Goal: Task Accomplishment & Management: Use online tool/utility

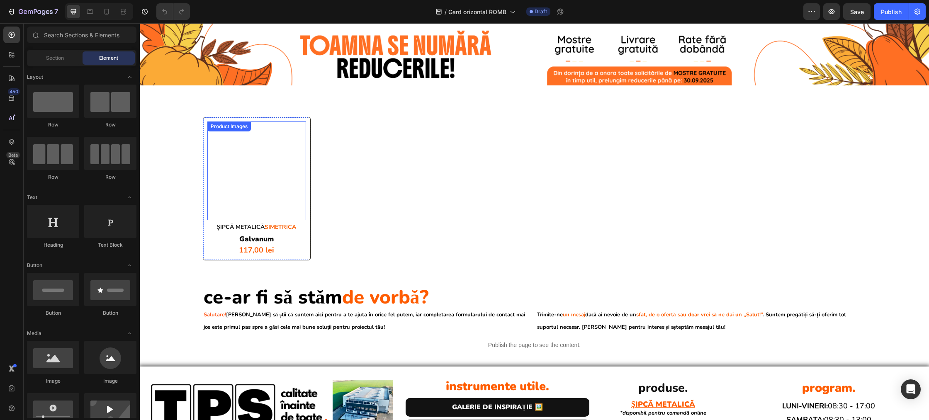
scroll to position [1, 0]
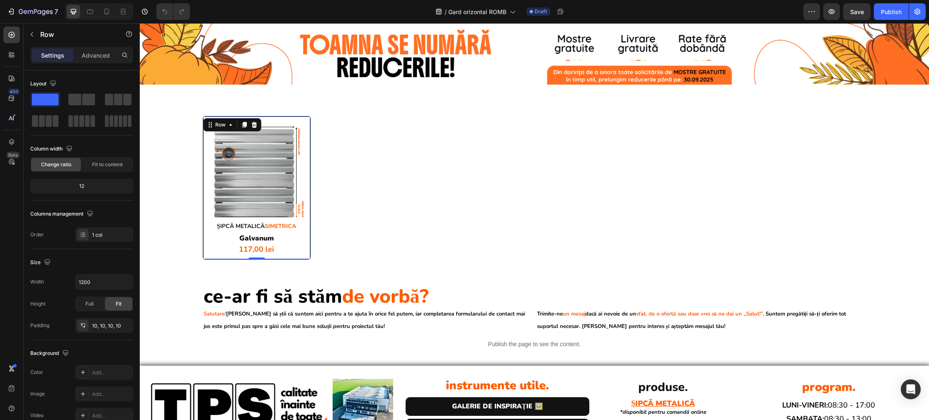
click at [280, 117] on div "Product Images ȘIPCĀ METALICĀ SIMETRICA Heading galvanum Product Title 117,00 l…" at bounding box center [257, 188] width 108 height 144
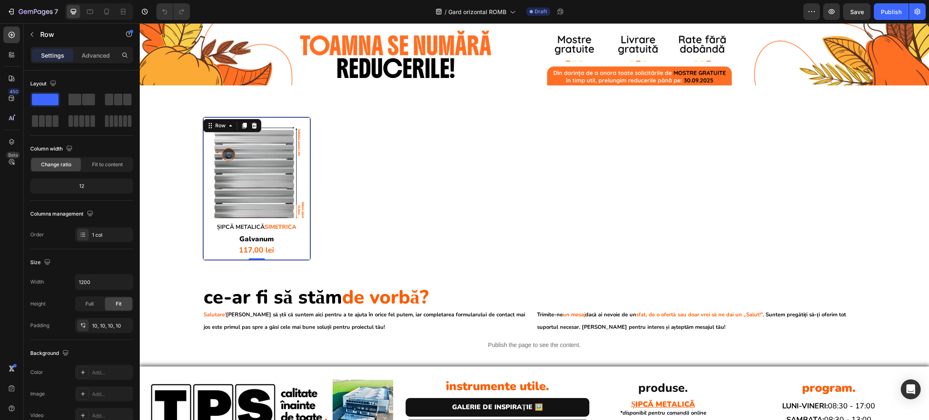
scroll to position [0, 0]
click at [309, 142] on div "Product Images ȘIPCĀ METALICĀ SIMETRICA Heading galvanum Product Title 117,00 l…" at bounding box center [257, 189] width 108 height 144
click at [349, 150] on div "Product Images ȘIPCĀ METALICĀ SIMETRICA Heading galvanum Product Title 117,00 l…" at bounding box center [535, 189] width 664 height 144
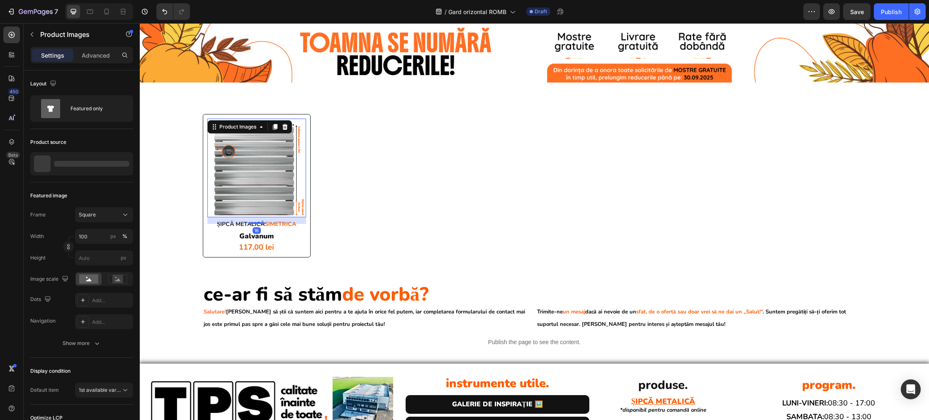
click at [293, 164] on img at bounding box center [256, 168] width 99 height 99
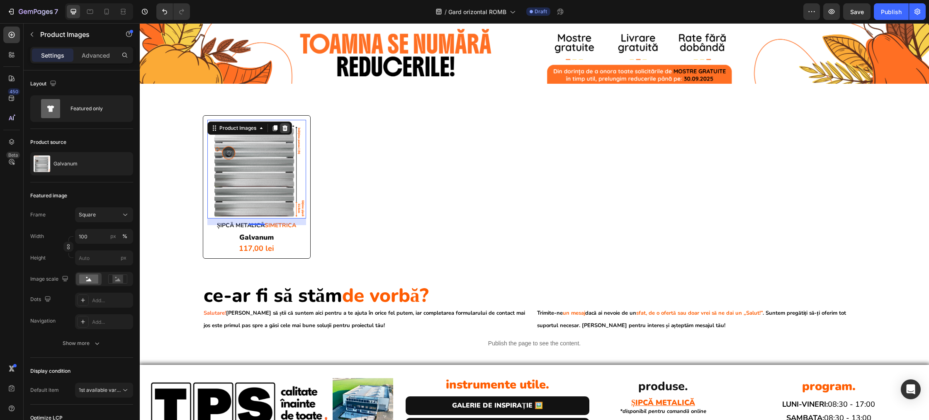
scroll to position [2, 0]
click at [285, 128] on icon at bounding box center [284, 128] width 5 height 6
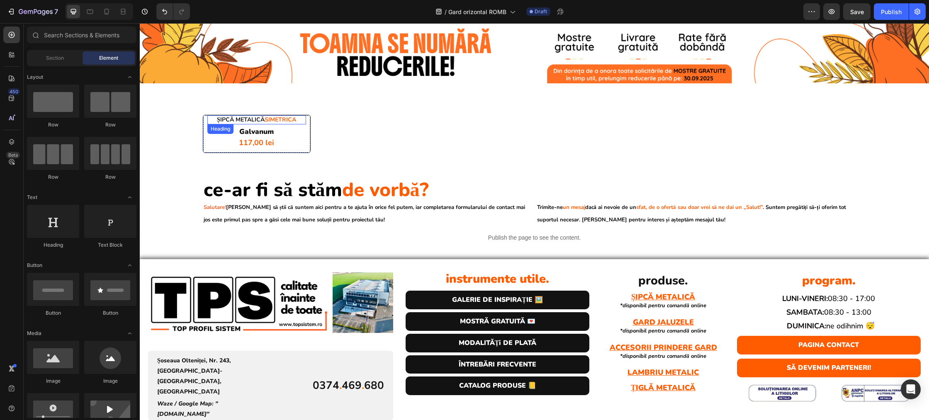
click at [306, 119] on h2 "ȘIPCĀ METALICĀ SIMETRICA" at bounding box center [256, 119] width 99 height 9
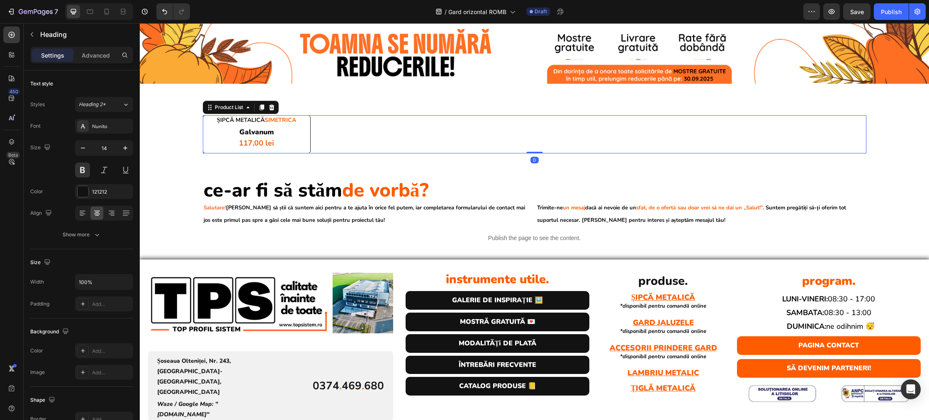
click at [322, 122] on div "ȘIPCĀ METALICĀ SIMETRICA Heading galvanum Product Title 117,00 lei Product Pric…" at bounding box center [535, 134] width 664 height 39
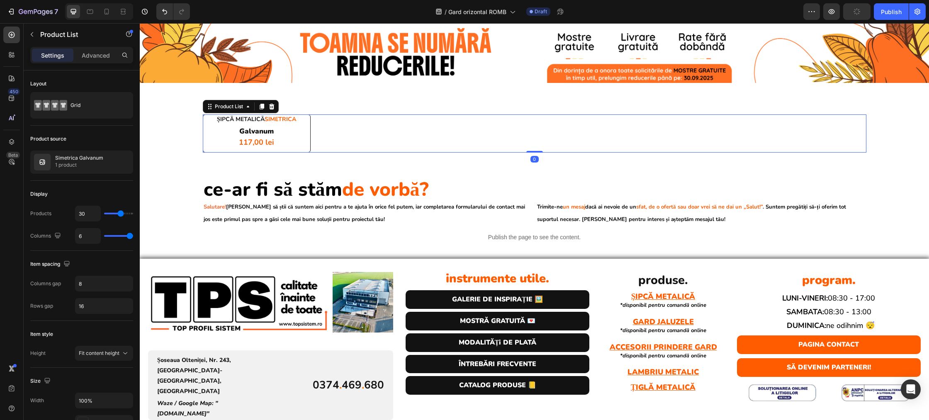
scroll to position [1, 0]
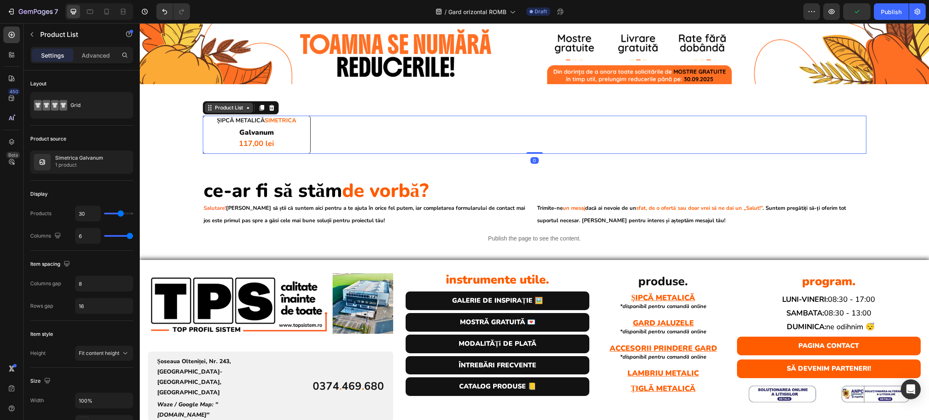
click at [248, 111] on div "Product List" at bounding box center [229, 108] width 48 height 10
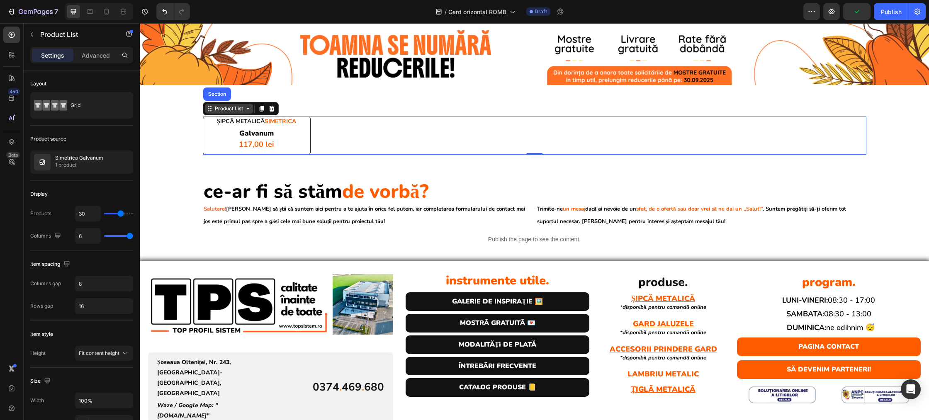
scroll to position [0, 0]
click at [228, 109] on div "Product List" at bounding box center [229, 108] width 32 height 7
click at [224, 110] on div "Product List" at bounding box center [229, 108] width 32 height 7
click at [273, 112] on div at bounding box center [272, 109] width 10 height 10
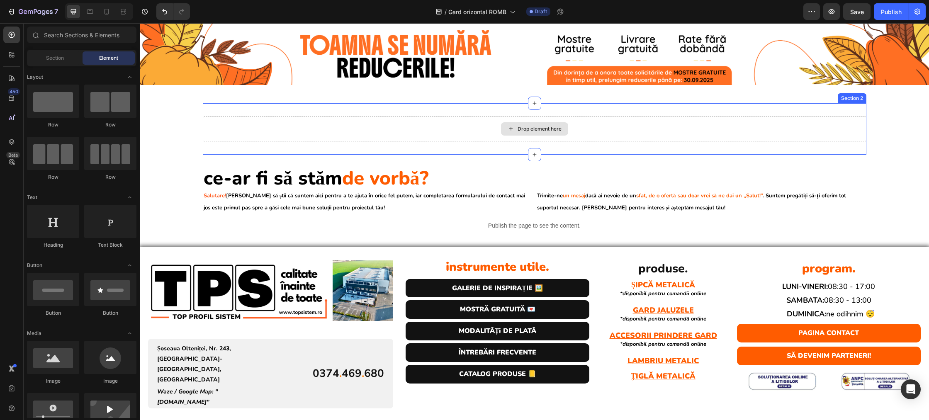
click at [522, 132] on div "Drop element here" at bounding box center [540, 129] width 44 height 7
click at [522, 130] on div "Drop element here" at bounding box center [540, 129] width 44 height 7
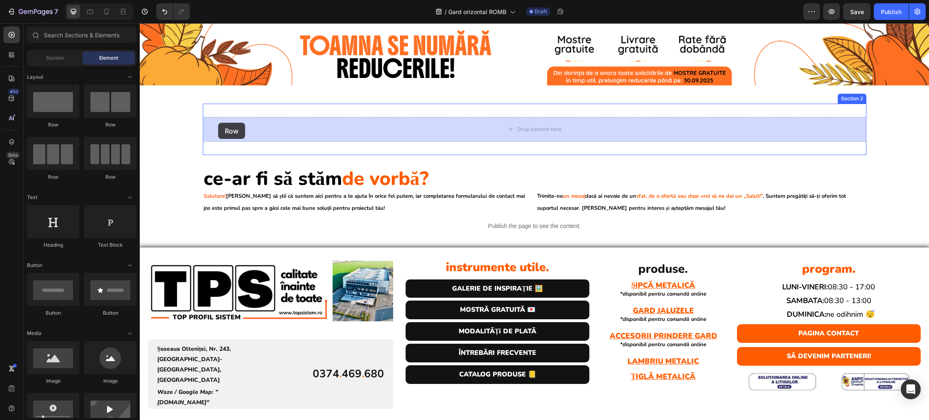
drag, startPoint x: 200, startPoint y: 134, endPoint x: 218, endPoint y: 123, distance: 20.8
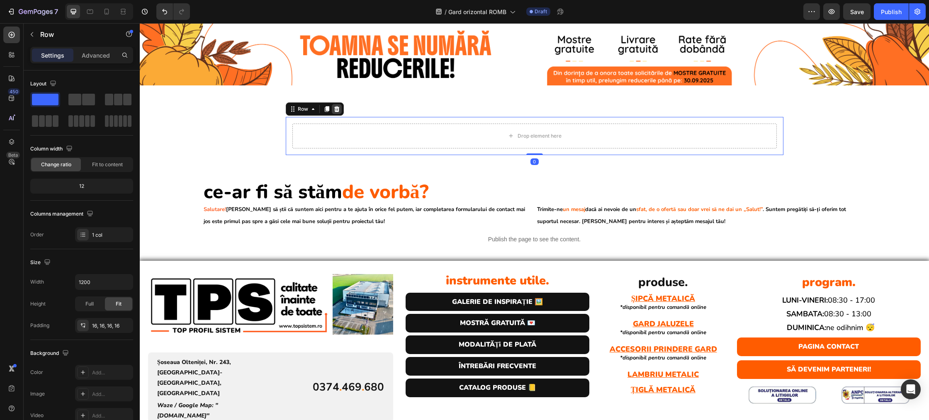
click at [341, 109] on div "Row" at bounding box center [315, 108] width 58 height 13
click at [336, 109] on icon at bounding box center [336, 109] width 7 height 7
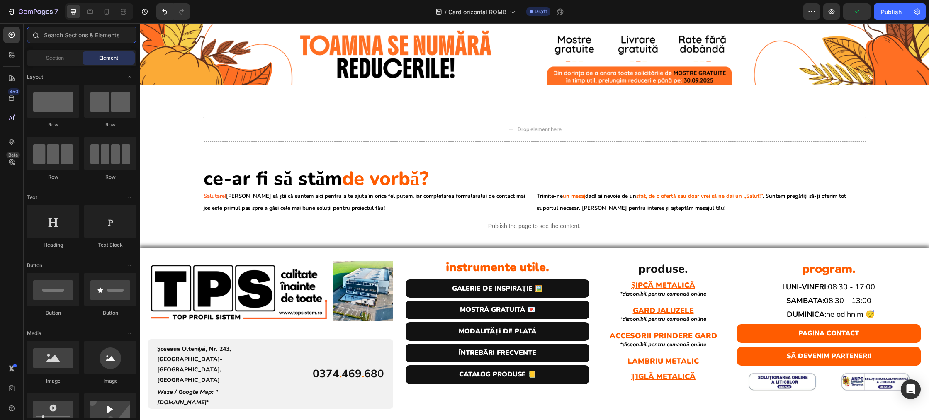
click at [51, 39] on input "text" at bounding box center [81, 35] width 109 height 17
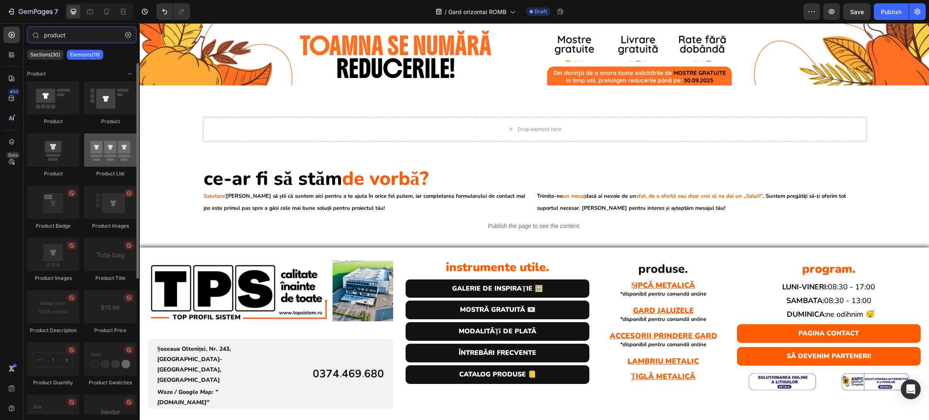
type input "product"
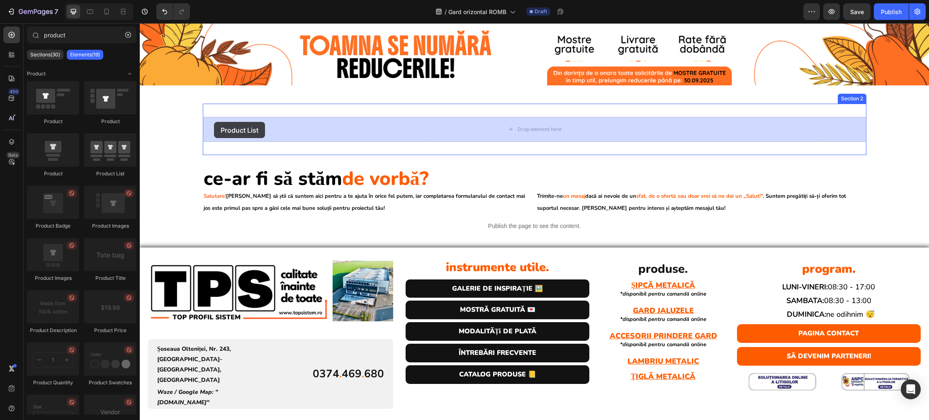
drag, startPoint x: 246, startPoint y: 170, endPoint x: 214, endPoint y: 122, distance: 57.7
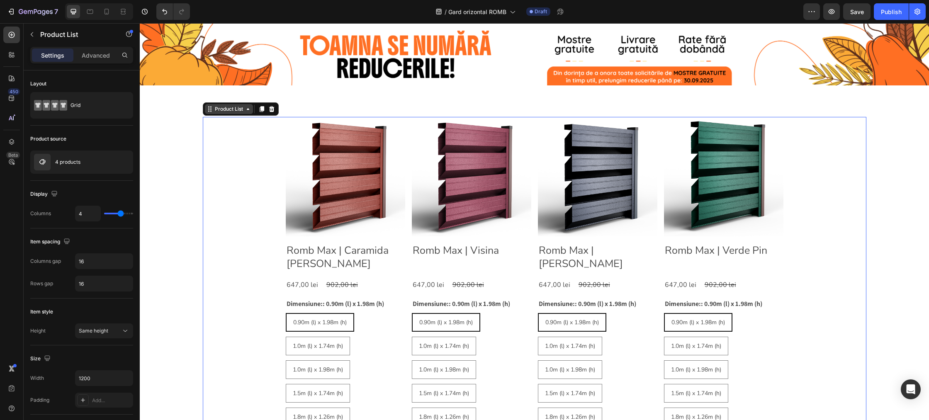
click at [218, 112] on div "Product List" at bounding box center [229, 108] width 32 height 7
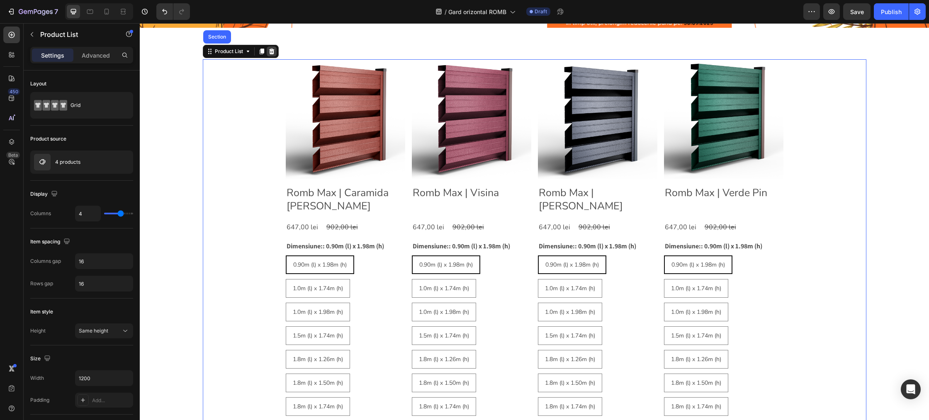
click at [269, 52] on icon at bounding box center [271, 51] width 7 height 7
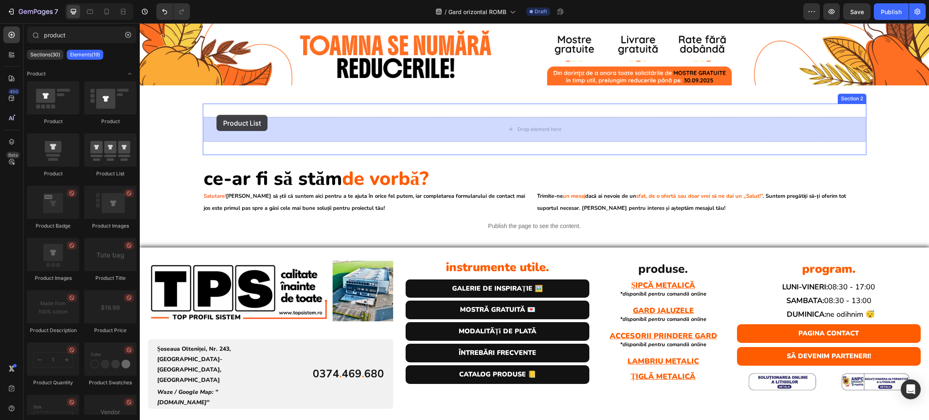
drag, startPoint x: 173, startPoint y: 126, endPoint x: 217, endPoint y: 115, distance: 45.4
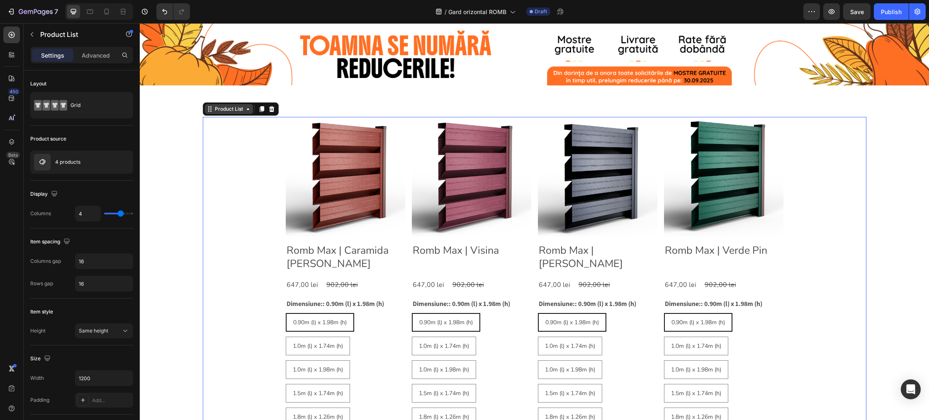
click at [221, 112] on div "Product List" at bounding box center [229, 108] width 32 height 7
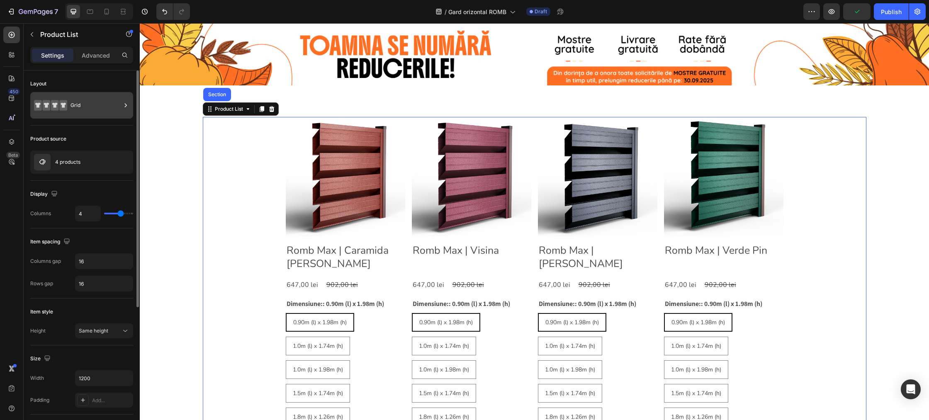
click at [97, 109] on div "Grid" at bounding box center [96, 105] width 51 height 19
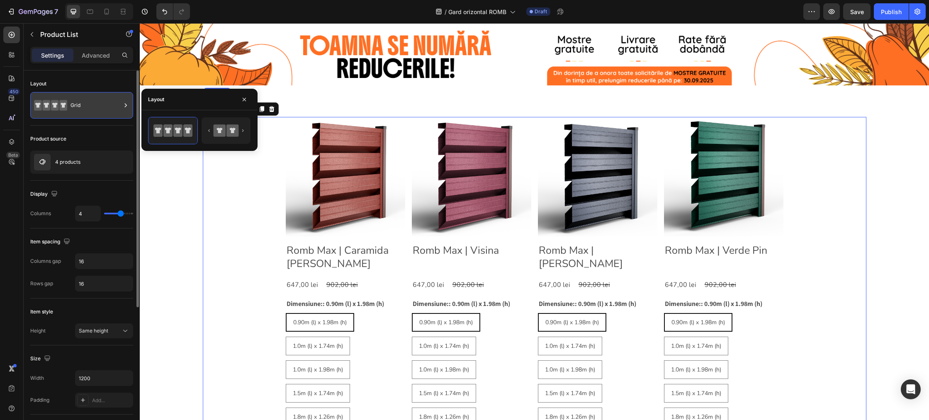
click at [85, 105] on div "Grid" at bounding box center [96, 105] width 51 height 19
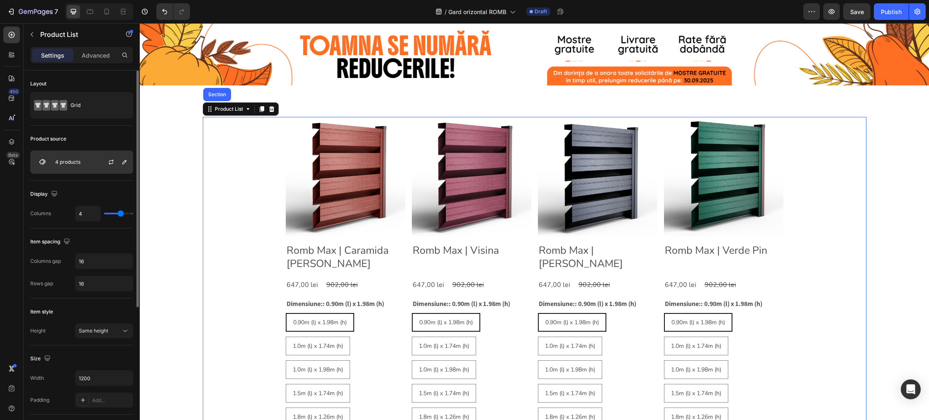
click at [84, 155] on div "4 products" at bounding box center [81, 162] width 103 height 23
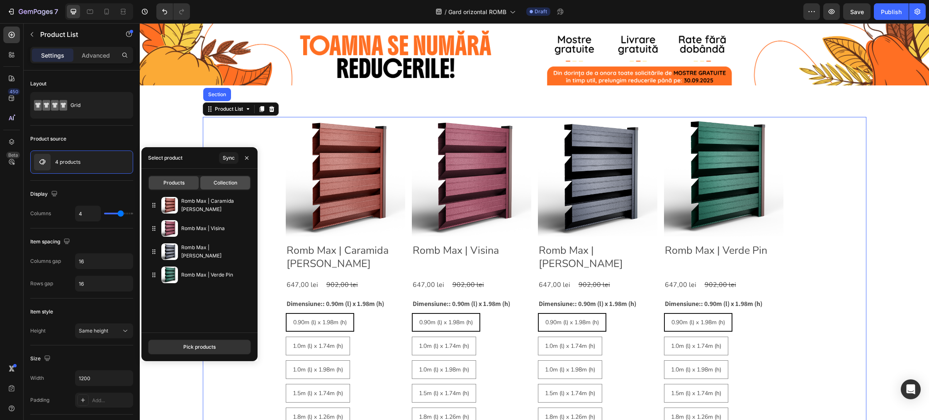
click at [218, 184] on span "Collection" at bounding box center [226, 182] width 24 height 7
type input "10"
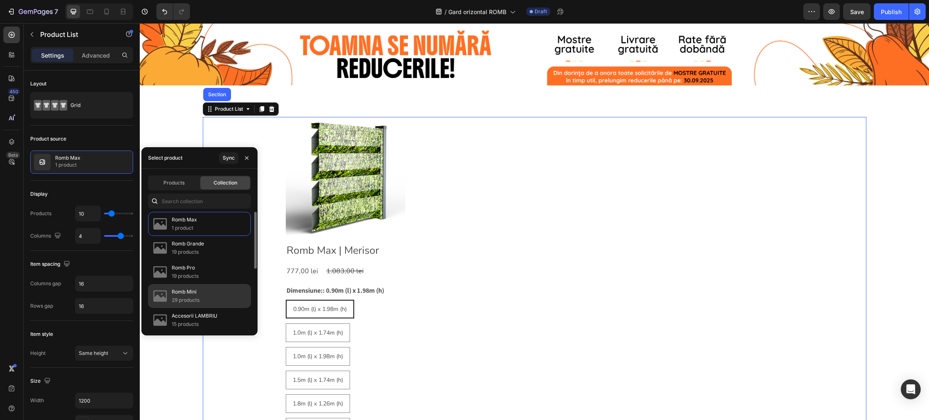
click at [210, 289] on div "Romb Mini 29 products" at bounding box center [199, 296] width 103 height 24
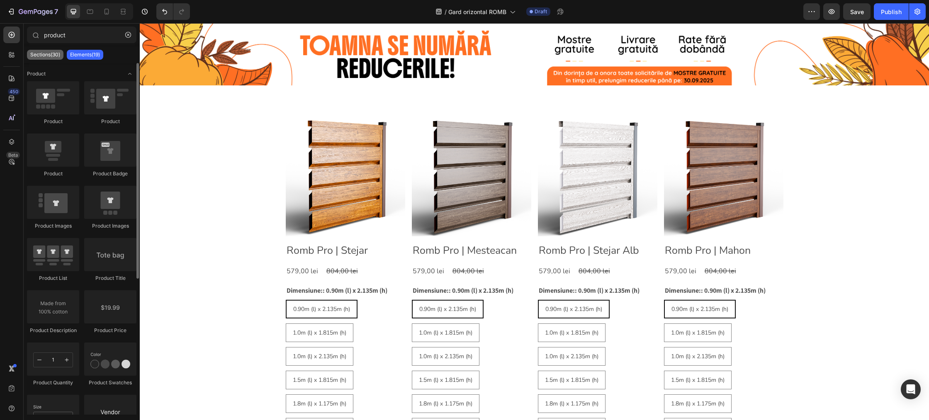
click at [40, 54] on p "Sections(30)" at bounding box center [45, 54] width 30 height 7
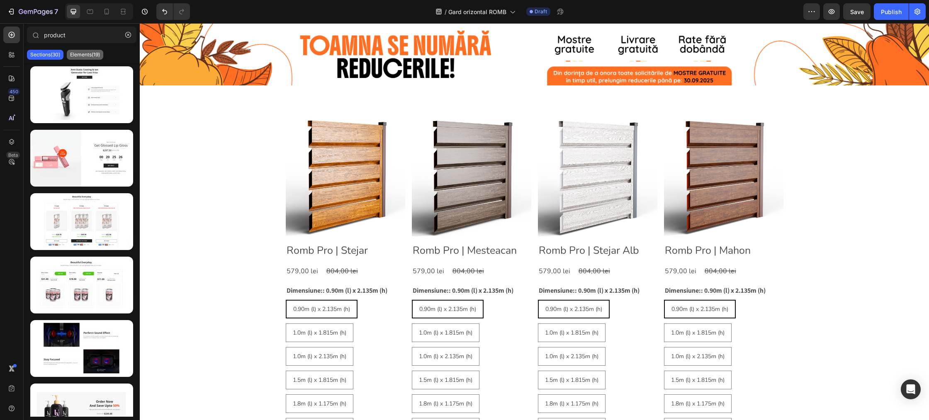
click at [74, 54] on p "Elements(19)" at bounding box center [85, 54] width 30 height 7
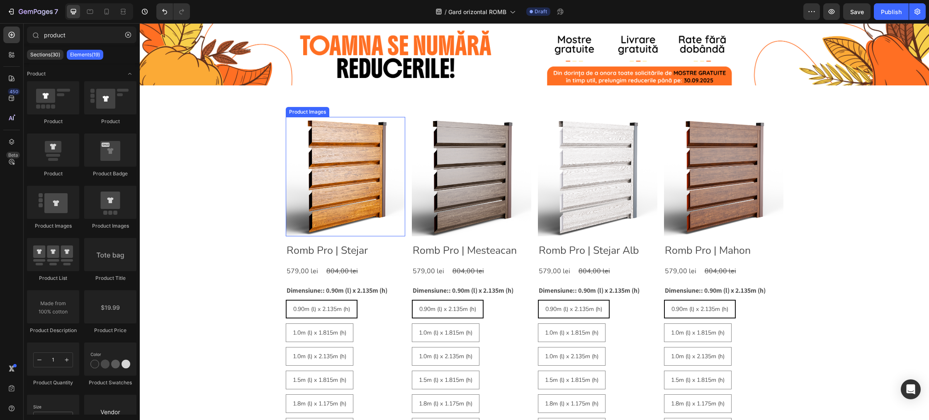
click at [305, 132] on img at bounding box center [345, 176] width 119 height 119
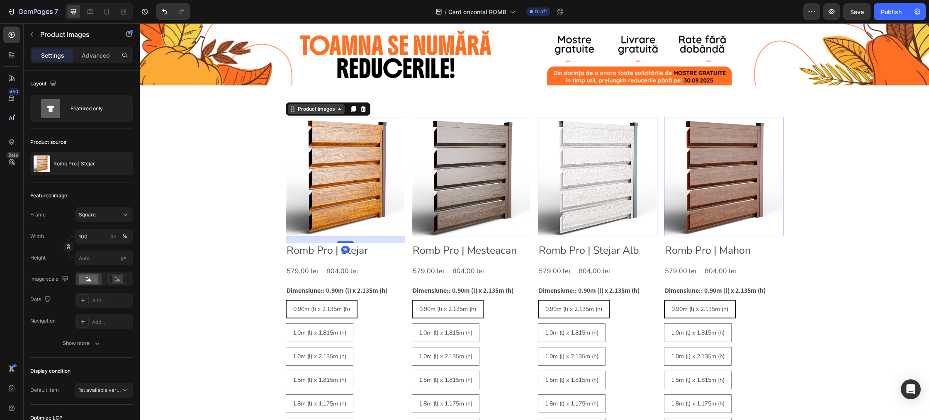
click at [322, 112] on div "Product Images" at bounding box center [316, 108] width 40 height 7
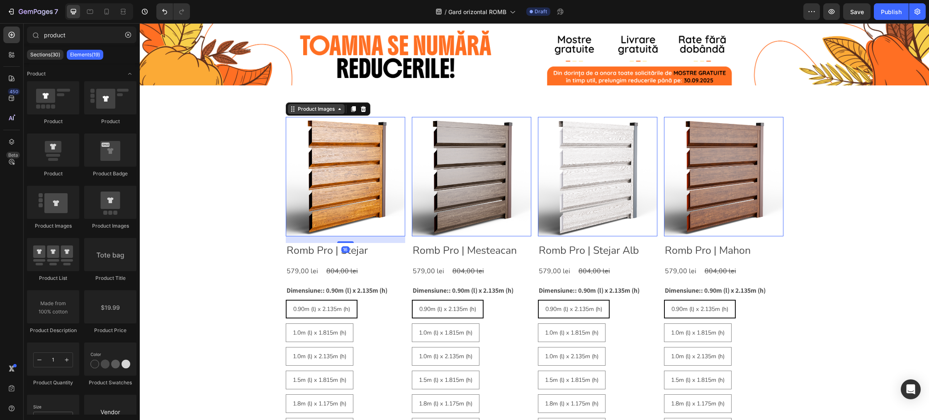
click at [305, 114] on div "Product Images" at bounding box center [328, 108] width 85 height 13
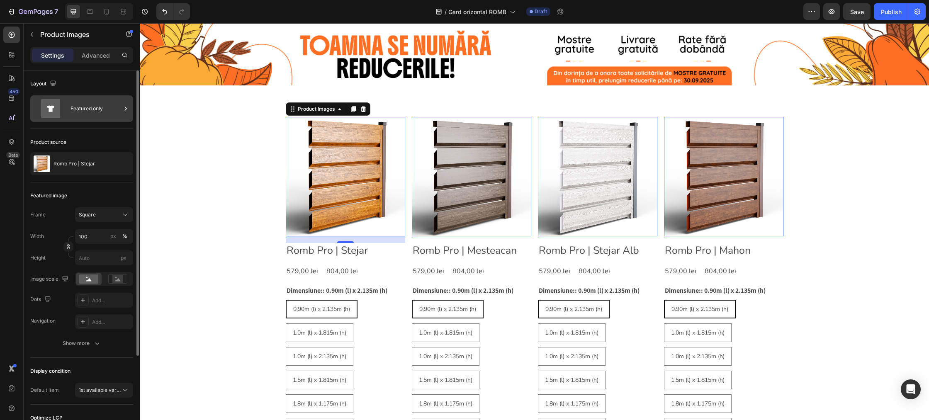
click at [109, 108] on div "Featured only" at bounding box center [96, 108] width 51 height 19
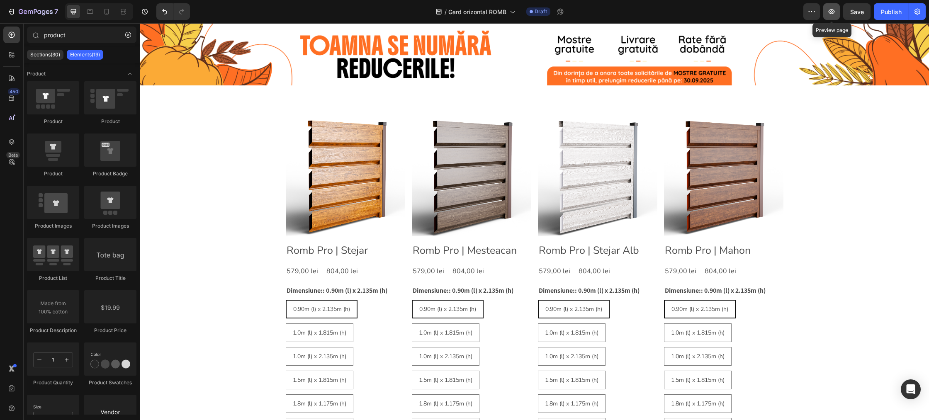
click at [837, 15] on button "button" at bounding box center [831, 11] width 17 height 17
click at [24, 14] on icon "button" at bounding box center [26, 12] width 4 height 4
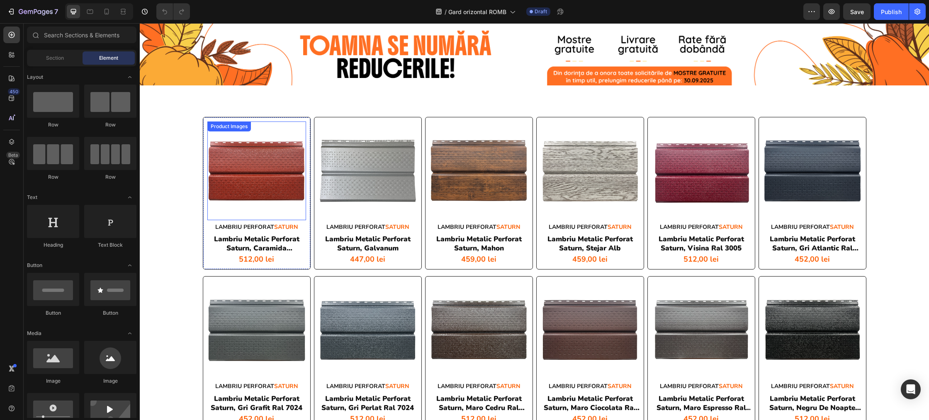
click at [239, 129] on div "Product Images" at bounding box center [229, 126] width 40 height 7
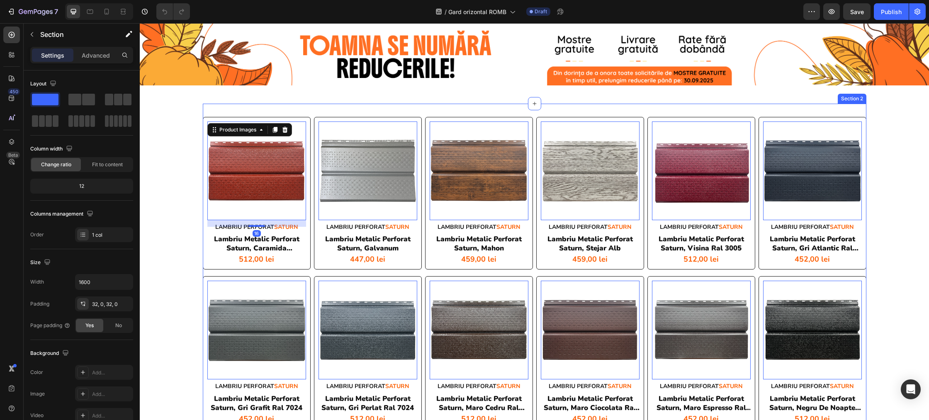
click at [319, 114] on div "Product Images 16 LAMBRIU PERFORAT SATURN Heading lambriu metalic perforat satu…" at bounding box center [535, 353] width 664 height 499
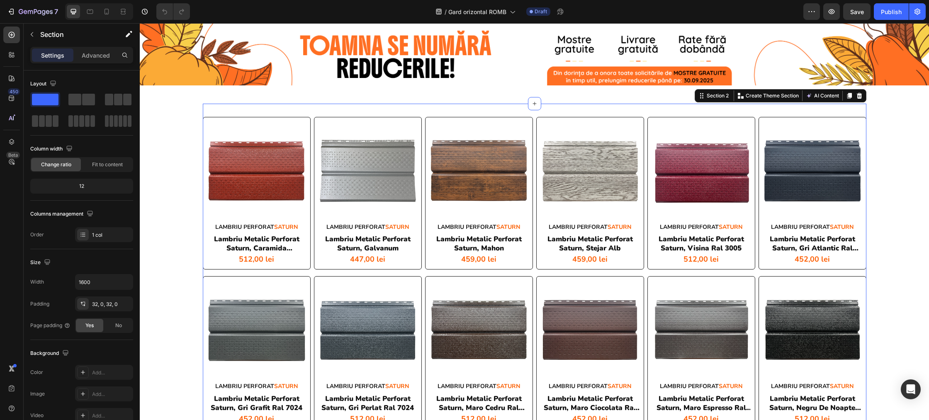
click at [318, 111] on div "Product Images LAMBRIU PERFORAT SATURN Heading lambriu metalic perforat saturn,…" at bounding box center [535, 353] width 664 height 499
click at [104, 58] on p "Advanced" at bounding box center [96, 55] width 28 height 9
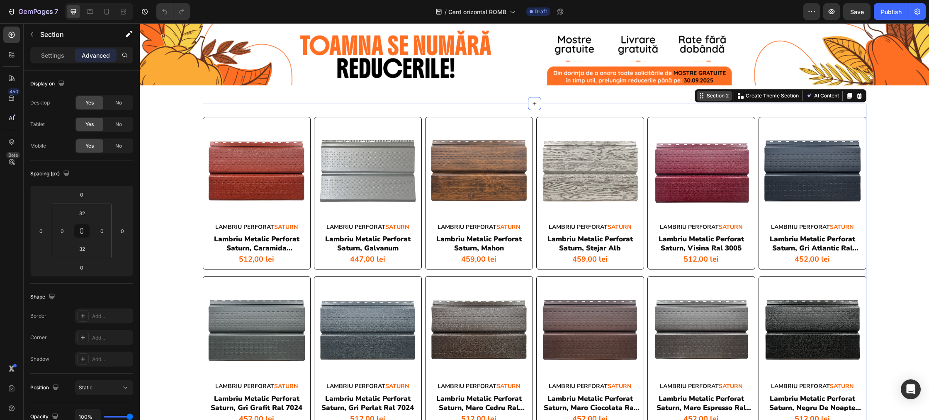
click at [714, 97] on div "Section 2" at bounding box center [717, 95] width 25 height 7
click at [770, 97] on p "Create Theme Section" at bounding box center [772, 95] width 53 height 7
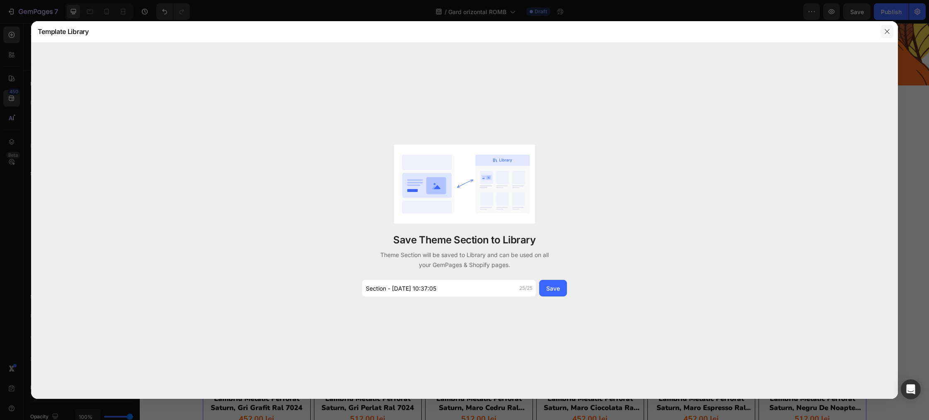
click at [889, 32] on icon "button" at bounding box center [887, 31] width 7 height 7
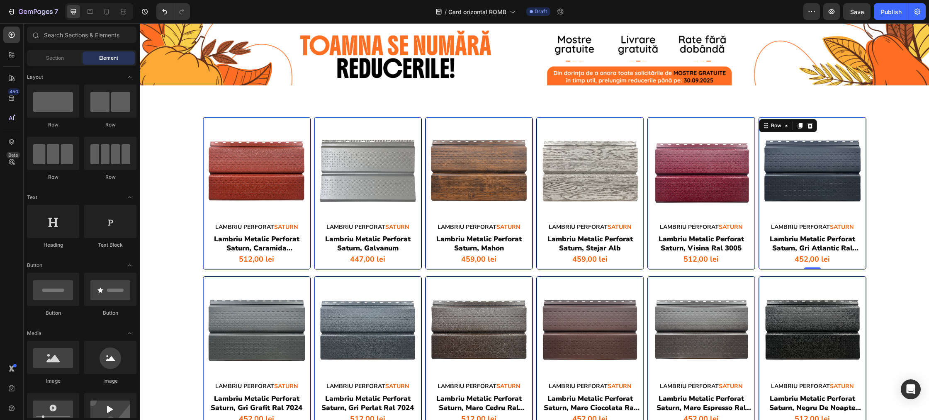
click at [815, 120] on div "Product Images LAMBRIU PERFORAT SATURN Heading lambriu metalic perforat saturn,…" at bounding box center [813, 193] width 108 height 153
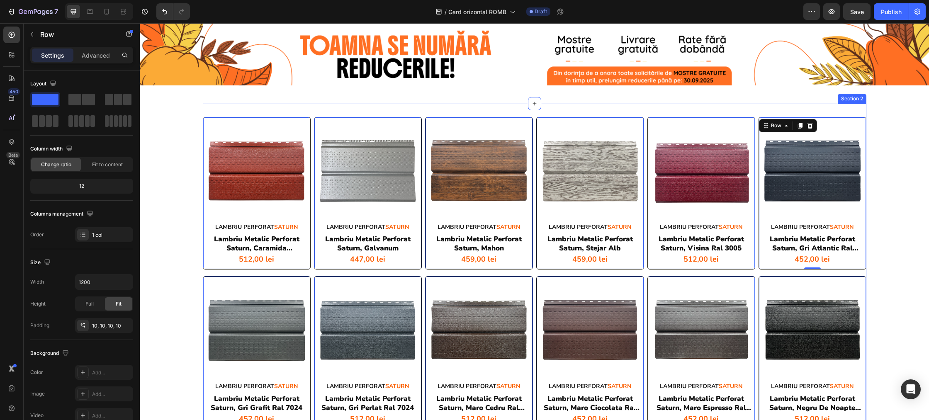
click at [213, 111] on div "Product Images LAMBRIU PERFORAT SATURN Heading lambriu metalic perforat saturn,…" at bounding box center [535, 353] width 664 height 499
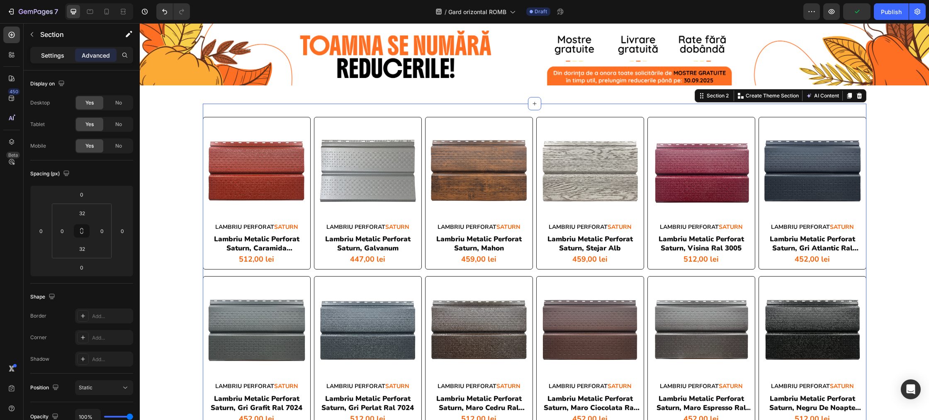
click at [41, 58] on div "Settings" at bounding box center [52, 55] width 41 height 13
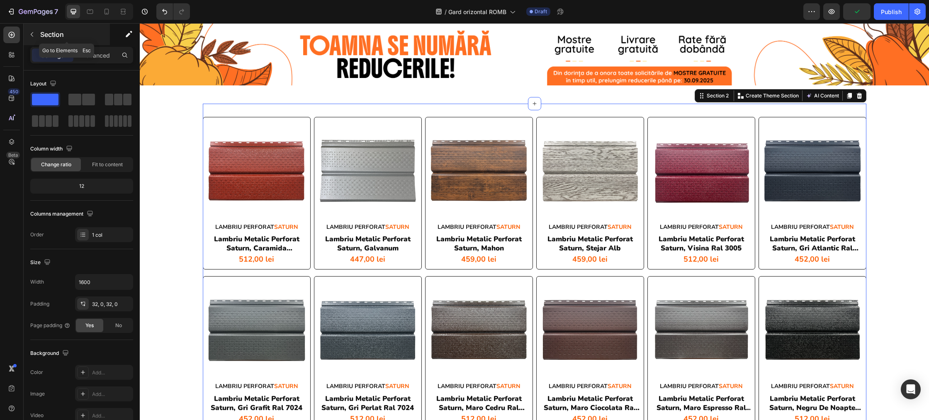
click at [30, 32] on icon "button" at bounding box center [32, 34] width 7 height 7
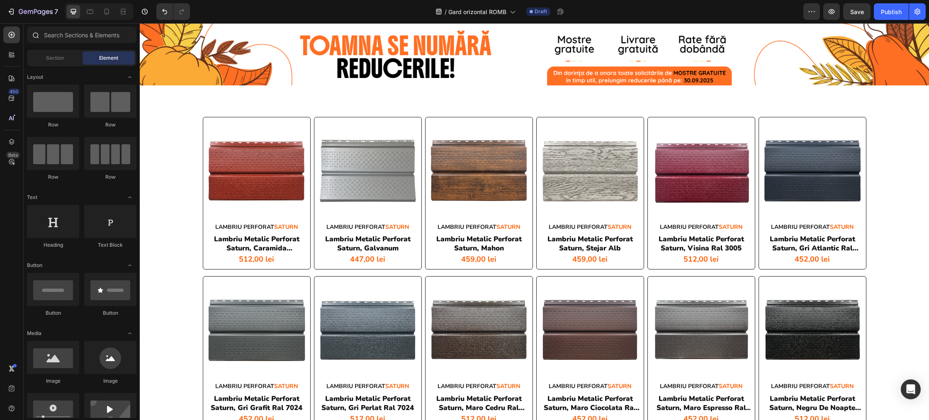
click at [33, 34] on icon at bounding box center [36, 36] width 6 height 6
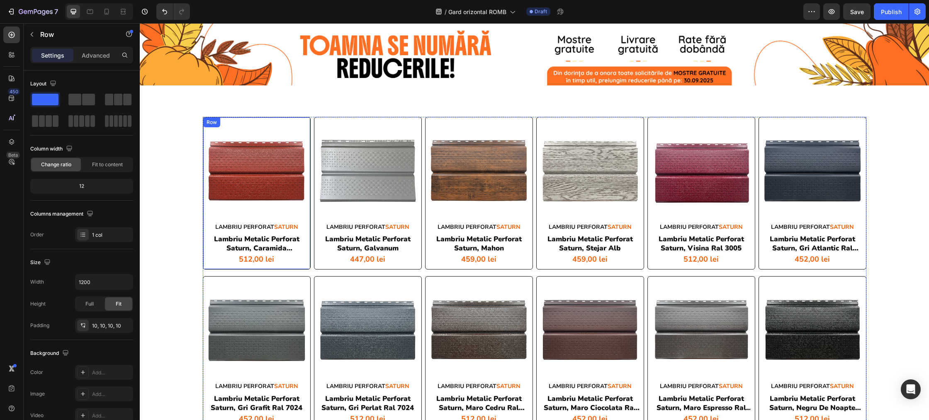
click at [210, 120] on div "Row" at bounding box center [211, 122] width 17 height 10
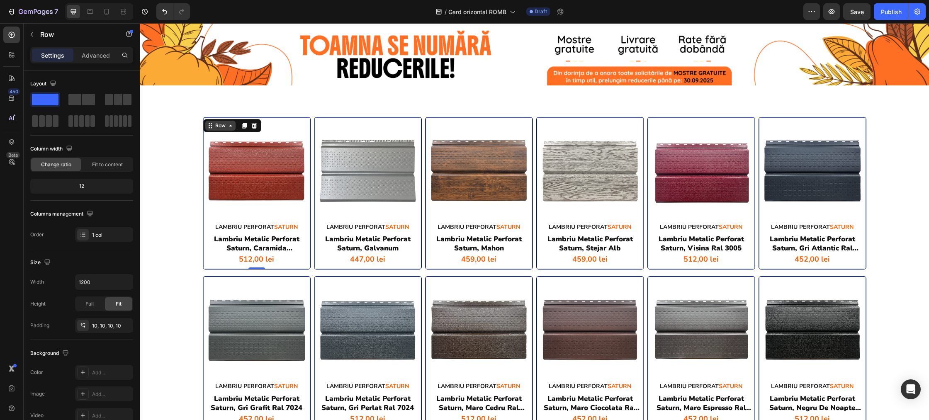
click at [225, 123] on div "Row" at bounding box center [221, 125] width 14 height 7
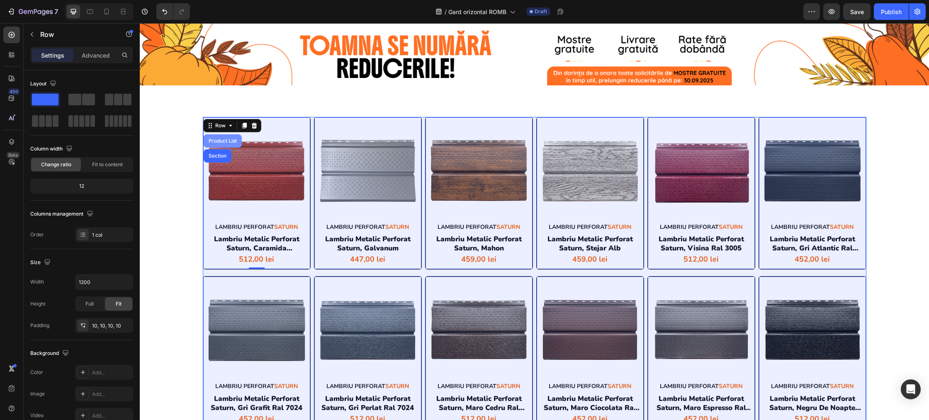
click at [214, 141] on div "Product List" at bounding box center [223, 141] width 32 height 5
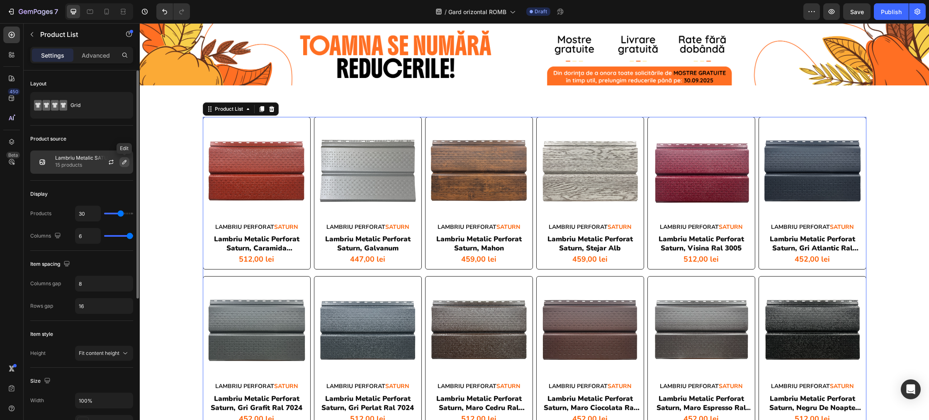
click at [124, 163] on icon "button" at bounding box center [124, 162] width 7 height 7
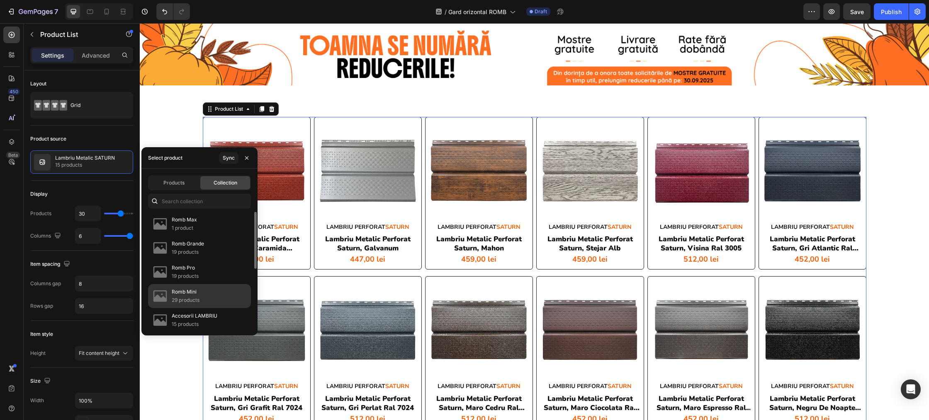
click at [200, 287] on div "Romb Mini 29 products" at bounding box center [199, 296] width 103 height 24
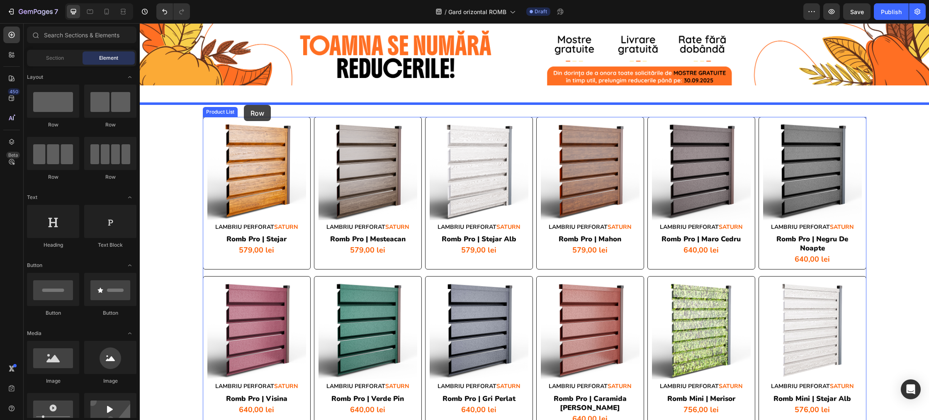
drag, startPoint x: 248, startPoint y: 134, endPoint x: 244, endPoint y: 105, distance: 29.8
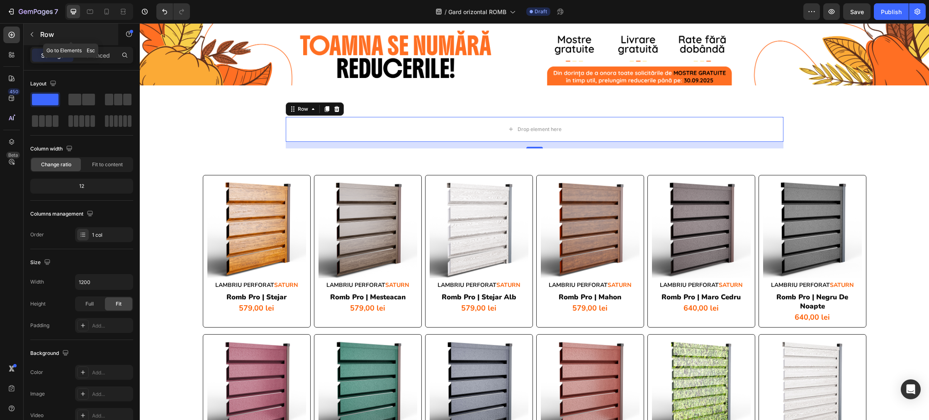
click at [31, 32] on icon "button" at bounding box center [32, 34] width 7 height 7
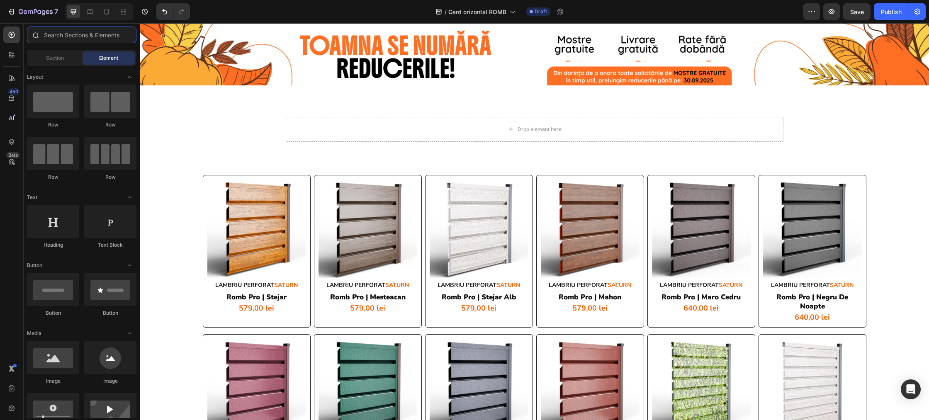
click at [80, 41] on input "text" at bounding box center [81, 35] width 109 height 17
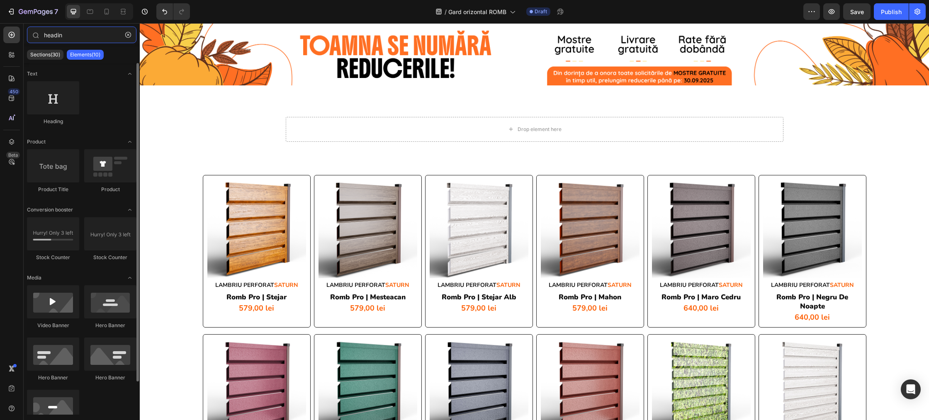
type input "headin"
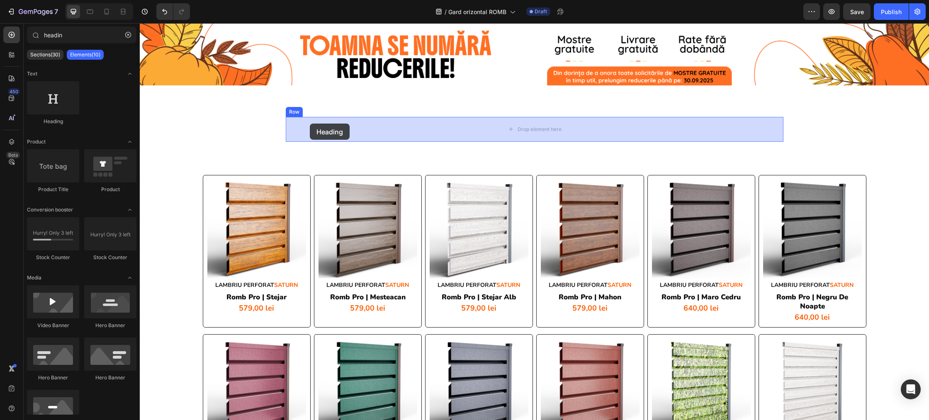
drag, startPoint x: 255, startPoint y: 130, endPoint x: 310, endPoint y: 124, distance: 55.5
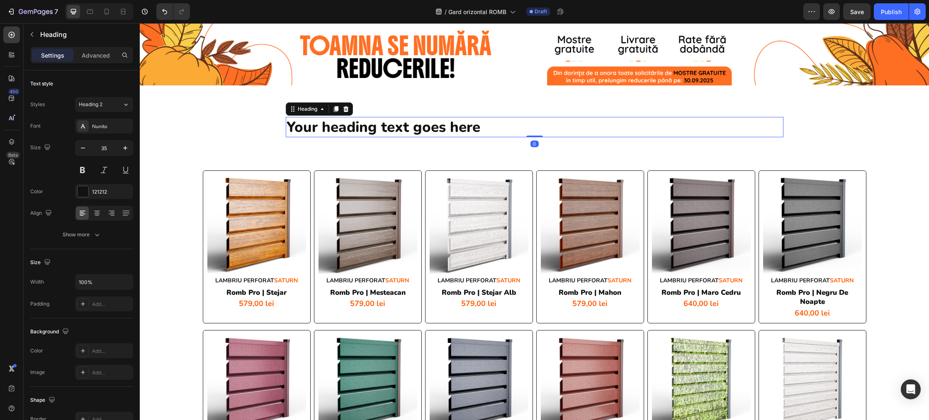
click at [395, 124] on h2 "Your heading text goes here" at bounding box center [535, 127] width 498 height 21
click at [395, 124] on p "Your heading text goes here" at bounding box center [535, 127] width 496 height 19
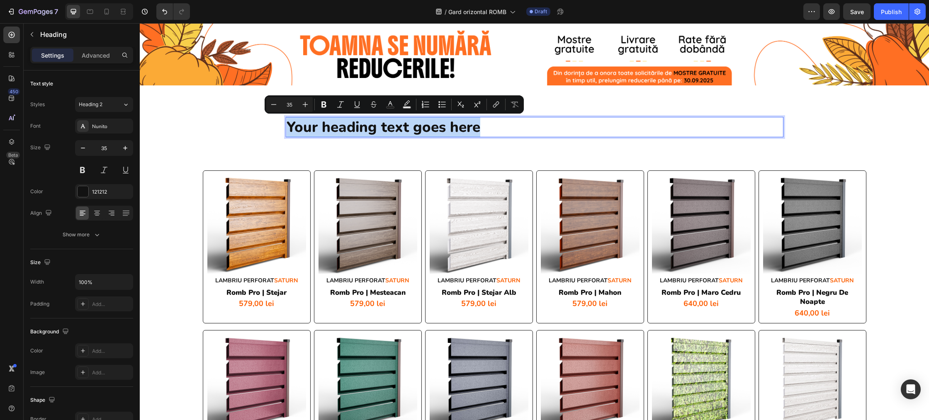
click at [395, 124] on p "Your heading text goes here" at bounding box center [535, 127] width 496 height 19
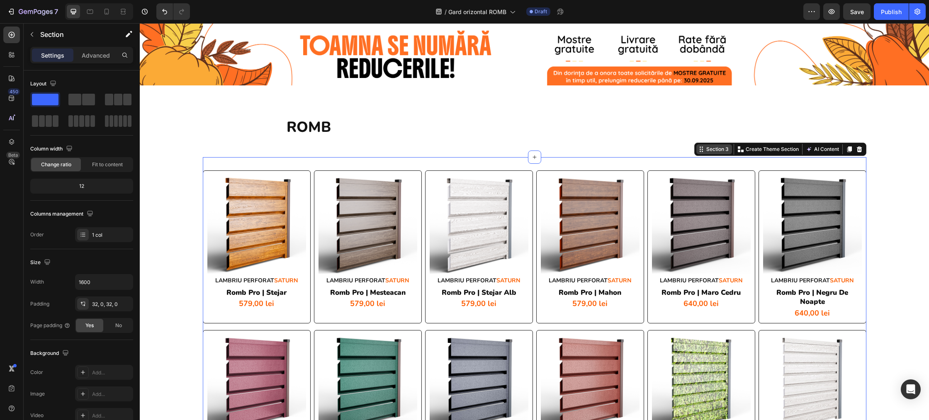
click at [710, 150] on div "Section 3" at bounding box center [718, 149] width 26 height 7
click at [601, 180] on img at bounding box center [590, 224] width 99 height 99
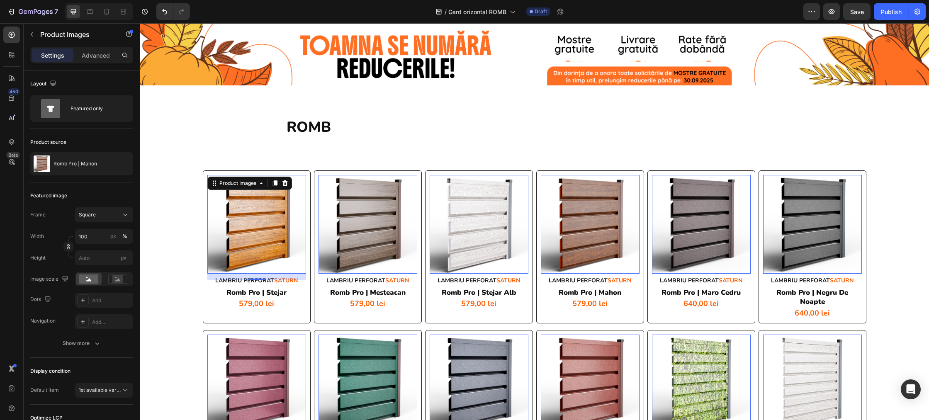
click at [240, 182] on div "Product Images 0" at bounding box center [256, 224] width 99 height 99
click at [242, 182] on div "Product Images" at bounding box center [238, 183] width 40 height 7
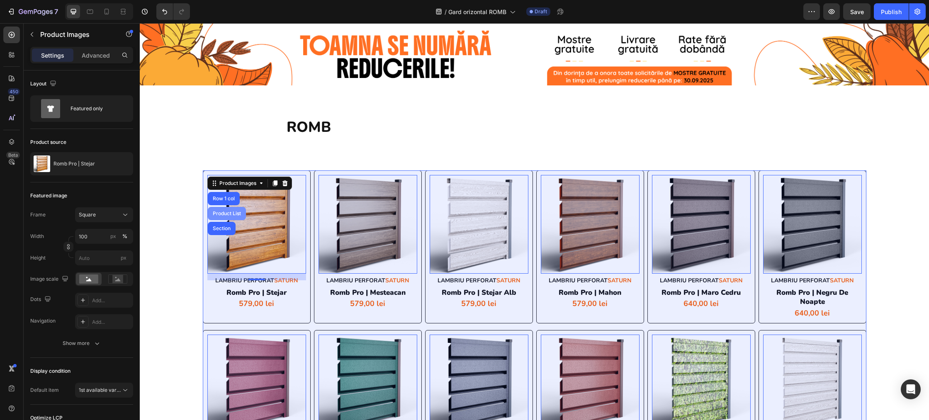
click at [227, 212] on div "Product List" at bounding box center [227, 213] width 32 height 5
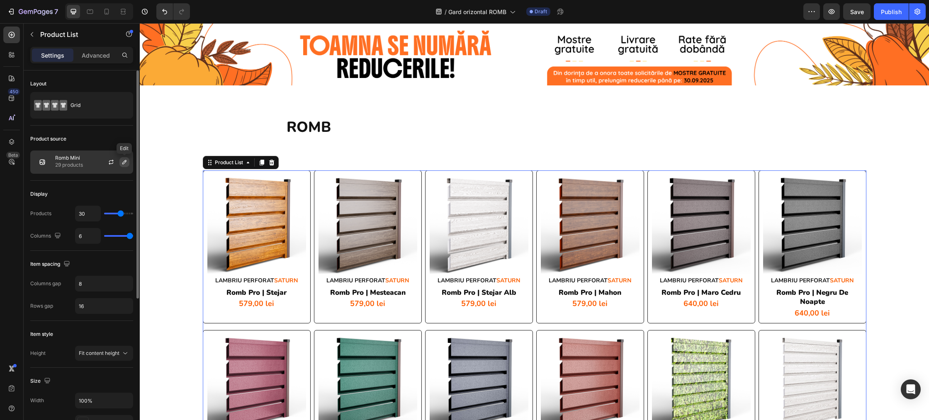
click at [127, 163] on icon "button" at bounding box center [124, 162] width 7 height 7
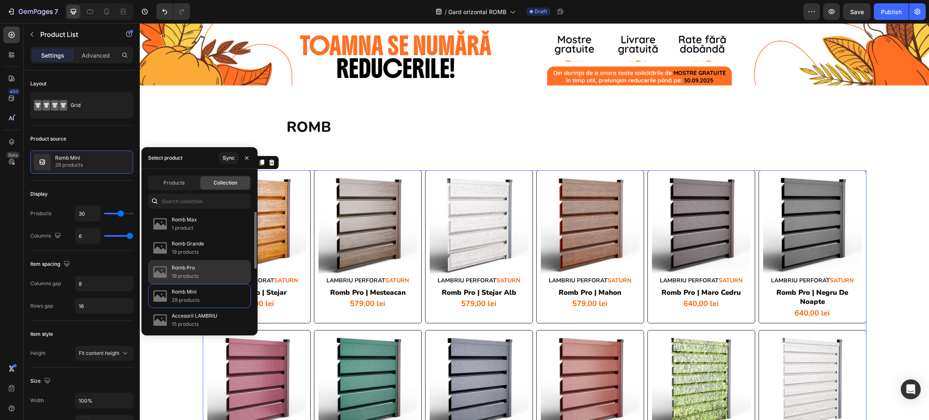
click at [198, 266] on p "Romb Pro" at bounding box center [185, 268] width 27 height 8
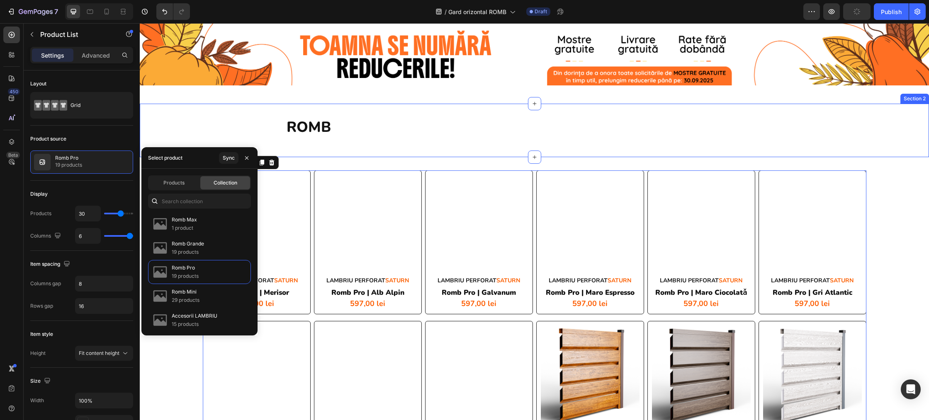
scroll to position [4, 0]
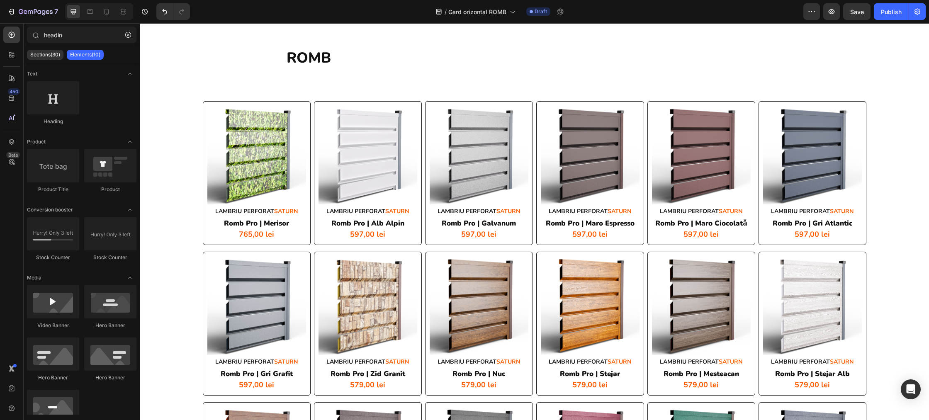
scroll to position [53, 0]
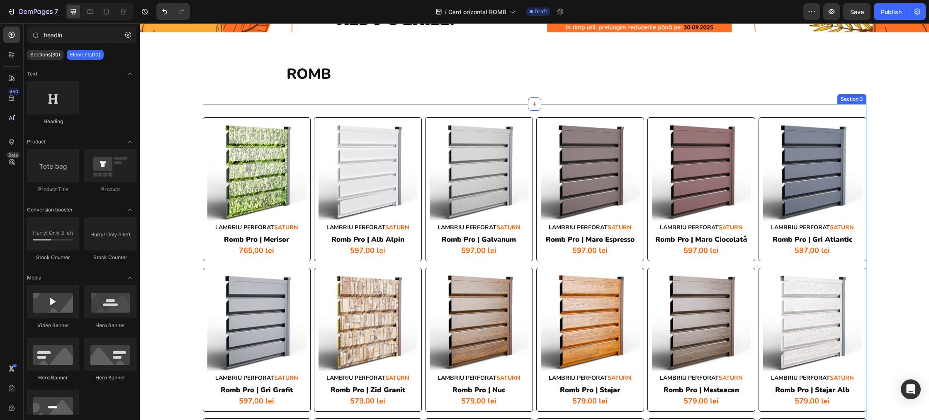
click at [229, 112] on div "Product Images LAMBRIU PERFORAT SATURN Heading romb pro | merisor Product Title…" at bounding box center [535, 424] width 664 height 640
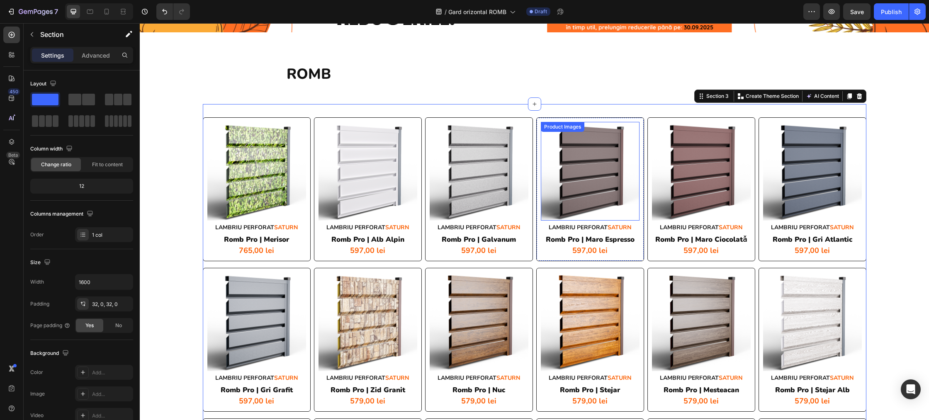
click at [559, 124] on div "Product Images" at bounding box center [563, 127] width 44 height 10
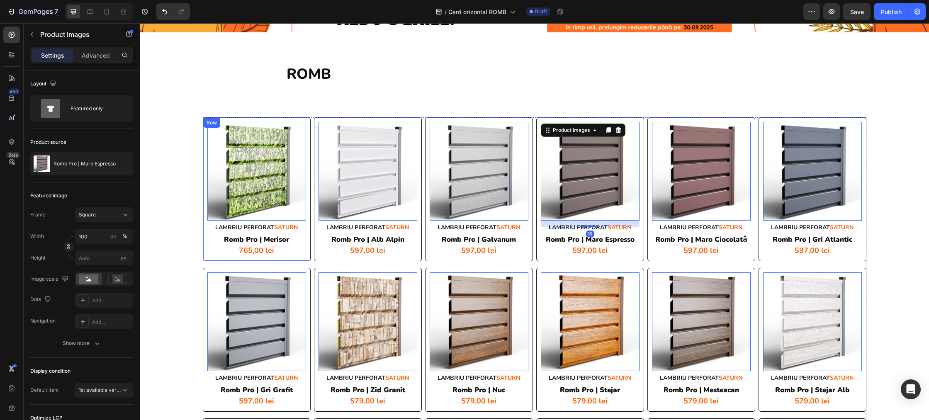
click at [240, 120] on div "Product Images 0 LAMBRIU PERFORAT SATURN Heading romb pro | merisor Product Tit…" at bounding box center [257, 189] width 108 height 144
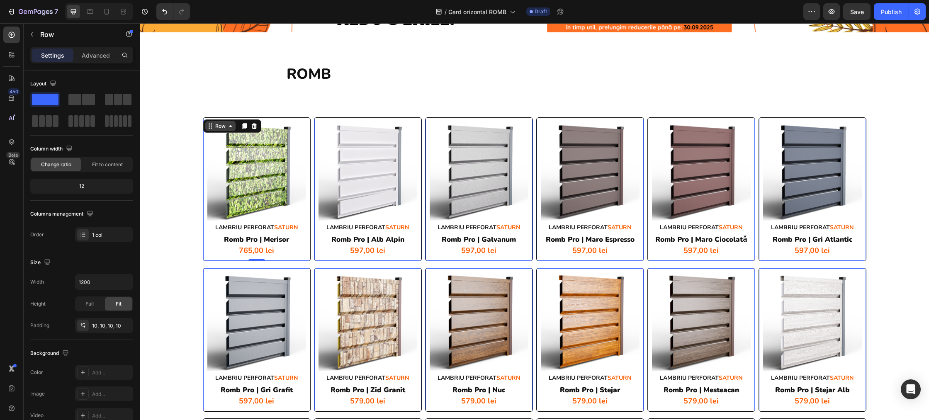
click at [215, 125] on div "Row" at bounding box center [221, 125] width 14 height 7
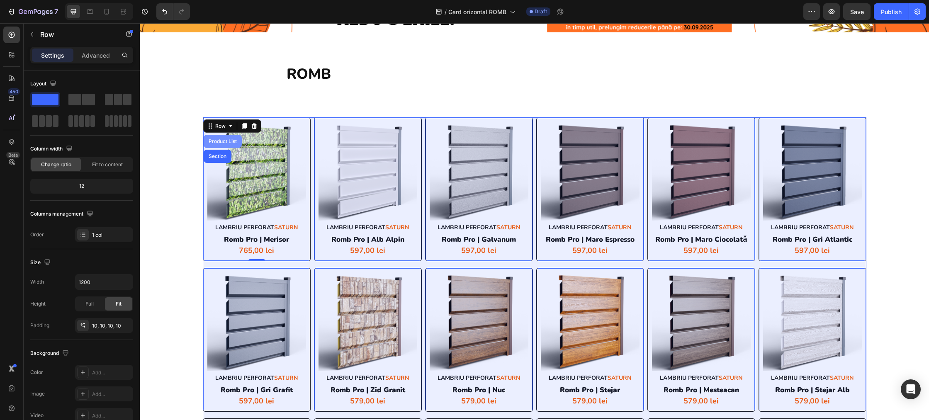
click at [220, 141] on div "Product List" at bounding box center [223, 141] width 32 height 5
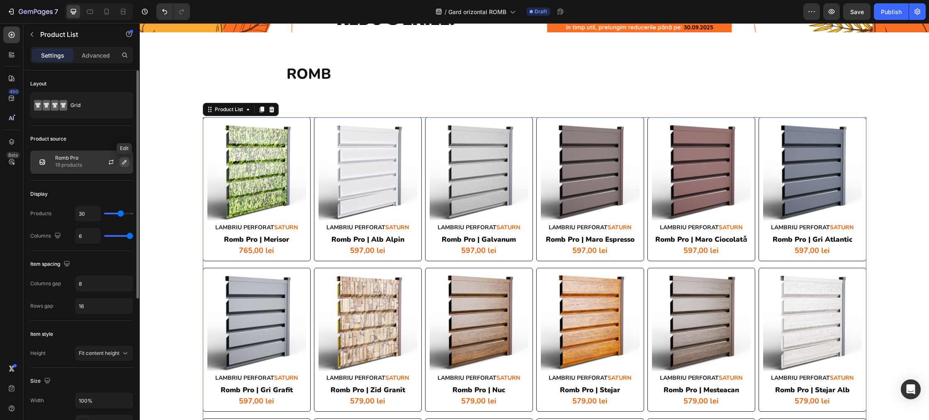
click at [123, 162] on icon "button" at bounding box center [124, 162] width 7 height 7
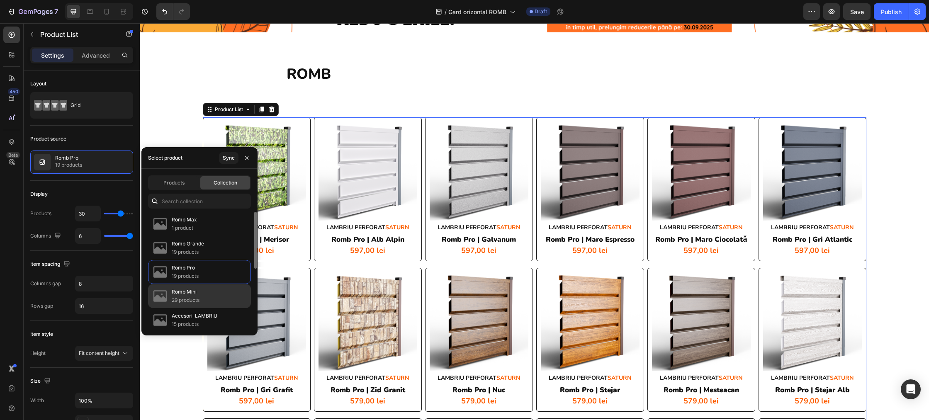
click at [204, 290] on div "Romb Mini 29 products" at bounding box center [199, 296] width 103 height 24
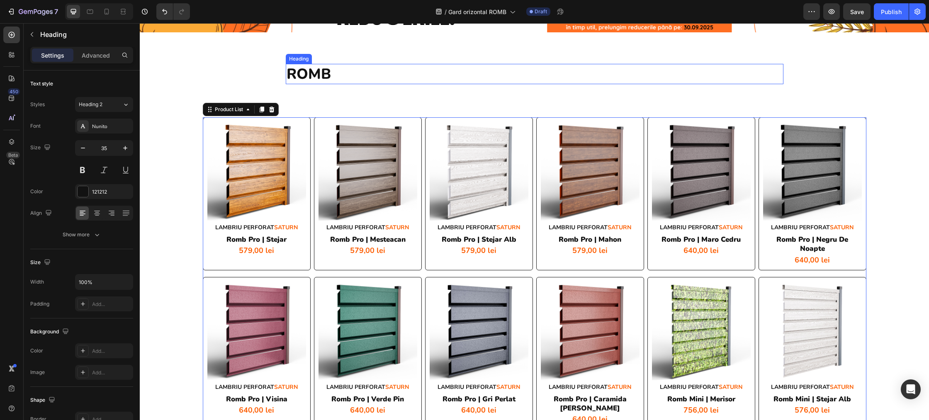
click at [321, 75] on h2 "ROMB" at bounding box center [535, 74] width 498 height 21
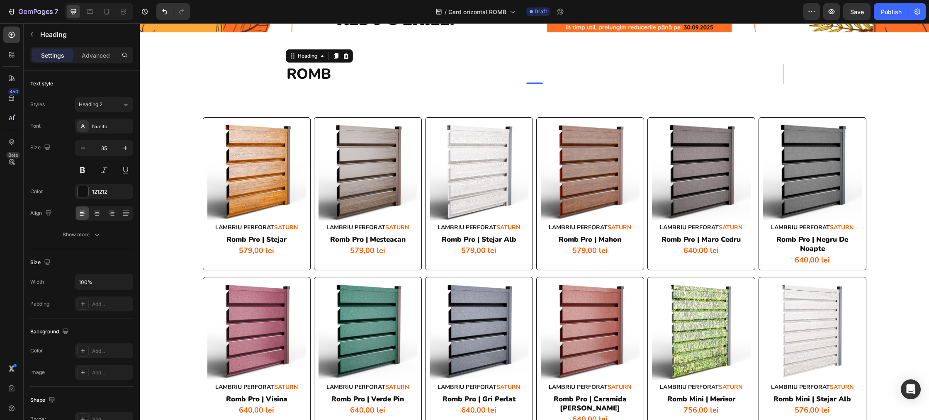
click at [314, 71] on h2 "ROMB" at bounding box center [535, 74] width 498 height 21
click at [314, 71] on p "ROMB" at bounding box center [535, 74] width 496 height 19
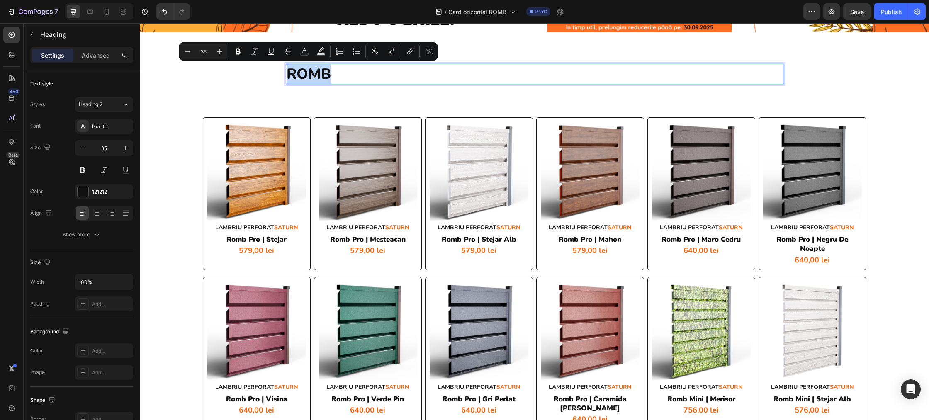
click at [333, 69] on p "ROMB" at bounding box center [535, 74] width 496 height 19
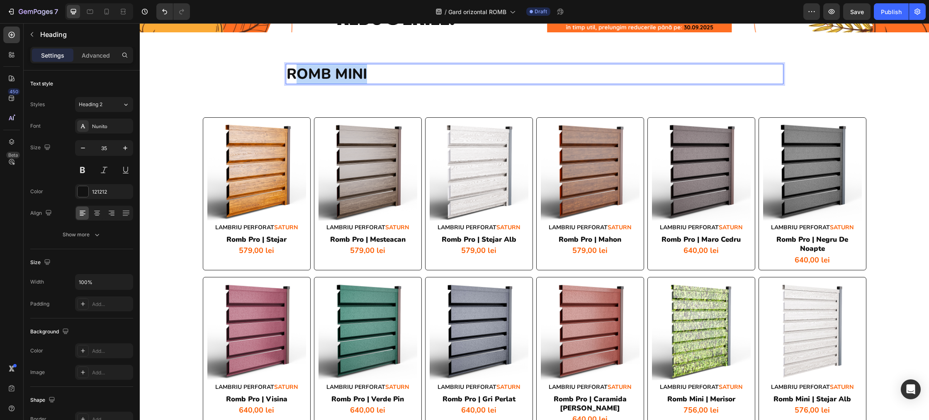
drag, startPoint x: 368, startPoint y: 72, endPoint x: 297, endPoint y: 75, distance: 70.6
click at [297, 75] on p "ROMB MINI" at bounding box center [535, 74] width 496 height 19
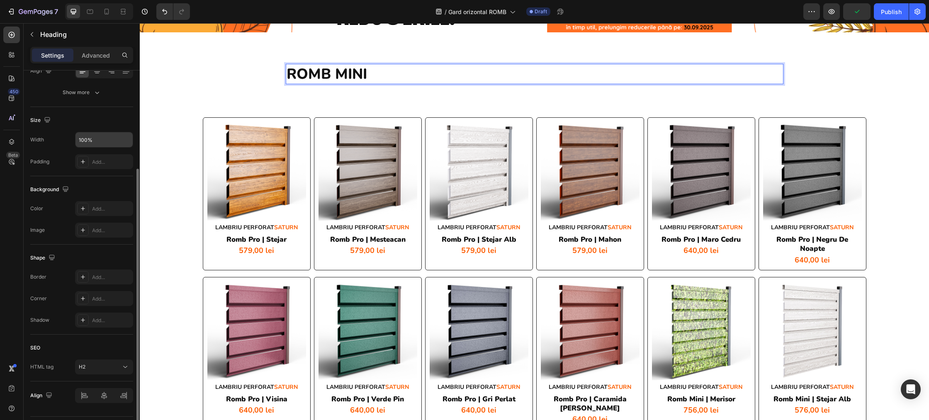
scroll to position [165, 0]
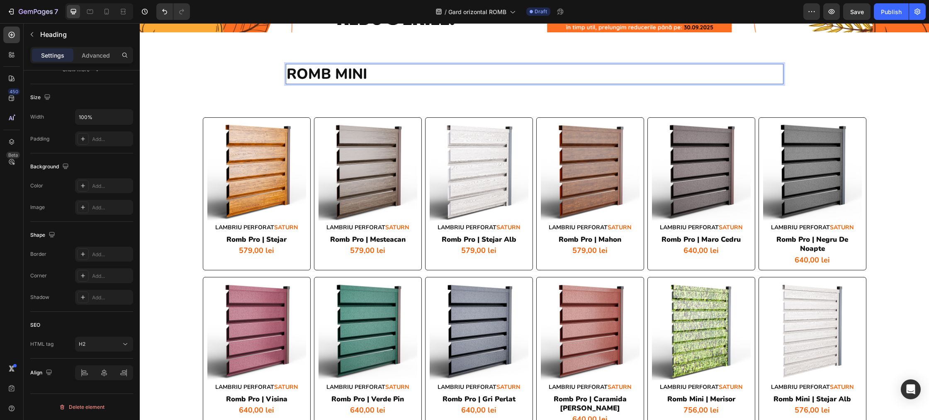
click at [367, 68] on p "ROMB MINI" at bounding box center [535, 74] width 496 height 19
click at [440, 71] on p "ROMB MINI" at bounding box center [535, 74] width 496 height 19
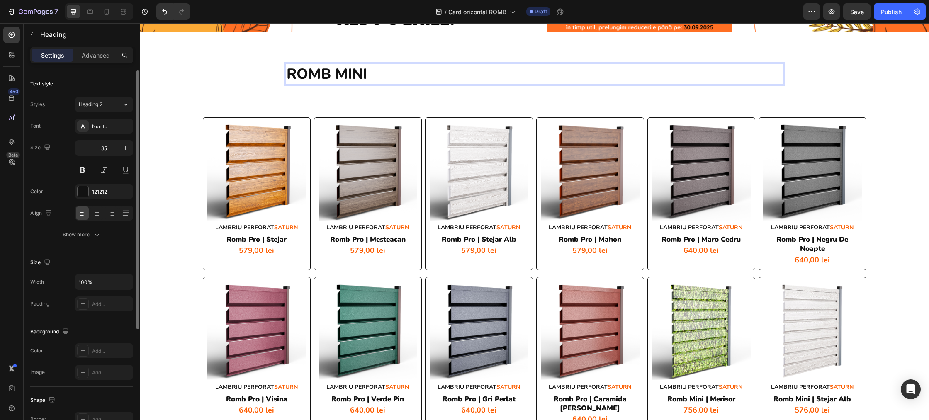
scroll to position [10, 0]
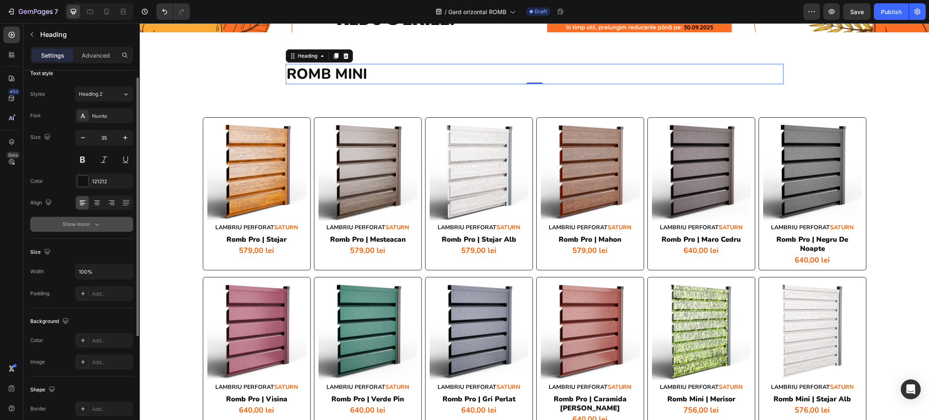
click at [84, 221] on div "Show more" at bounding box center [82, 224] width 39 height 8
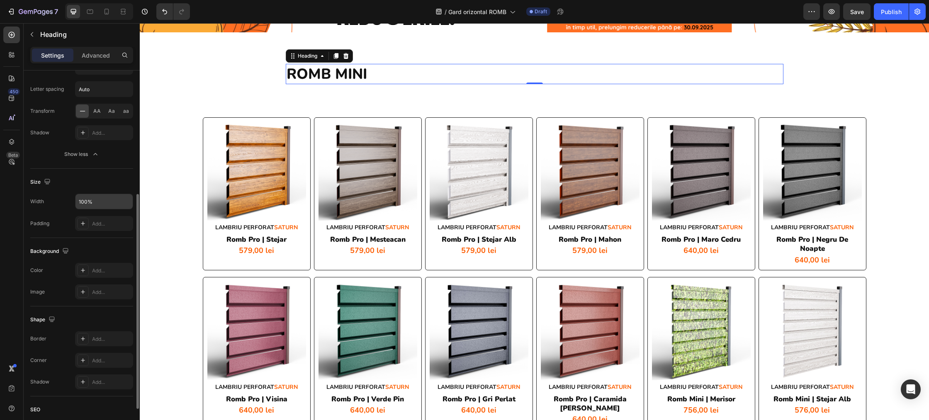
scroll to position [199, 0]
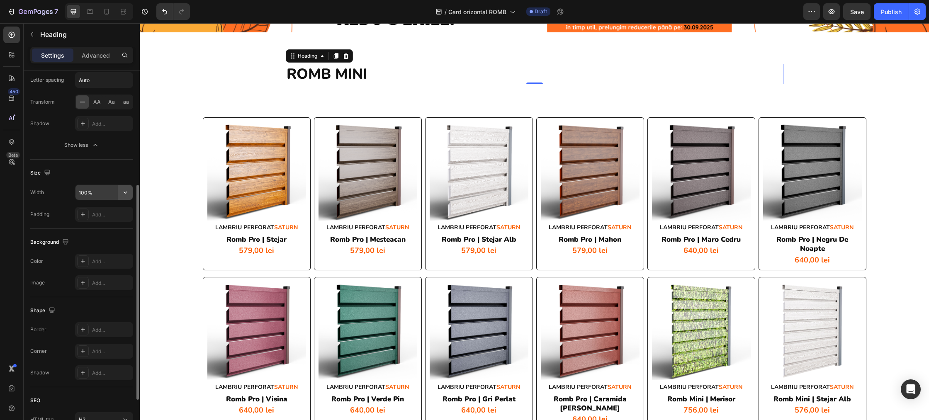
click at [129, 194] on icon "button" at bounding box center [125, 192] width 8 height 8
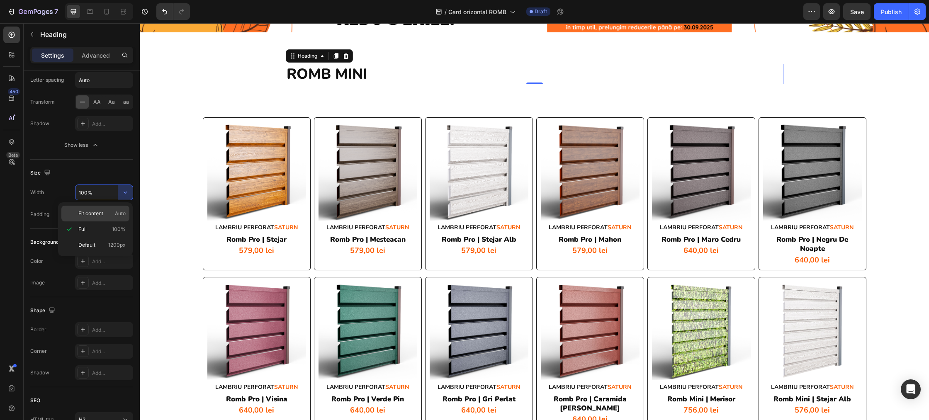
click at [123, 211] on span "Auto" at bounding box center [120, 213] width 11 height 7
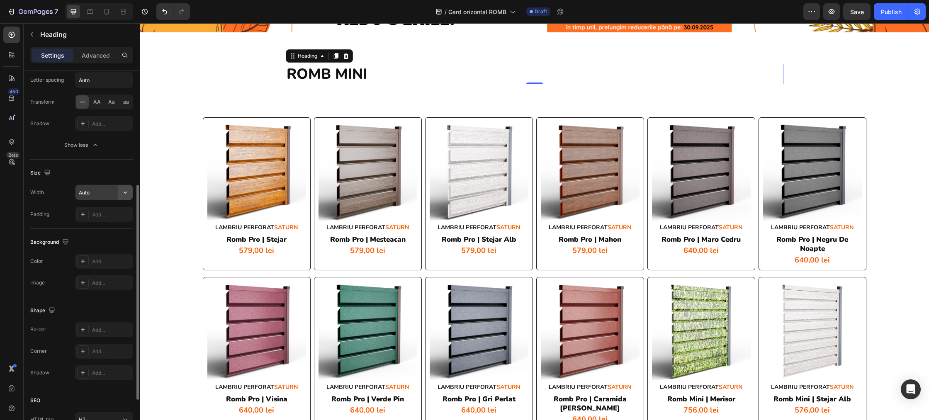
click at [124, 194] on icon "button" at bounding box center [125, 192] width 8 height 8
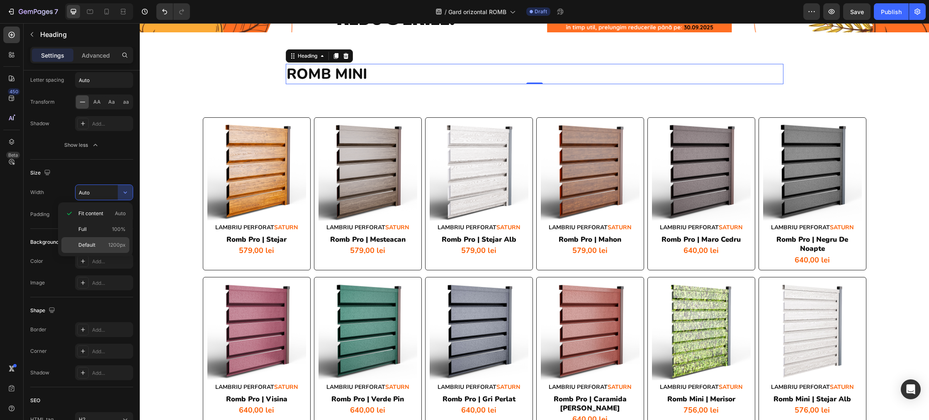
click at [116, 238] on div "Default 1200px" at bounding box center [95, 245] width 68 height 16
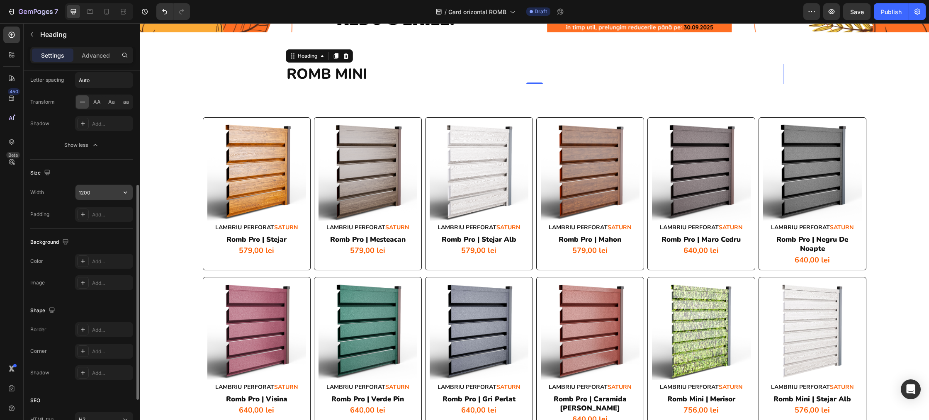
click at [127, 192] on icon "button" at bounding box center [125, 192] width 8 height 8
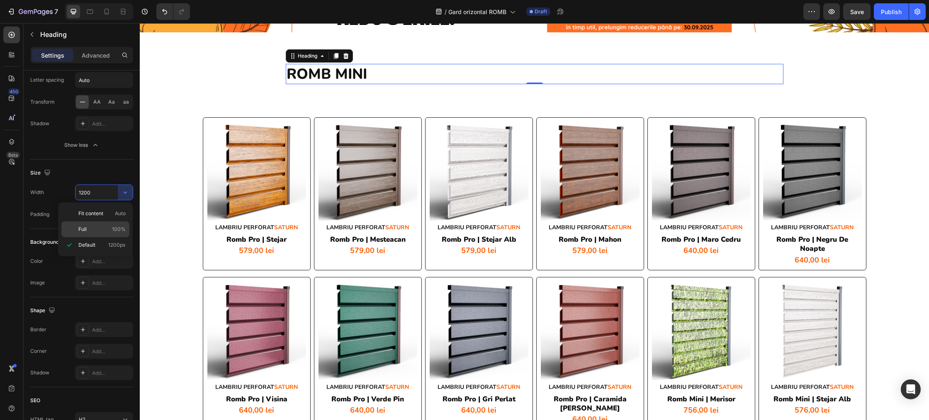
click at [112, 223] on div "Full 100%" at bounding box center [95, 229] width 68 height 16
type input "100%"
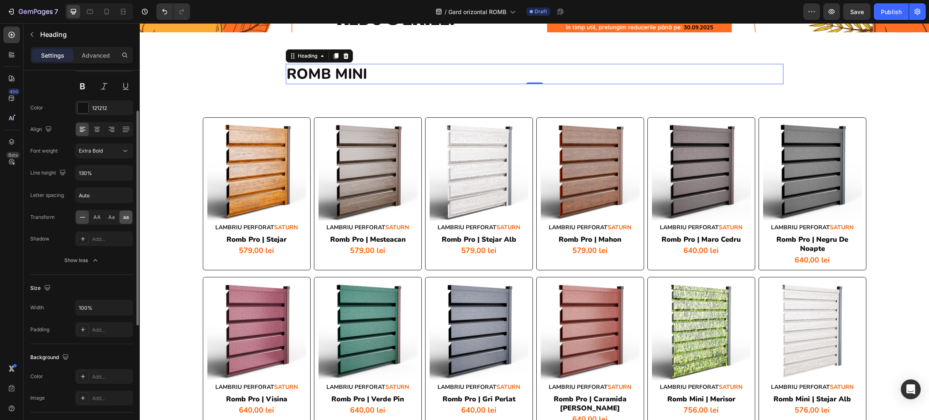
scroll to position [0, 0]
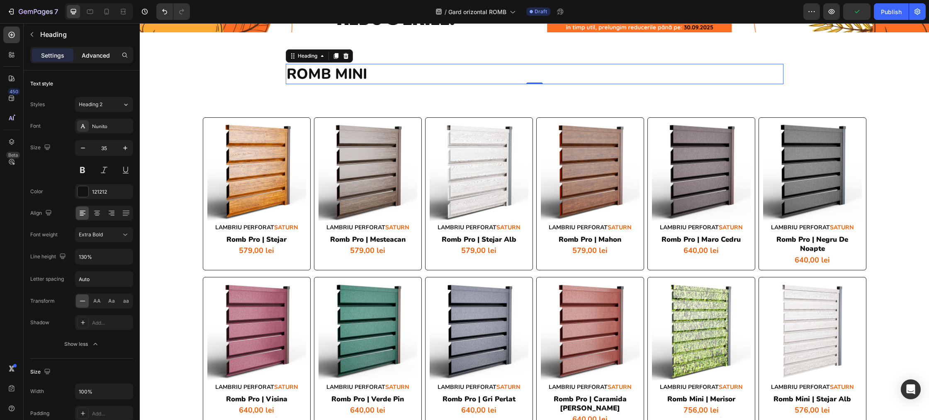
click at [100, 51] on p "Advanced" at bounding box center [96, 55] width 28 height 9
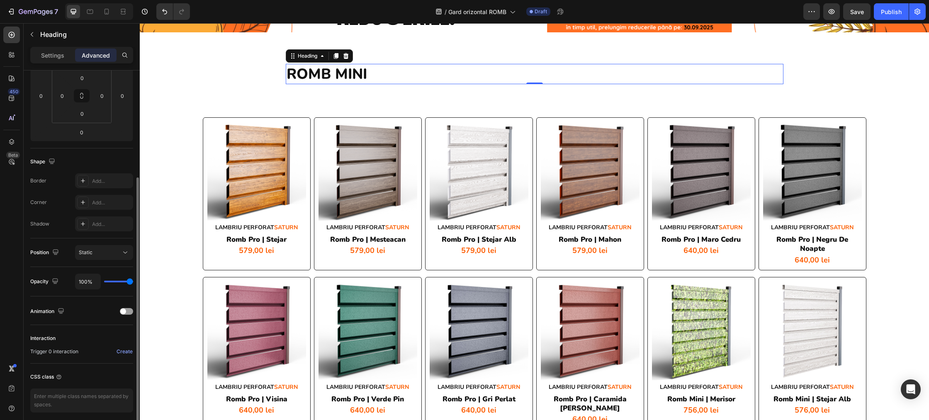
scroll to position [168, 0]
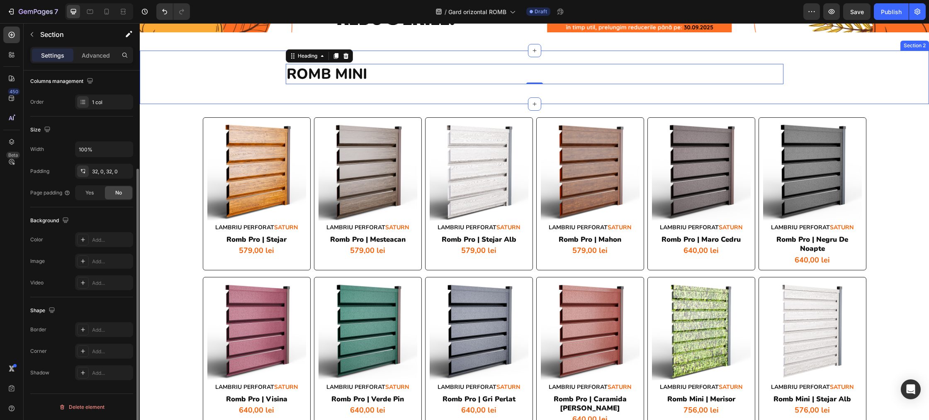
click at [313, 101] on div "ROMB MINI Heading 0 Row Section 2" at bounding box center [534, 78] width 789 height 54
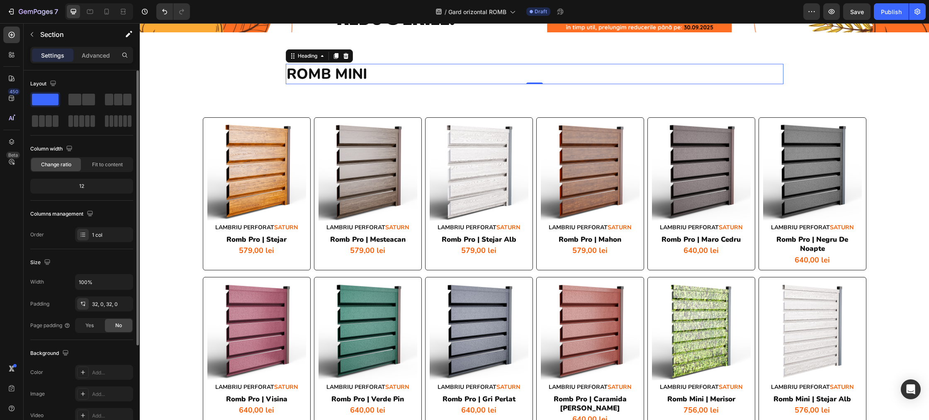
click at [317, 74] on p "ROMB MINI" at bounding box center [535, 74] width 496 height 19
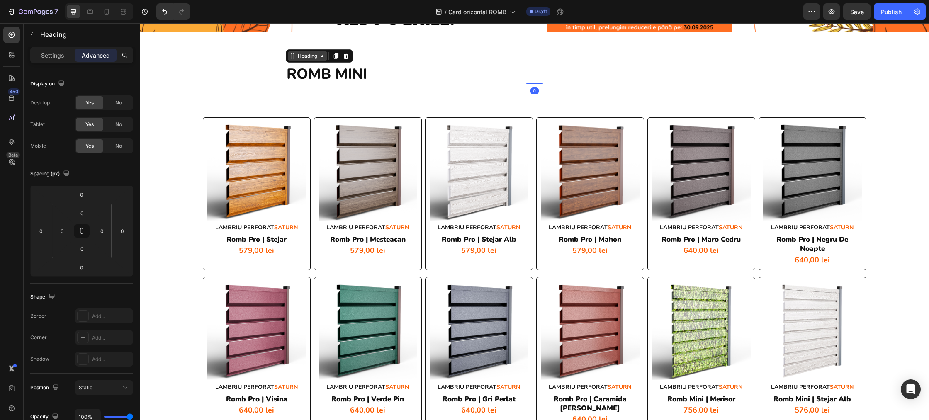
click at [303, 56] on div "Heading" at bounding box center [307, 55] width 23 height 7
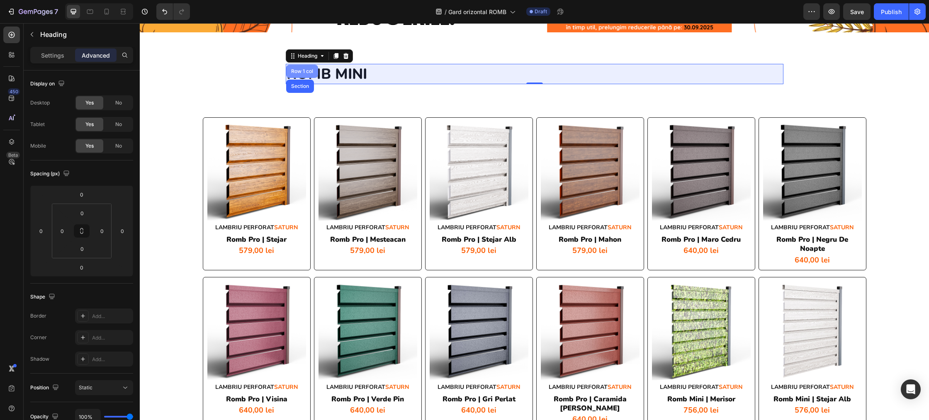
click at [300, 71] on div "Row 1 col" at bounding box center [302, 71] width 25 height 5
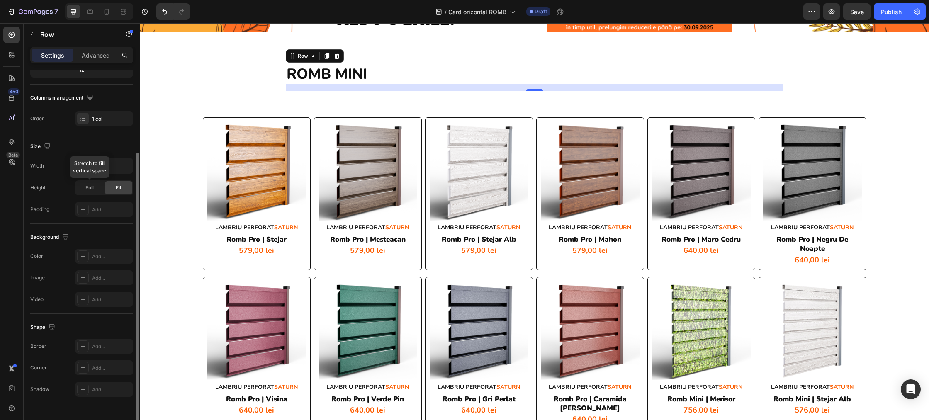
scroll to position [125, 0]
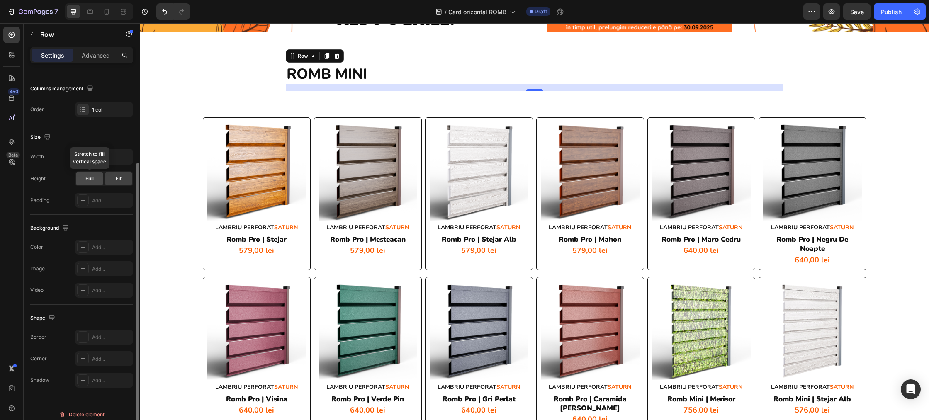
click at [94, 181] on div "Full" at bounding box center [89, 178] width 27 height 13
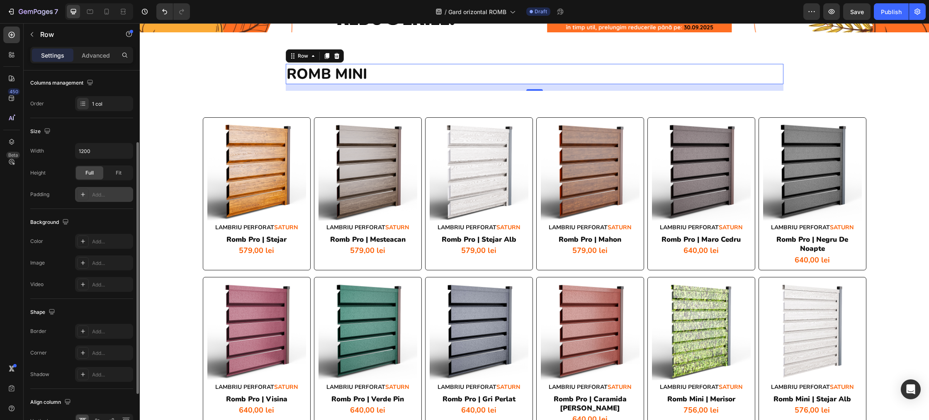
scroll to position [121, 0]
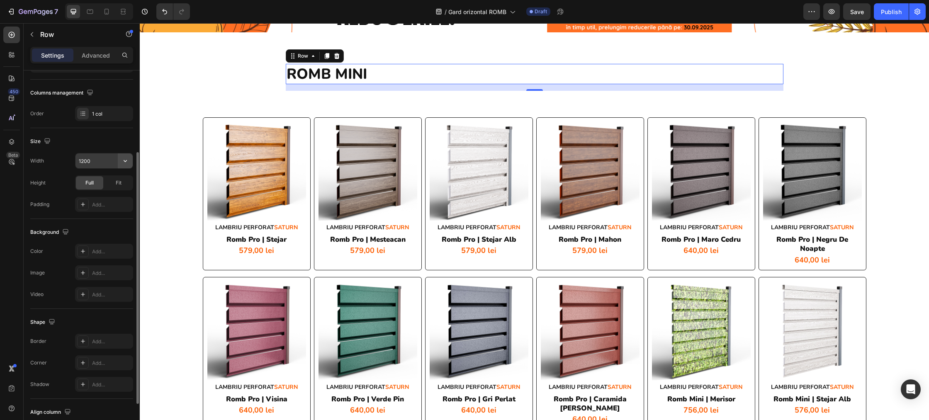
click at [119, 161] on button "button" at bounding box center [125, 160] width 15 height 15
click at [92, 201] on p "Full 100%" at bounding box center [101, 197] width 47 height 7
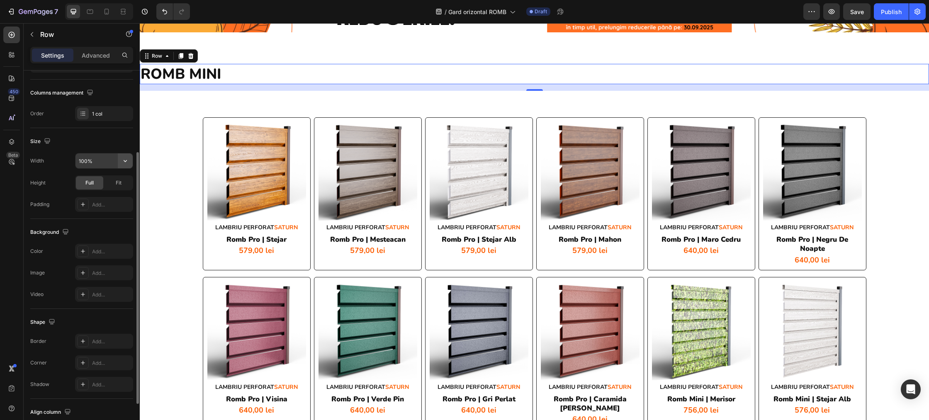
click at [119, 161] on button "button" at bounding box center [125, 160] width 15 height 15
click at [102, 176] on div "Default 1200px" at bounding box center [95, 182] width 68 height 16
type input "1200"
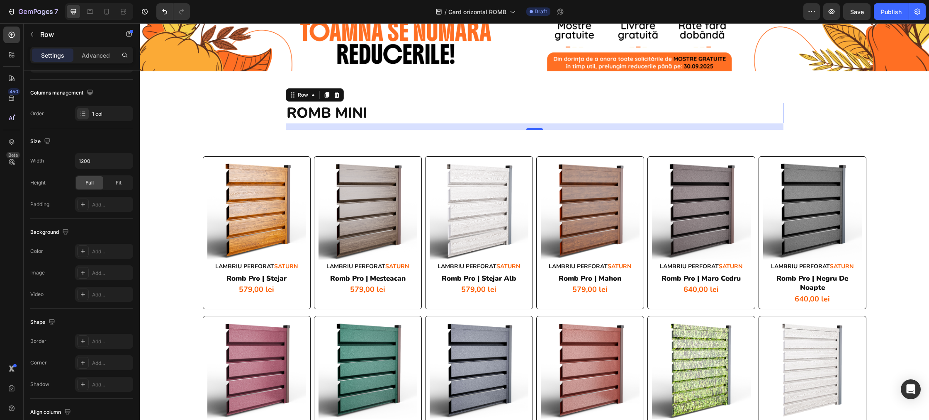
scroll to position [0, 0]
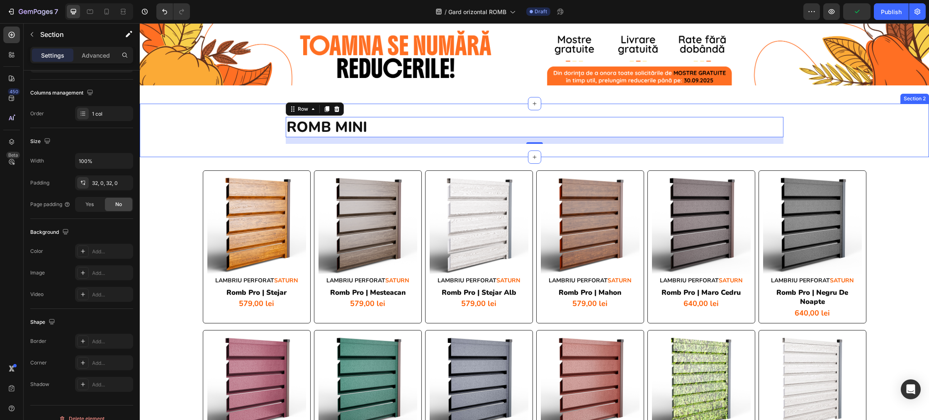
click at [170, 129] on div "ROMB MINI Heading Row 16" at bounding box center [534, 130] width 789 height 27
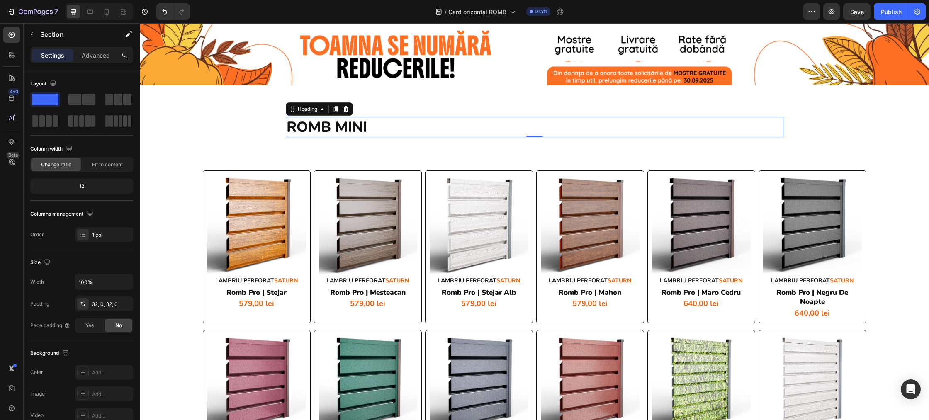
click at [323, 130] on p "ROMB MINI" at bounding box center [535, 127] width 496 height 19
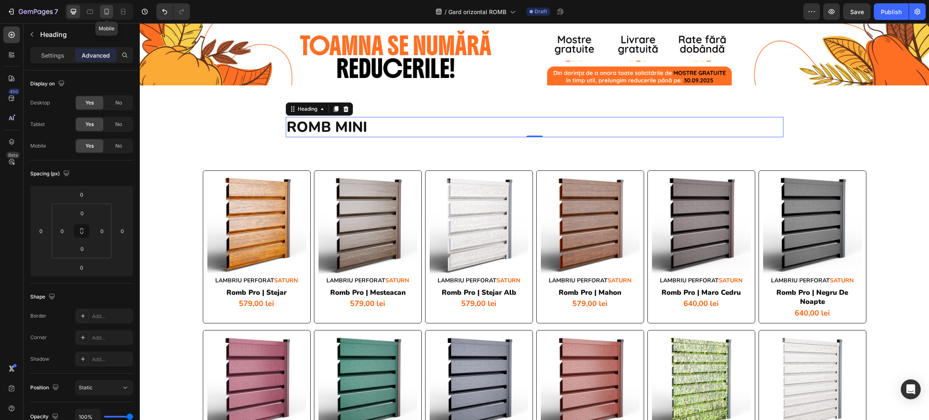
click at [110, 15] on icon at bounding box center [106, 11] width 8 height 8
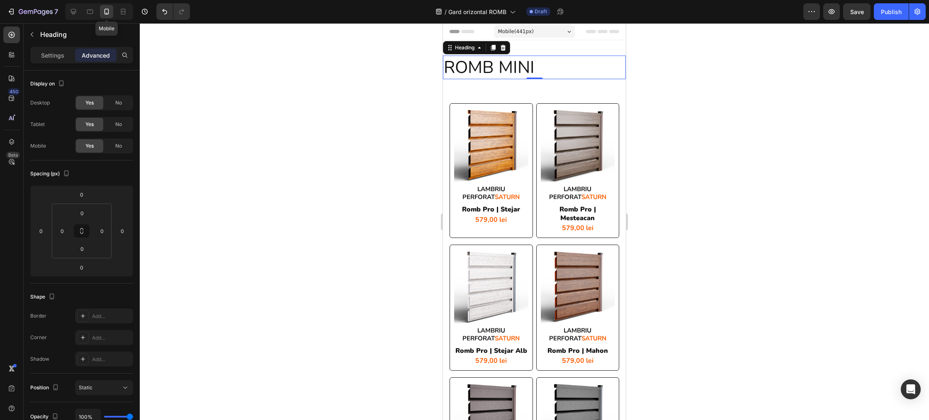
scroll to position [3, 0]
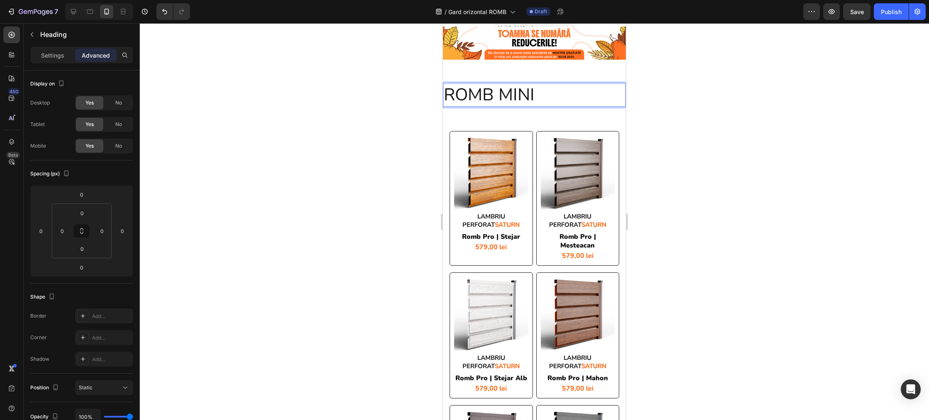
click at [477, 96] on p "ROMB MINI" at bounding box center [534, 95] width 181 height 22
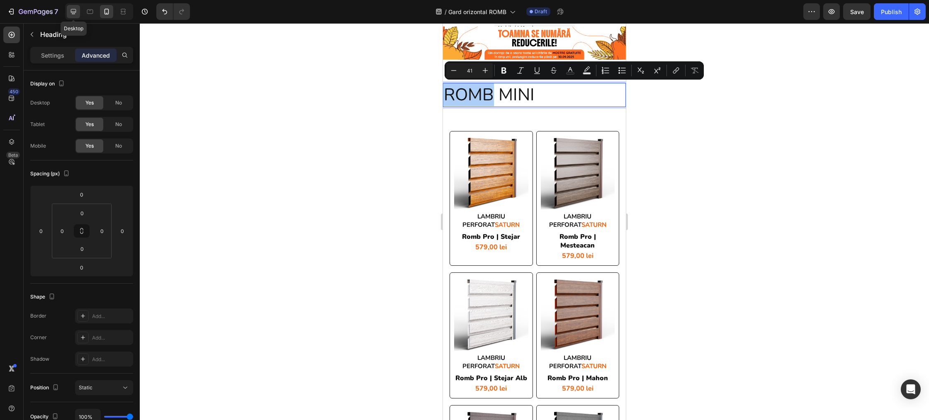
click at [73, 11] on icon at bounding box center [73, 11] width 8 height 8
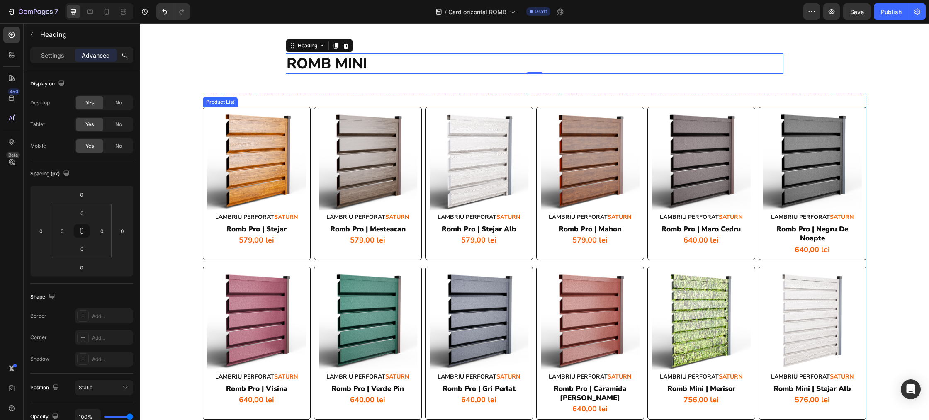
scroll to position [64, 0]
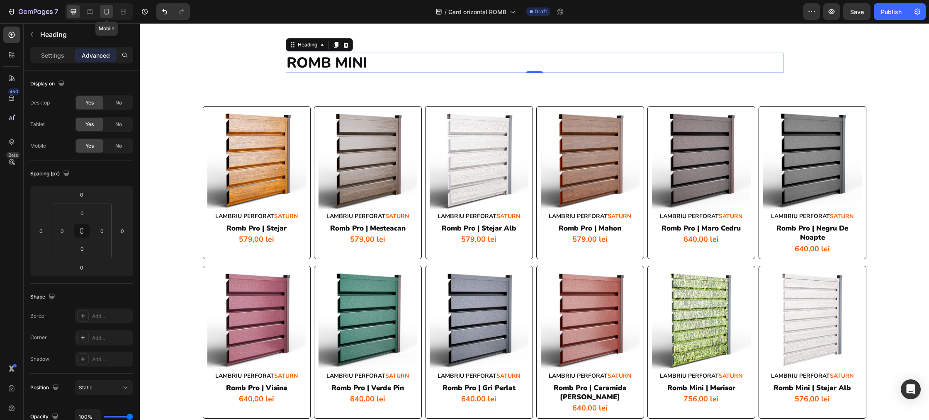
click at [104, 12] on icon at bounding box center [106, 11] width 8 height 8
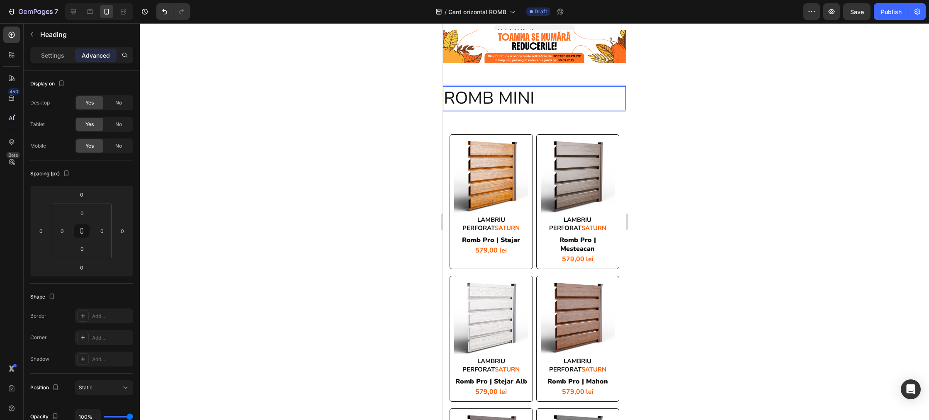
click at [457, 102] on p "ROMB MINI" at bounding box center [534, 98] width 181 height 22
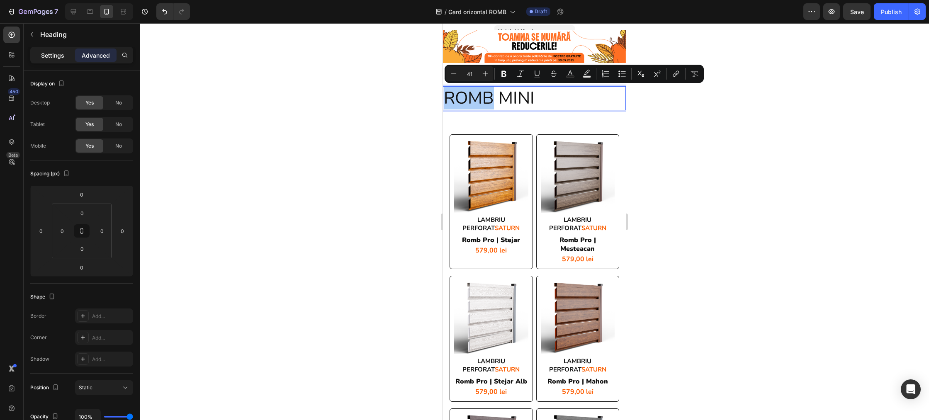
click at [36, 53] on div "Settings" at bounding box center [52, 55] width 41 height 13
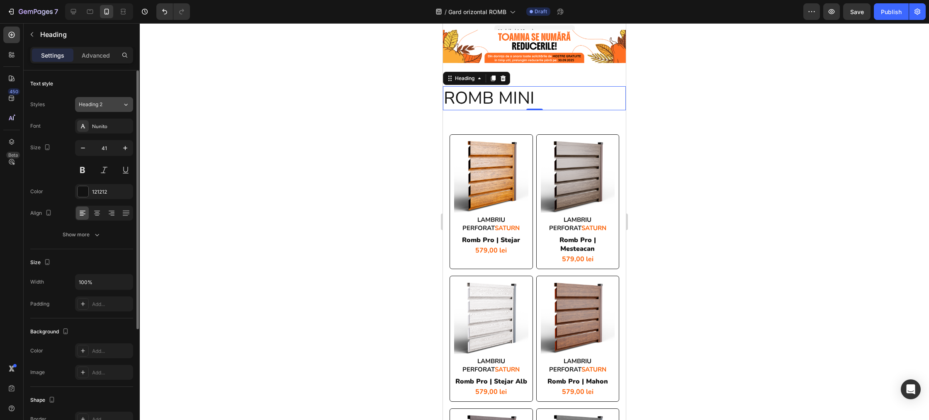
click at [117, 107] on div "Heading 2" at bounding box center [101, 104] width 44 height 7
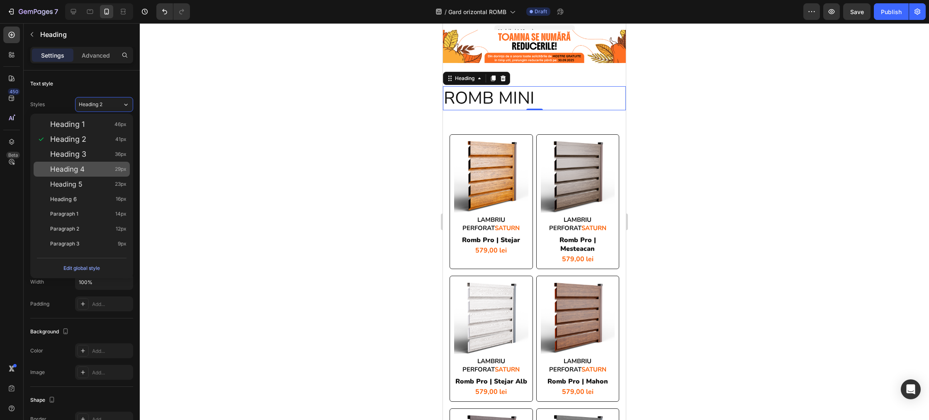
click at [108, 163] on div "Heading 4 29px" at bounding box center [82, 169] width 96 height 15
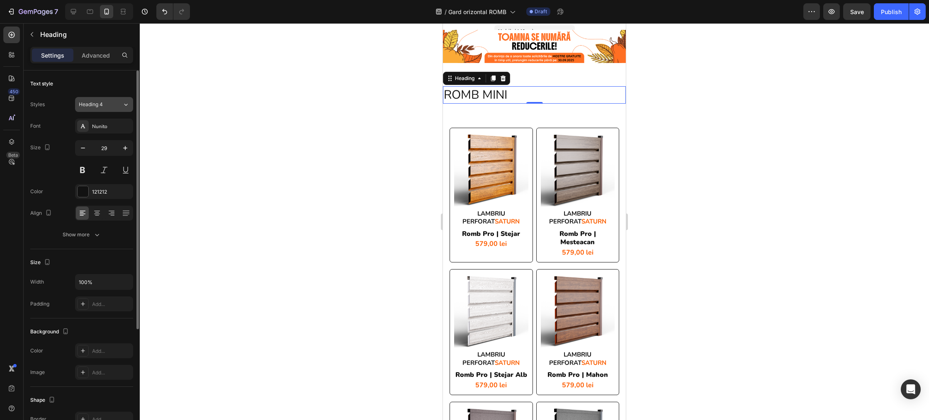
click at [109, 105] on div "Heading 4" at bounding box center [96, 104] width 34 height 7
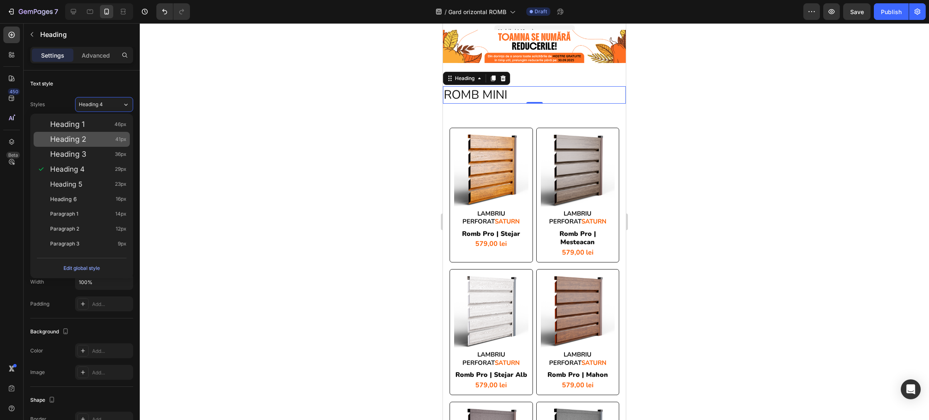
click at [98, 135] on div "Heading 2 41px" at bounding box center [88, 139] width 76 height 8
type input "41"
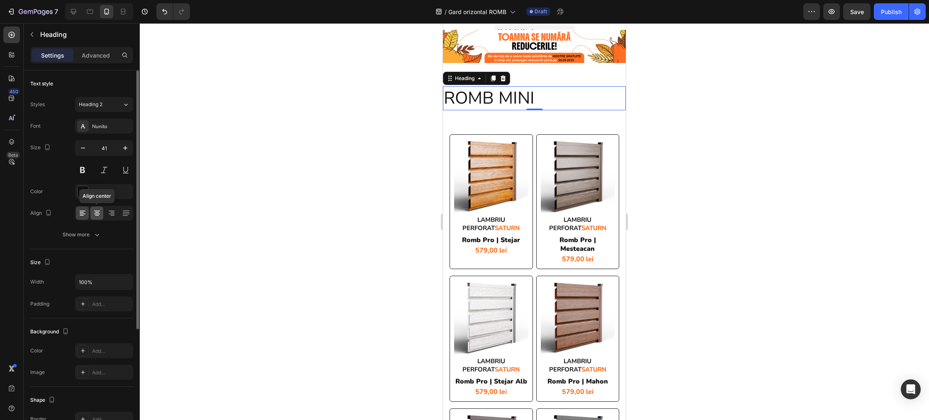
click at [98, 215] on icon at bounding box center [97, 215] width 4 height 1
click at [122, 127] on div "Nunito" at bounding box center [111, 126] width 39 height 7
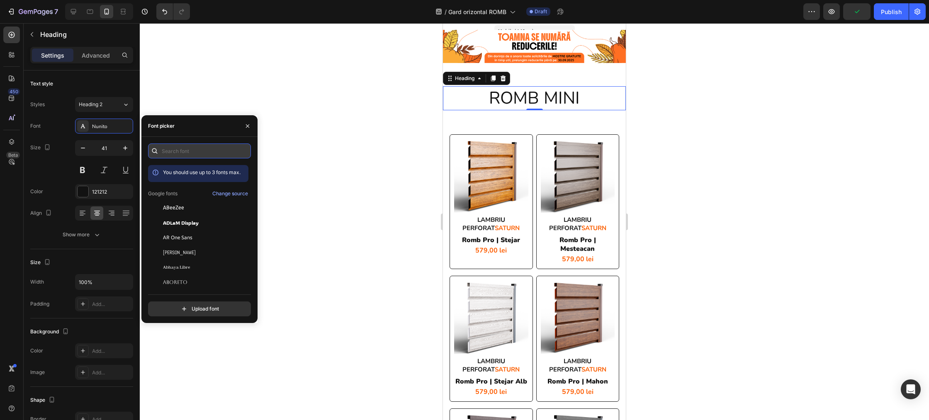
click at [194, 149] on input "text" at bounding box center [199, 151] width 103 height 15
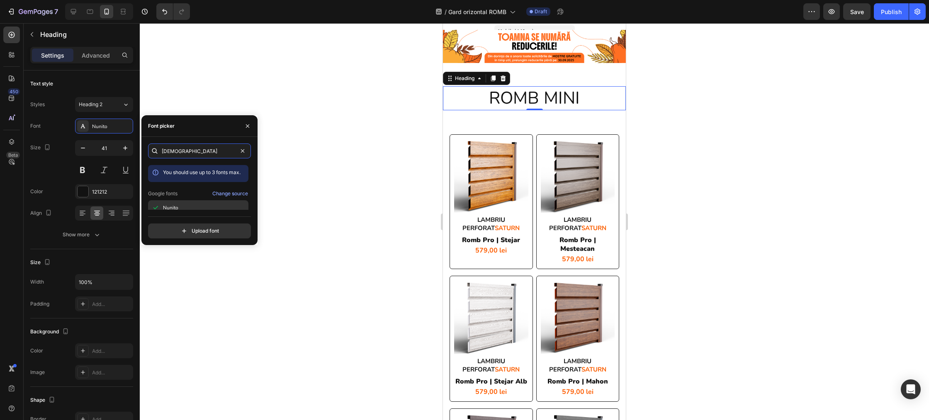
type input "[DEMOGRAPHIC_DATA]"
click at [193, 208] on div "Nunito" at bounding box center [205, 207] width 84 height 7
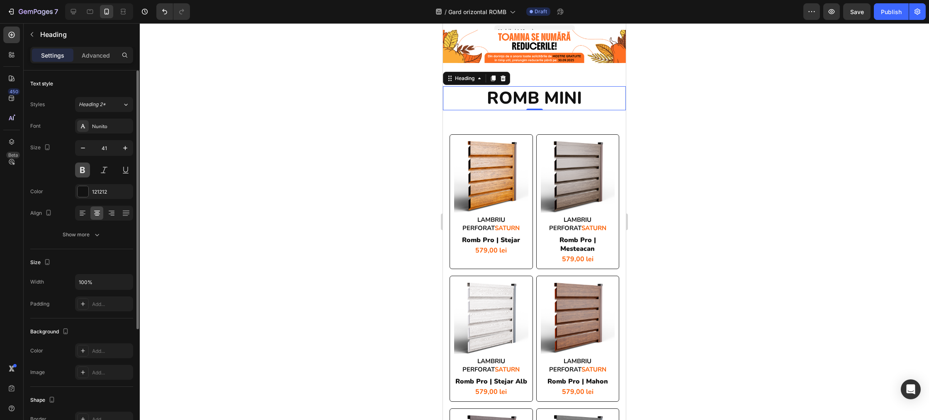
click at [87, 170] on button at bounding box center [82, 170] width 15 height 15
click at [569, 100] on h2 "ROMB MINI" at bounding box center [534, 98] width 183 height 24
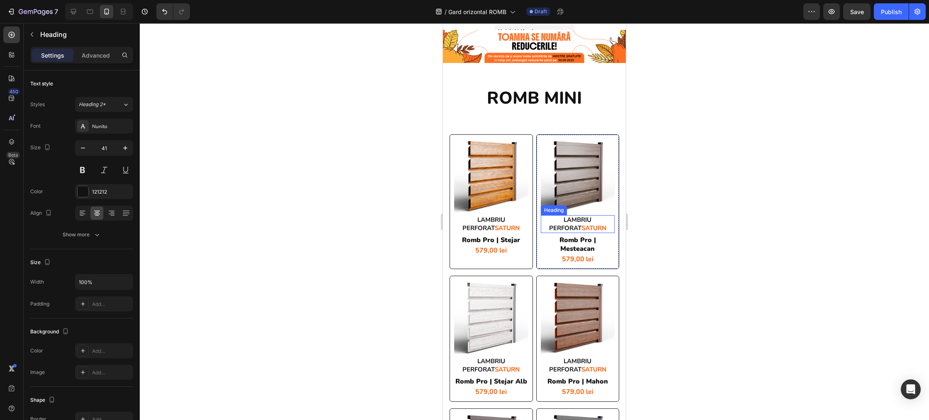
click at [581, 227] on span "SATURN" at bounding box center [593, 228] width 25 height 8
click at [581, 229] on span "SATURN" at bounding box center [593, 228] width 25 height 8
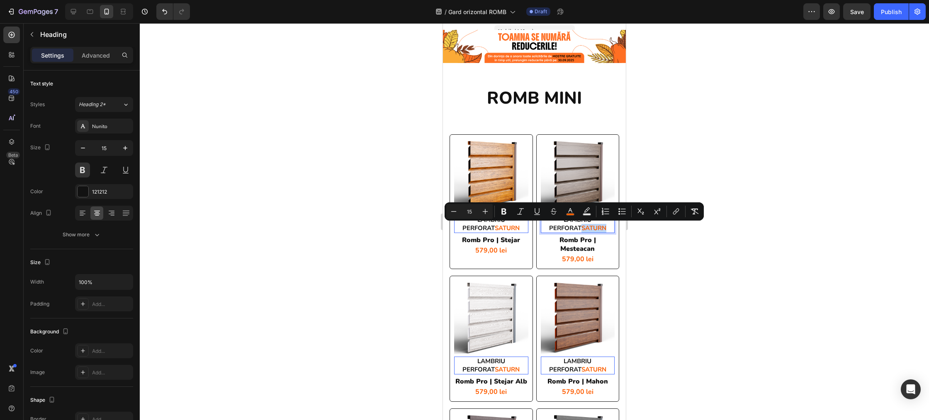
click at [581, 227] on span "SATURN" at bounding box center [593, 228] width 25 height 8
drag, startPoint x: 576, startPoint y: 227, endPoint x: 571, endPoint y: 228, distance: 5.0
click at [581, 228] on span "SATURN" at bounding box center [593, 228] width 25 height 8
click at [572, 210] on icon "Editor contextual toolbar" at bounding box center [570, 211] width 8 height 8
type input "FB5F02"
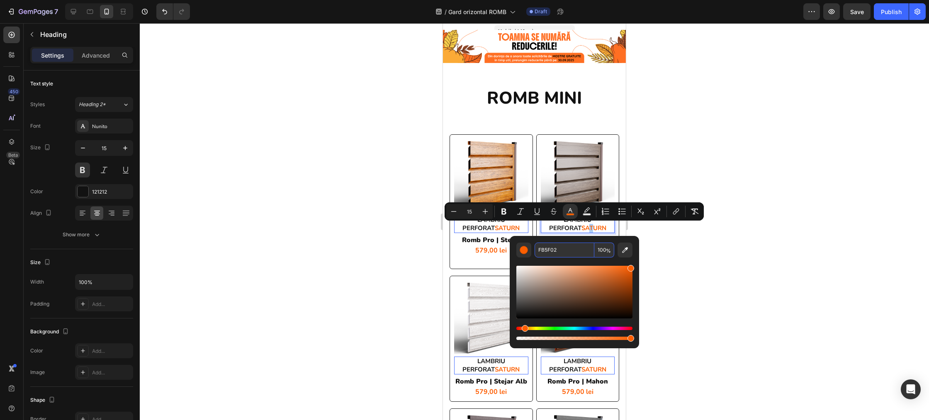
drag, startPoint x: 545, startPoint y: 249, endPoint x: 557, endPoint y: 250, distance: 12.9
click at [559, 250] on input "FB5F02" at bounding box center [565, 250] width 60 height 15
drag, startPoint x: 560, startPoint y: 249, endPoint x: 530, endPoint y: 250, distance: 30.7
click at [530, 250] on div "FB5F02 100 %" at bounding box center [574, 250] width 116 height 15
click at [657, 173] on div at bounding box center [534, 221] width 789 height 397
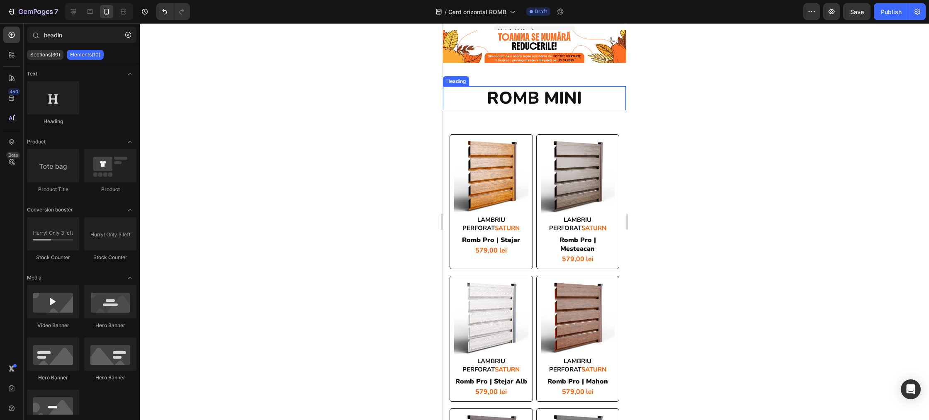
click at [565, 99] on p "ROMB MINI" at bounding box center [534, 98] width 181 height 22
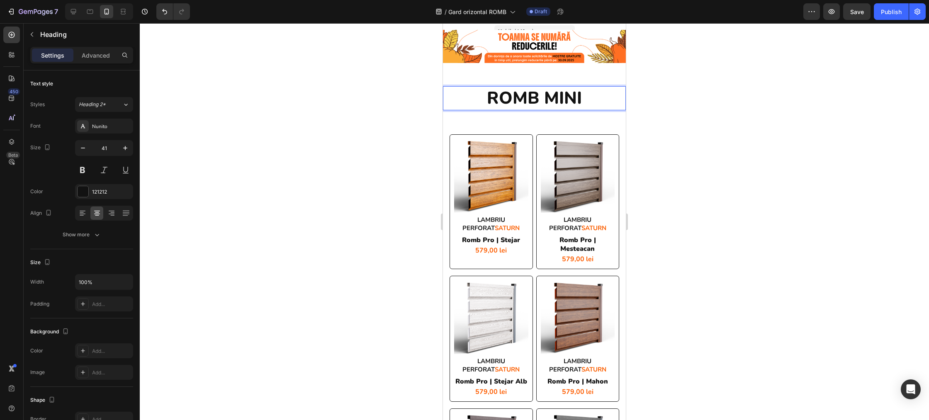
click at [559, 100] on p "ROMB MINI" at bounding box center [534, 98] width 181 height 22
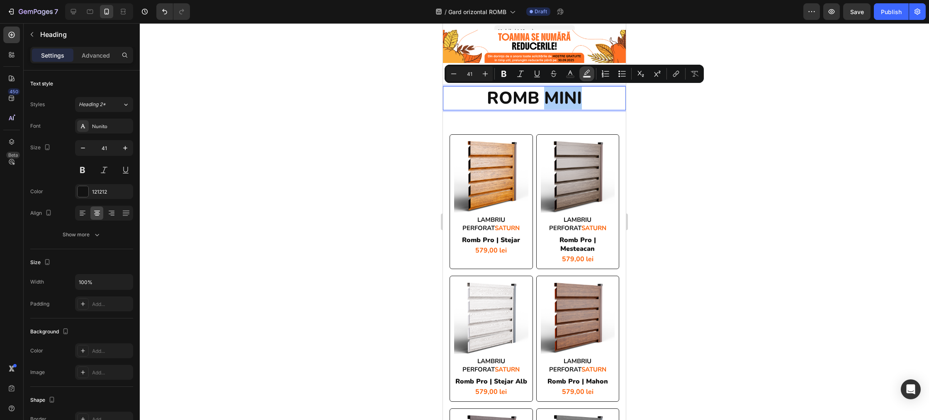
click at [588, 72] on icon "Editor contextual toolbar" at bounding box center [587, 72] width 6 height 5
type input "000000"
type input "77"
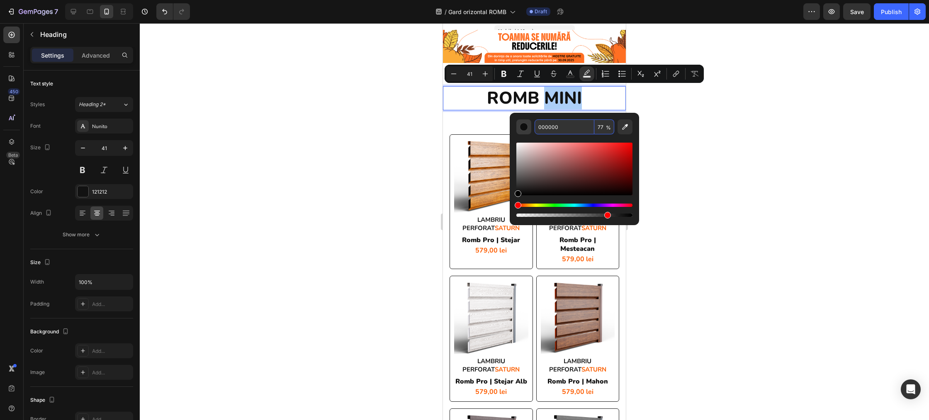
drag, startPoint x: 557, startPoint y: 124, endPoint x: 522, endPoint y: 123, distance: 34.8
click at [522, 123] on div "000000 77 %" at bounding box center [574, 126] width 116 height 15
drag, startPoint x: 561, startPoint y: 128, endPoint x: 513, endPoint y: 125, distance: 47.4
click at [513, 125] on div "000000 77 %" at bounding box center [574, 166] width 129 height 106
paste input "FB5F02"
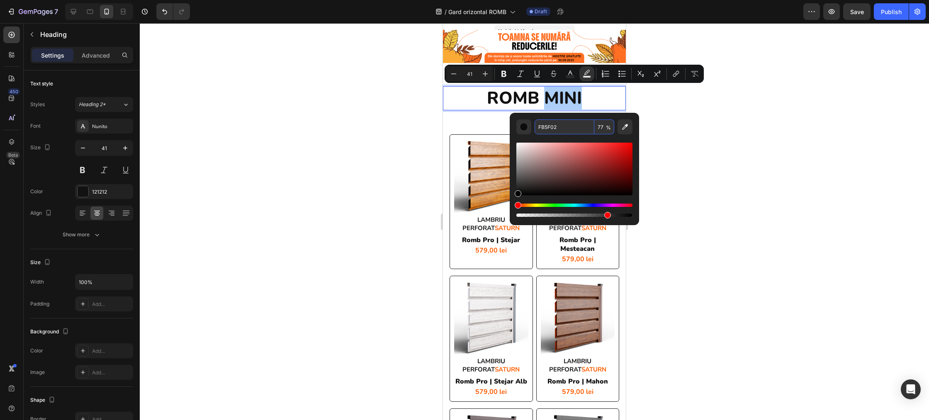
type input "FB5F02"
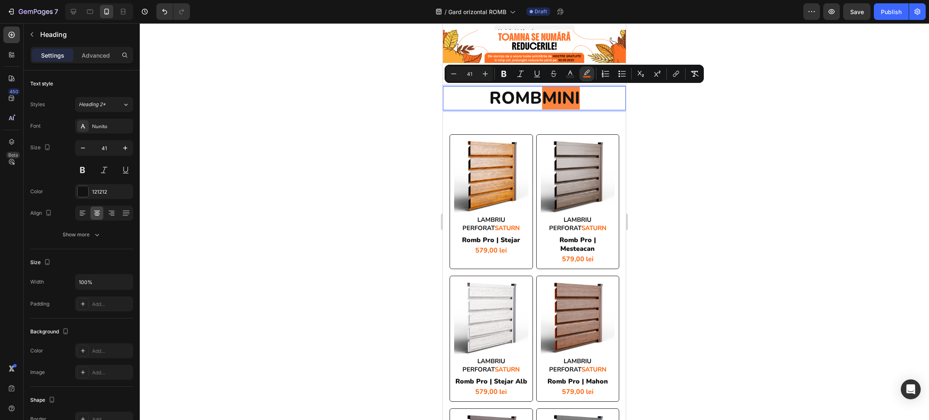
click at [662, 112] on div at bounding box center [534, 221] width 789 height 397
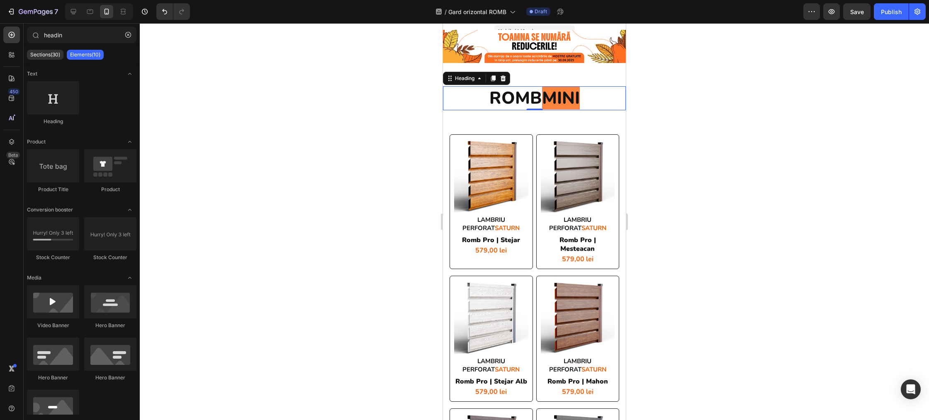
click at [577, 100] on span "MINI" at bounding box center [561, 98] width 38 height 23
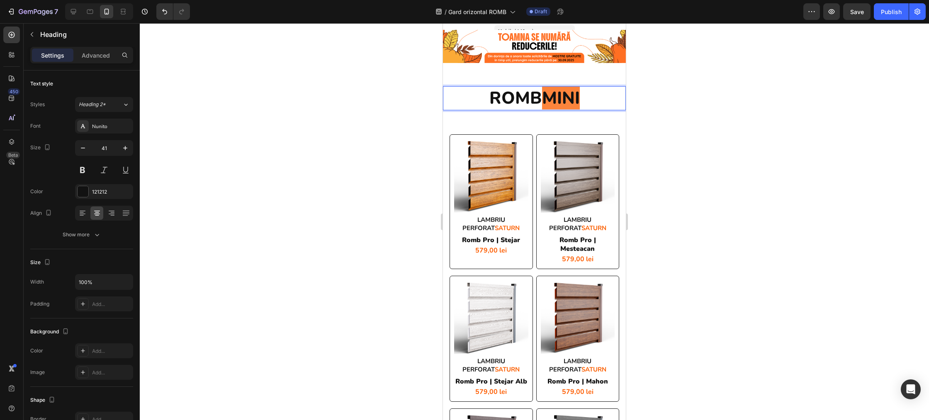
click at [578, 98] on span "MINI" at bounding box center [561, 98] width 38 height 23
click at [577, 98] on span "MINI" at bounding box center [561, 98] width 38 height 23
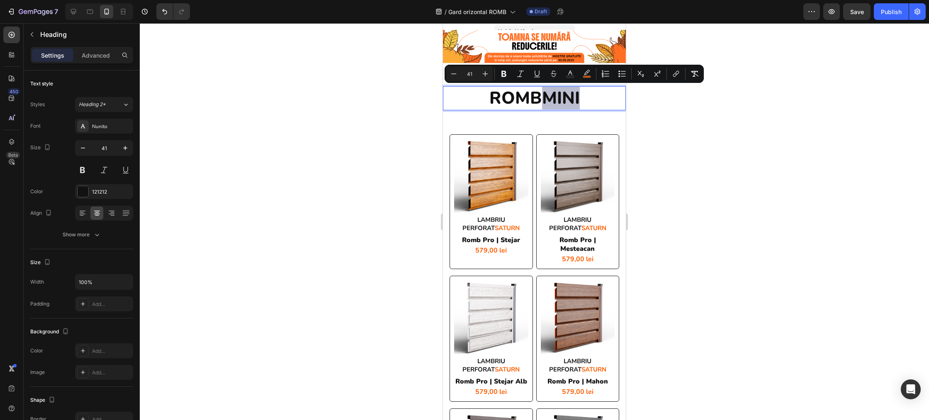
click at [580, 96] on span "MINI" at bounding box center [561, 98] width 38 height 23
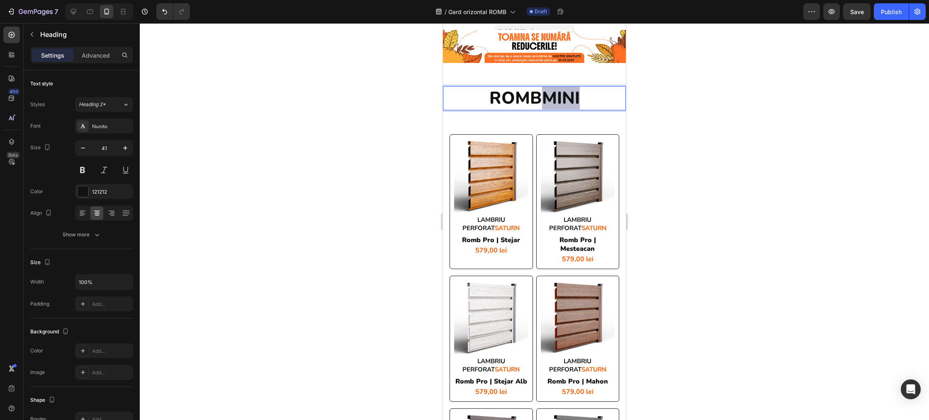
drag, startPoint x: 581, startPoint y: 95, endPoint x: 549, endPoint y: 96, distance: 31.5
click at [549, 96] on span "MINI" at bounding box center [561, 98] width 38 height 23
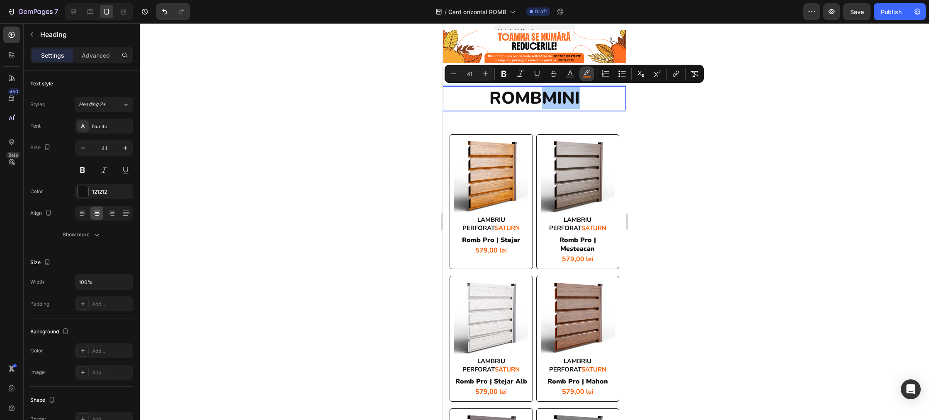
click at [588, 77] on rect "Editor contextual toolbar" at bounding box center [587, 77] width 8 height 2
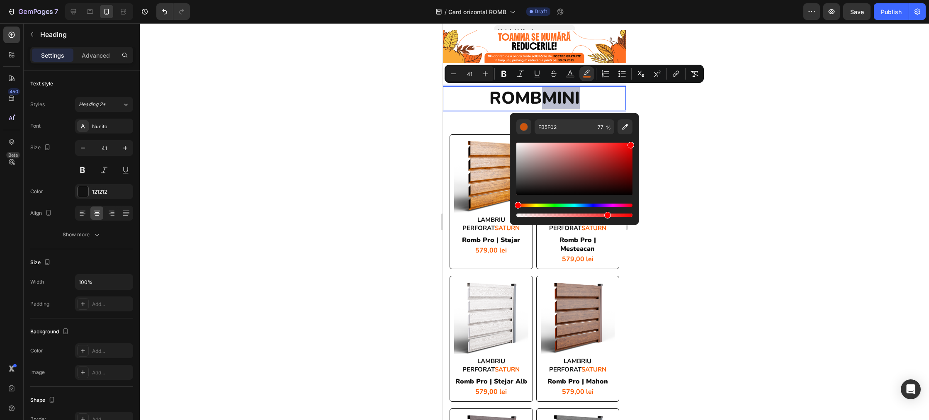
drag, startPoint x: 523, startPoint y: 206, endPoint x: 513, endPoint y: 205, distance: 10.4
click at [513, 205] on div "FB5F02 77 %" at bounding box center [574, 166] width 129 height 106
type input "FA0202"
click at [594, 91] on p "ROMB MINI" at bounding box center [534, 98] width 181 height 22
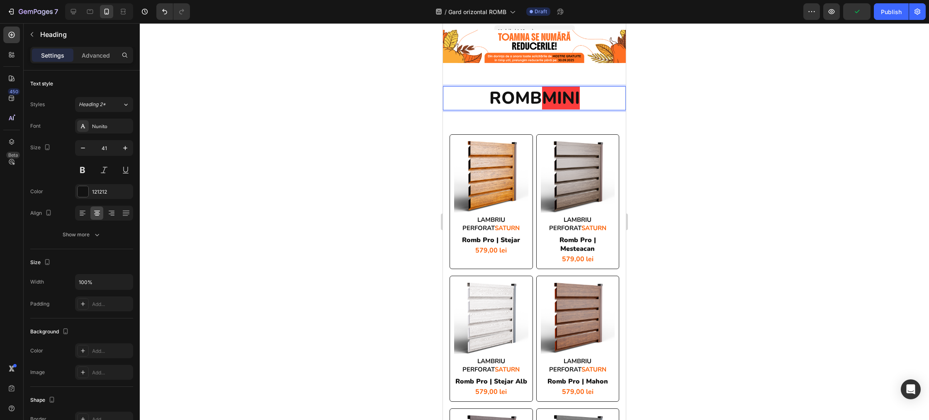
click at [585, 95] on p "ROMB MINI" at bounding box center [534, 98] width 181 height 22
drag, startPoint x: 544, startPoint y: 98, endPoint x: 578, endPoint y: 94, distance: 34.3
click at [581, 96] on p "ROMB MINI" at bounding box center [534, 98] width 181 height 22
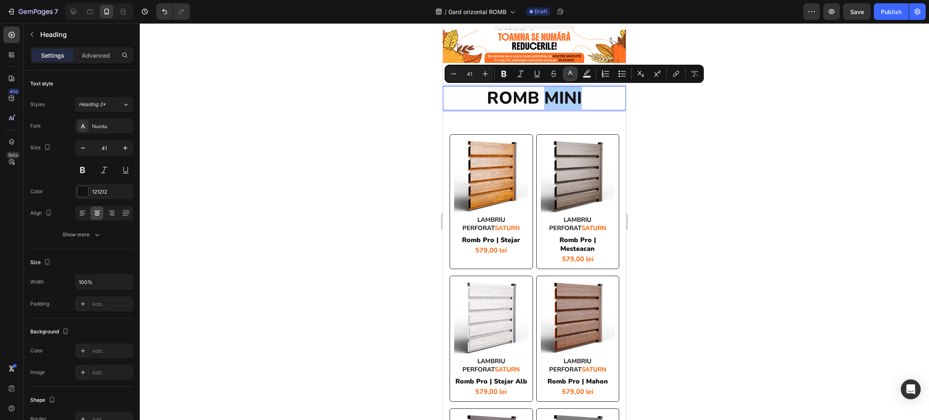
click at [570, 75] on icon "Editor contextual toolbar" at bounding box center [570, 74] width 8 height 8
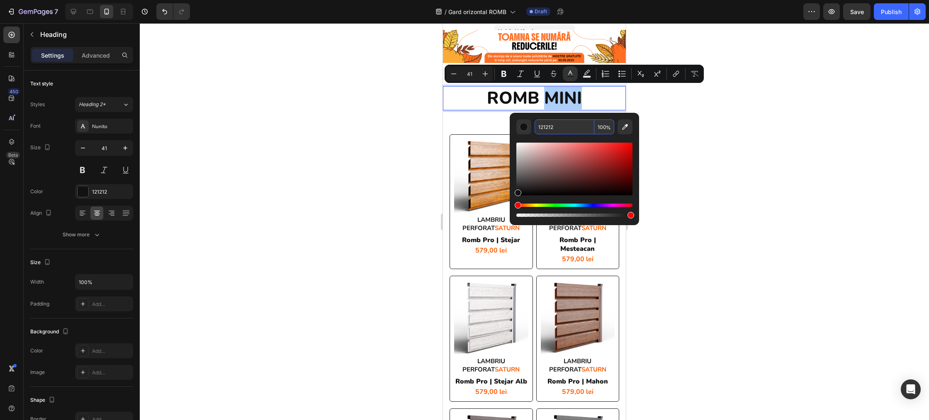
drag, startPoint x: 554, startPoint y: 128, endPoint x: 535, endPoint y: 128, distance: 18.7
click at [535, 128] on input "121212" at bounding box center [565, 126] width 60 height 15
drag, startPoint x: 554, startPoint y: 126, endPoint x: 530, endPoint y: 126, distance: 24.1
click at [530, 126] on div "121212 100 %" at bounding box center [574, 126] width 116 height 15
paste input "FB5F0"
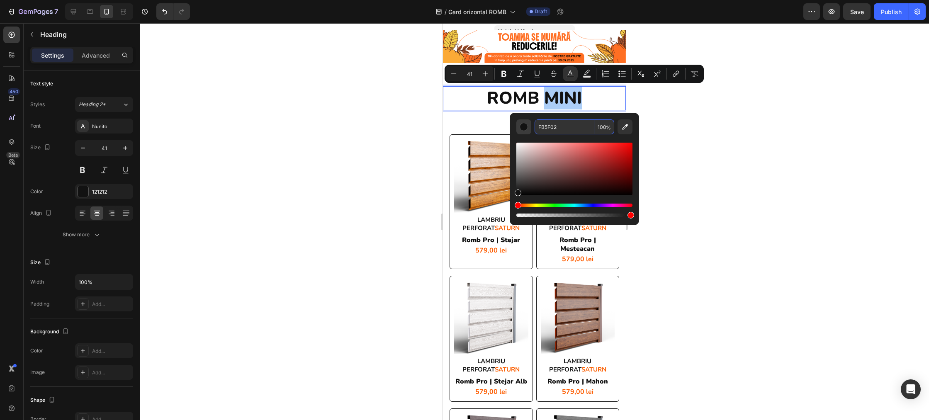
type input "FB5F02"
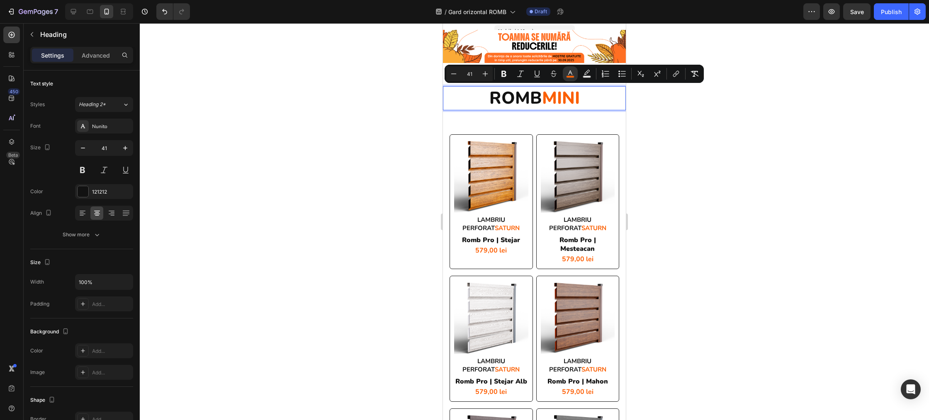
click at [693, 127] on div at bounding box center [534, 221] width 789 height 397
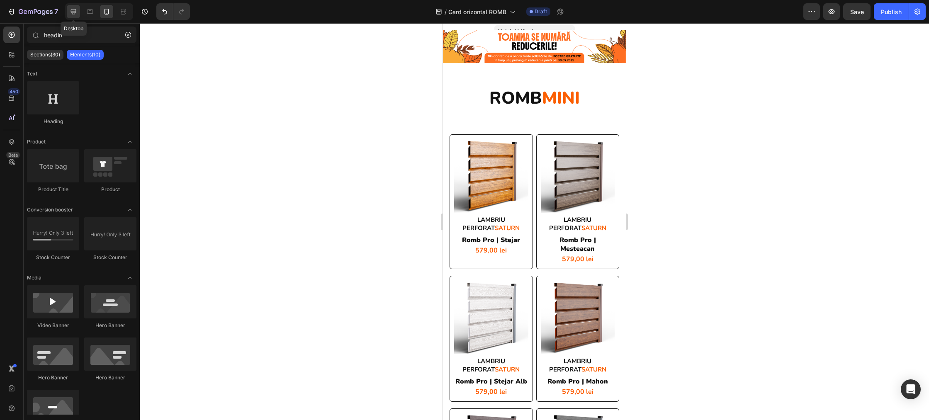
click at [71, 12] on icon at bounding box center [73, 11] width 8 height 8
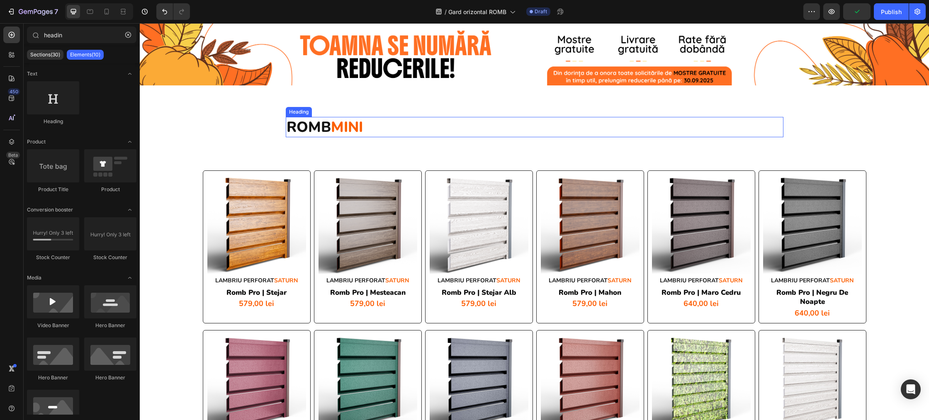
click at [326, 129] on p "ROMB MINI" at bounding box center [535, 127] width 496 height 19
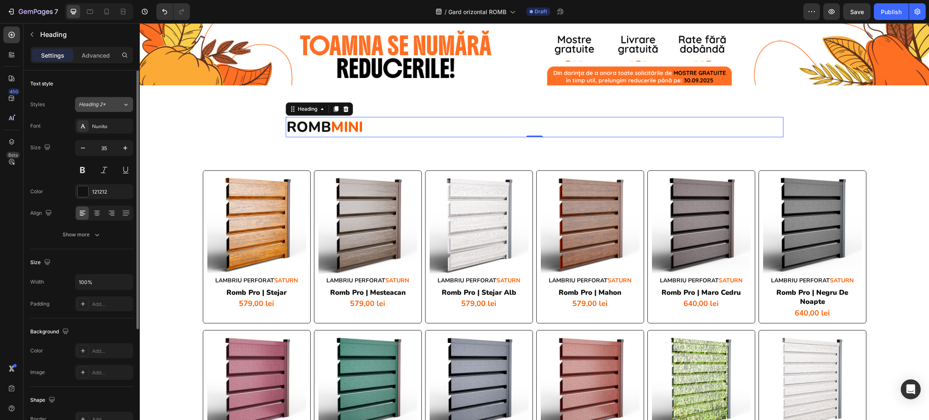
click at [112, 108] on div "Heading 2*" at bounding box center [96, 104] width 34 height 7
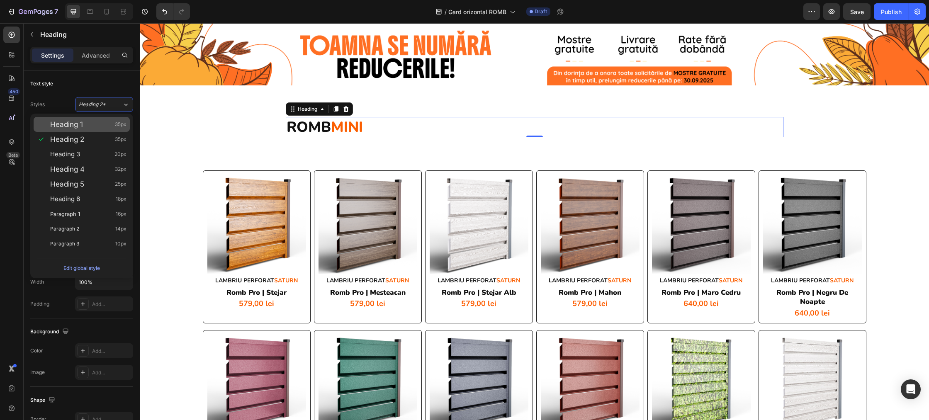
click at [108, 122] on div "Heading 1 35px" at bounding box center [88, 124] width 76 height 8
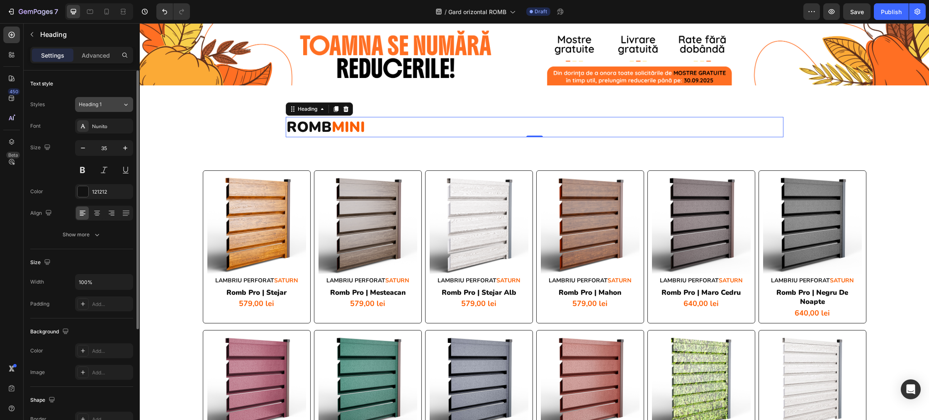
click at [110, 105] on div "Heading 1" at bounding box center [96, 104] width 34 height 7
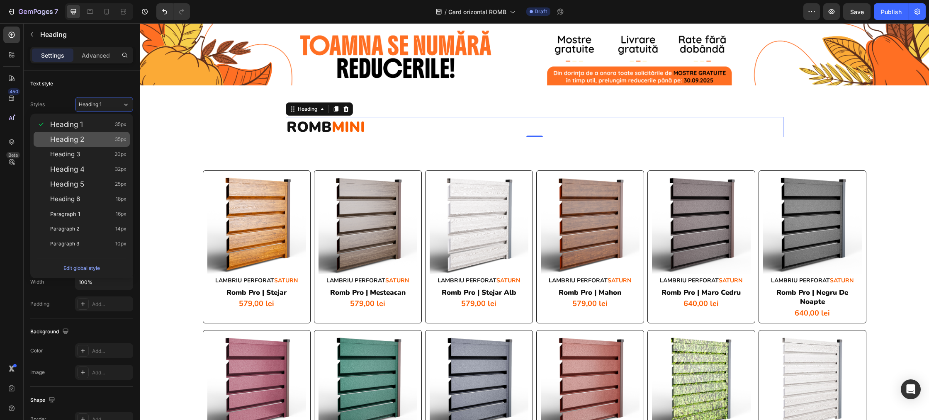
click at [91, 137] on div "Heading 2 35px" at bounding box center [88, 139] width 76 height 8
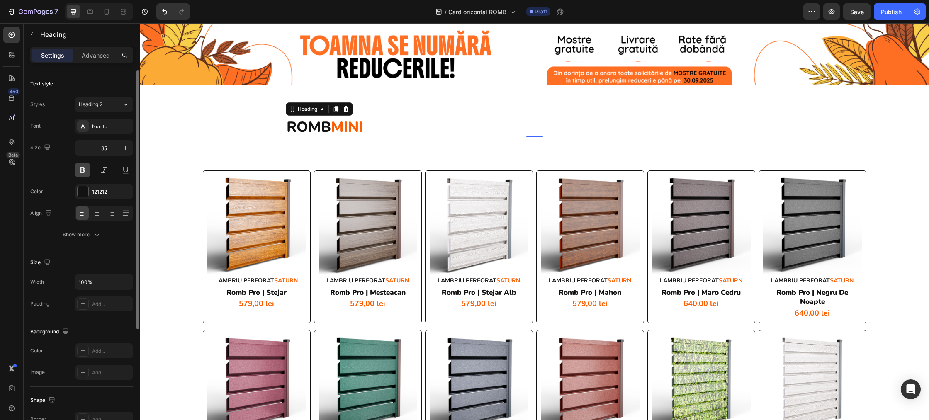
click at [82, 170] on button at bounding box center [82, 170] width 15 height 15
click at [81, 170] on button at bounding box center [82, 170] width 15 height 15
click at [94, 217] on icon at bounding box center [97, 213] width 8 height 8
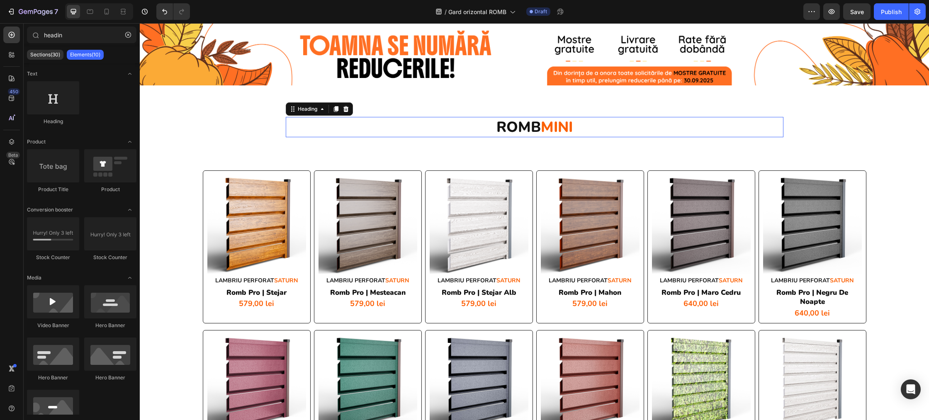
click at [583, 132] on h2 "ROMB MINI" at bounding box center [535, 127] width 498 height 21
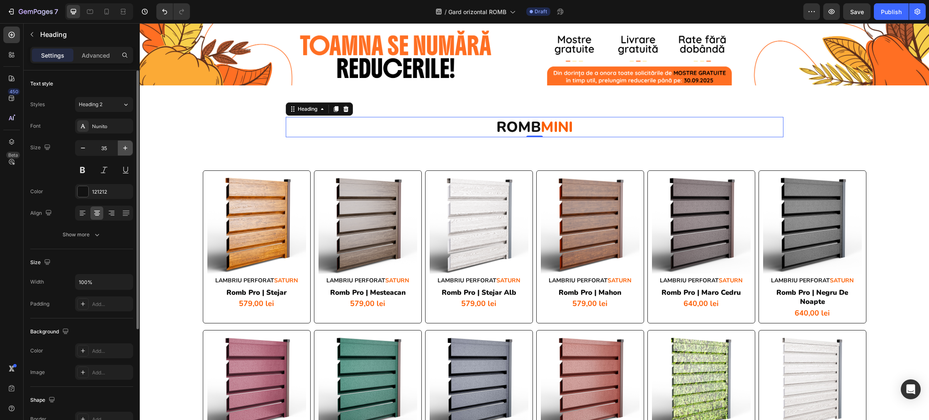
click at [125, 146] on icon "button" at bounding box center [125, 148] width 8 height 8
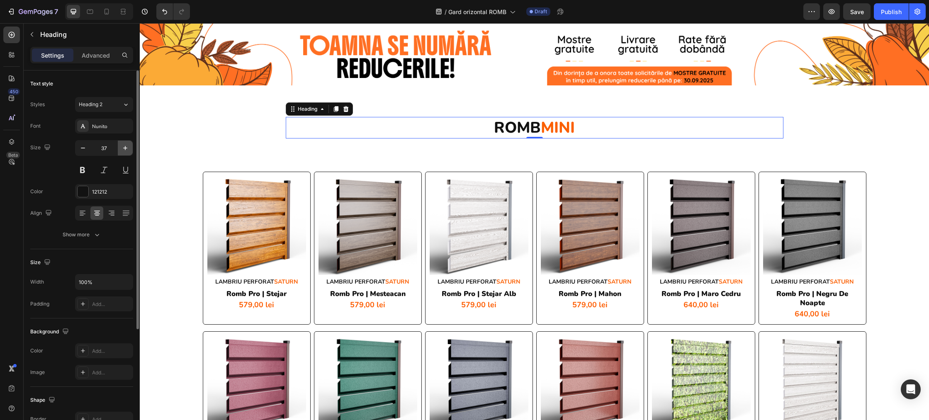
click at [125, 146] on icon "button" at bounding box center [125, 148] width 8 height 8
type input "40"
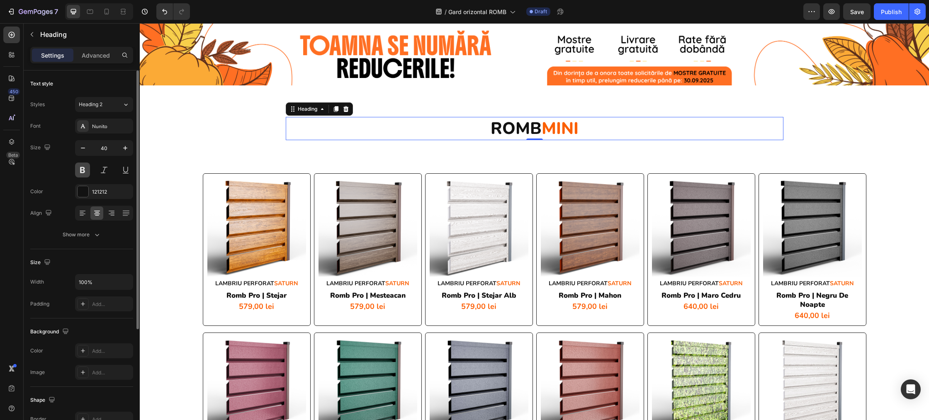
click at [86, 170] on button at bounding box center [82, 170] width 15 height 15
click at [87, 170] on button at bounding box center [82, 170] width 15 height 15
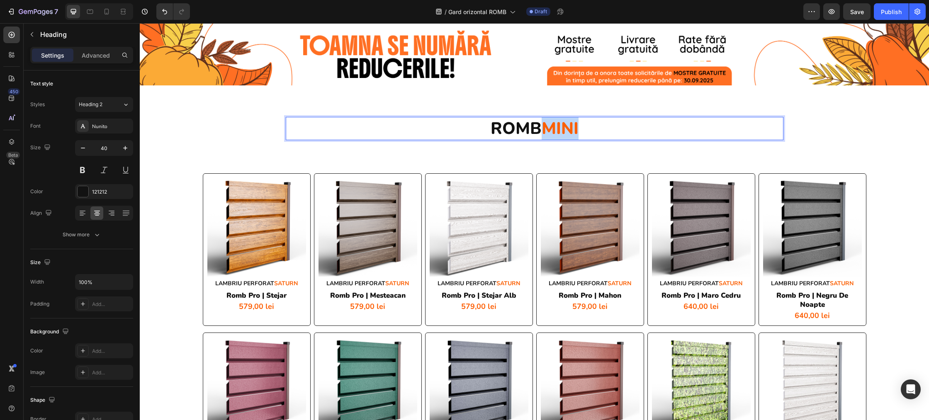
click at [545, 131] on span "MINI" at bounding box center [560, 128] width 37 height 22
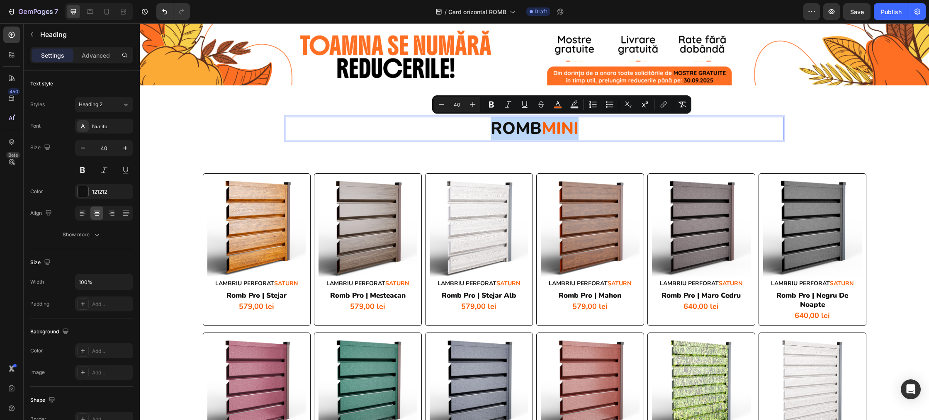
click at [545, 131] on span "MINI" at bounding box center [560, 128] width 37 height 22
click at [465, 106] on icon "Editor contextual toolbar" at bounding box center [464, 104] width 8 height 8
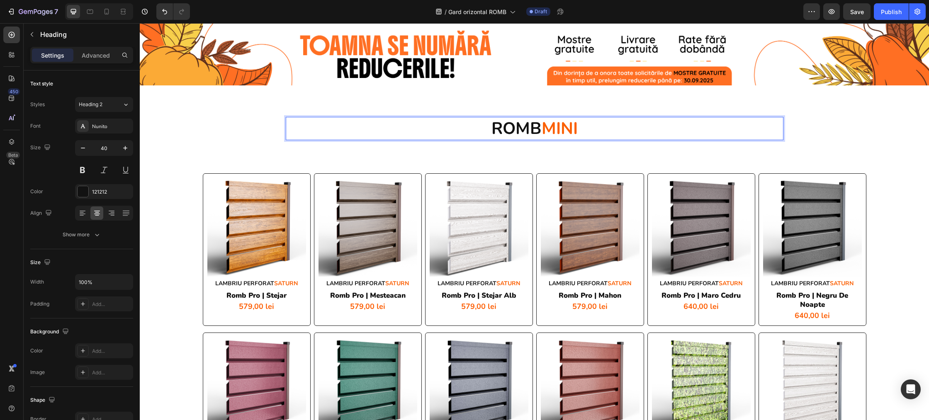
click at [465, 106] on div "ROMB MINI Heading 0 Row Section 2" at bounding box center [534, 132] width 789 height 56
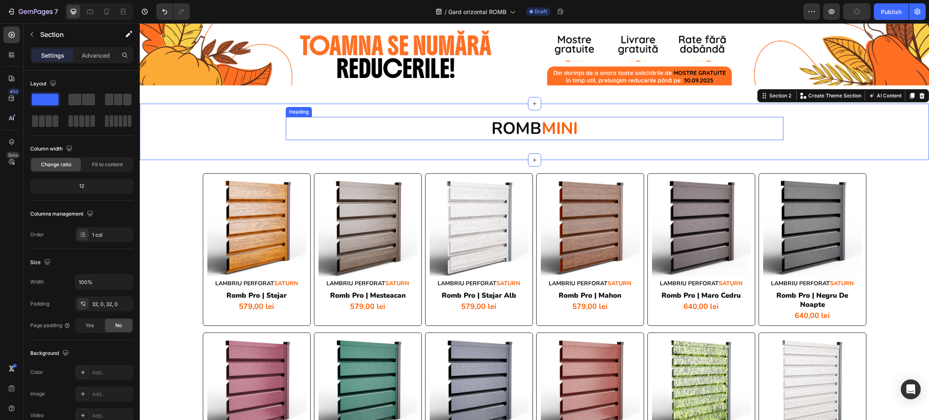
click at [533, 128] on strong "ROMB" at bounding box center [516, 128] width 50 height 22
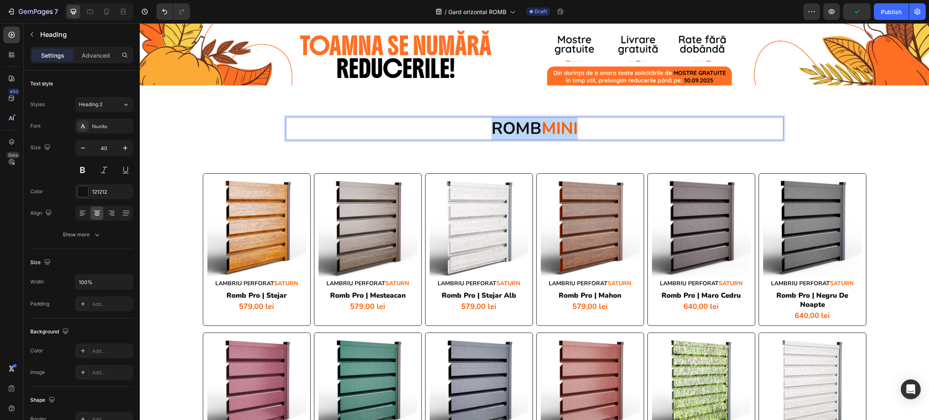
click at [533, 128] on strong "ROMB" at bounding box center [516, 128] width 50 height 22
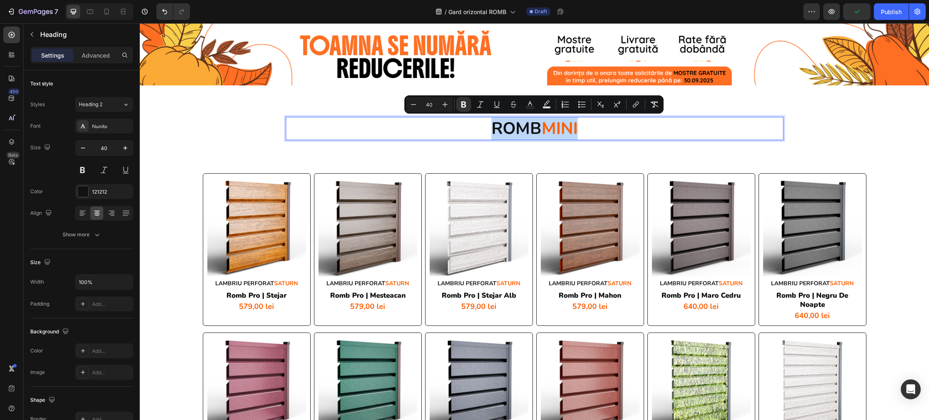
click at [532, 128] on strong "ROMB" at bounding box center [516, 128] width 50 height 22
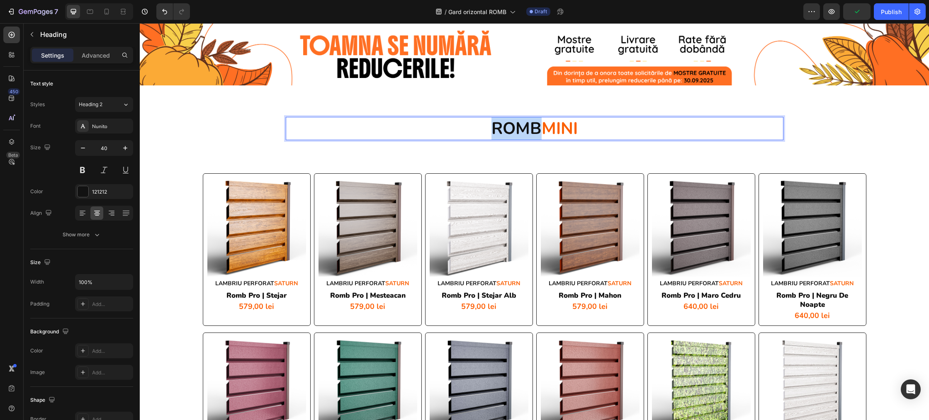
click at [532, 128] on strong "ROMB" at bounding box center [516, 128] width 50 height 22
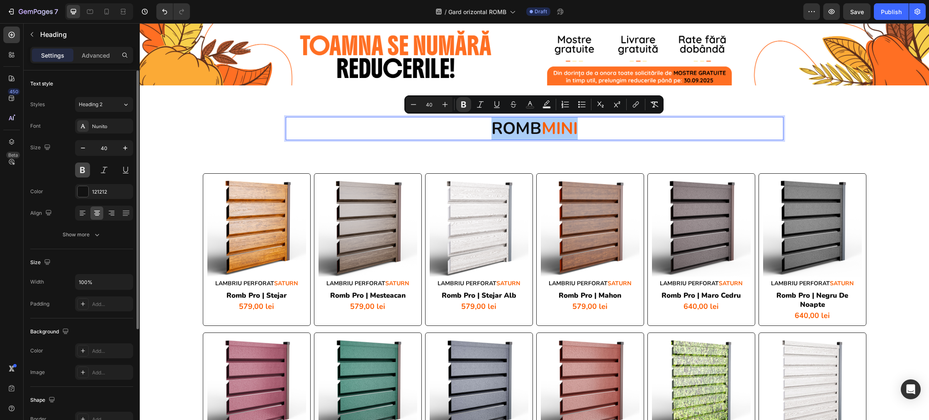
click at [79, 173] on button at bounding box center [82, 170] width 15 height 15
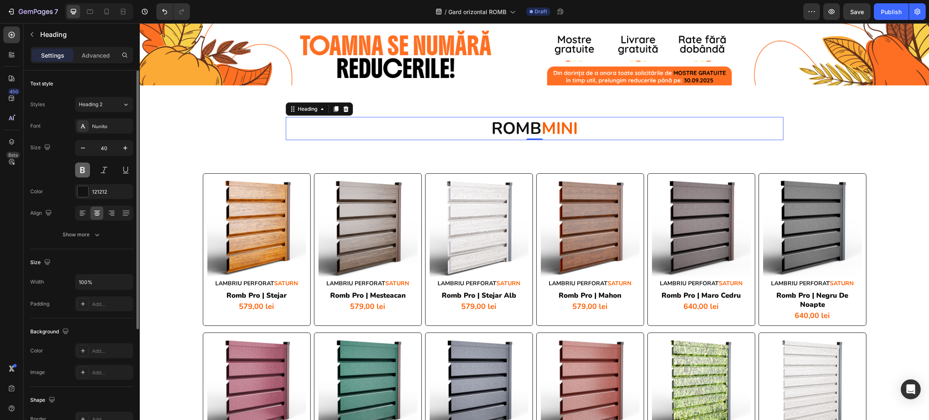
click at [86, 170] on button at bounding box center [82, 170] width 15 height 15
click at [485, 130] on p "ROMB MINI" at bounding box center [535, 129] width 496 height 22
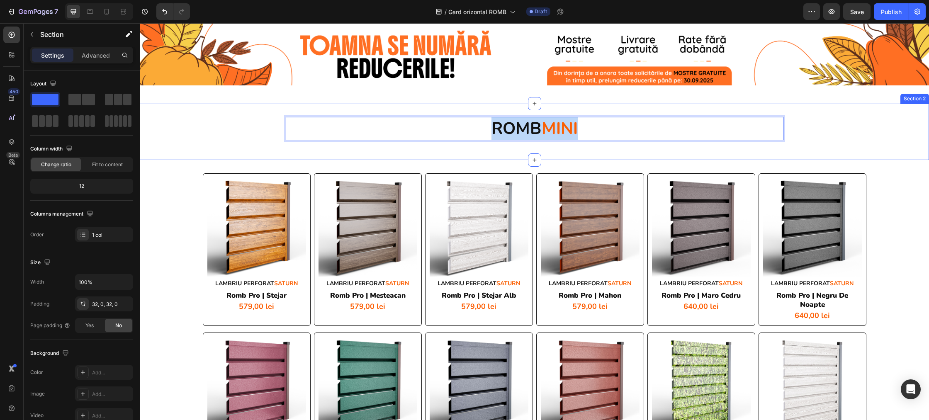
click at [489, 151] on div "ROMB MINI Heading 0 Row Section 2" at bounding box center [534, 132] width 789 height 56
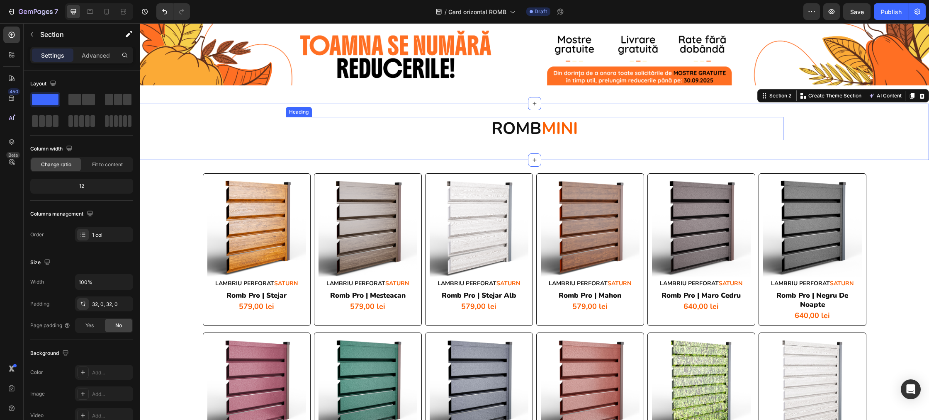
click at [500, 130] on strong "ROMB" at bounding box center [516, 128] width 50 height 22
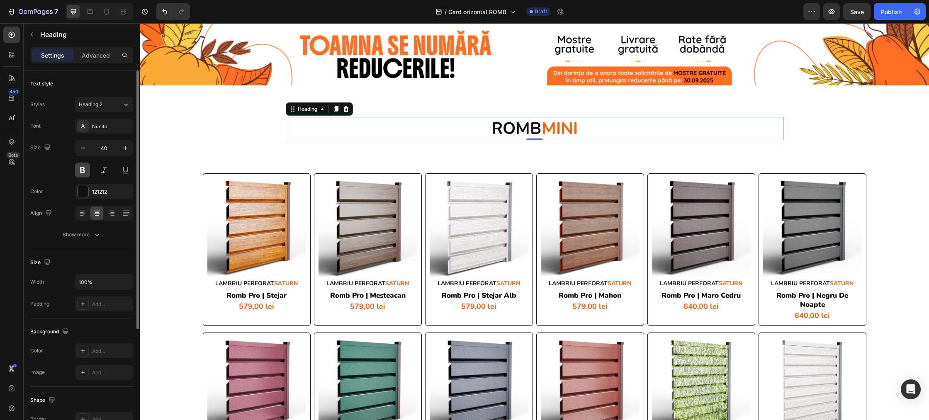
click at [78, 170] on button at bounding box center [82, 170] width 15 height 15
click at [82, 168] on button at bounding box center [82, 170] width 15 height 15
click at [88, 174] on button at bounding box center [82, 170] width 15 height 15
click at [87, 170] on button at bounding box center [82, 170] width 15 height 15
click at [555, 134] on strong "MINI" at bounding box center [560, 128] width 36 height 22
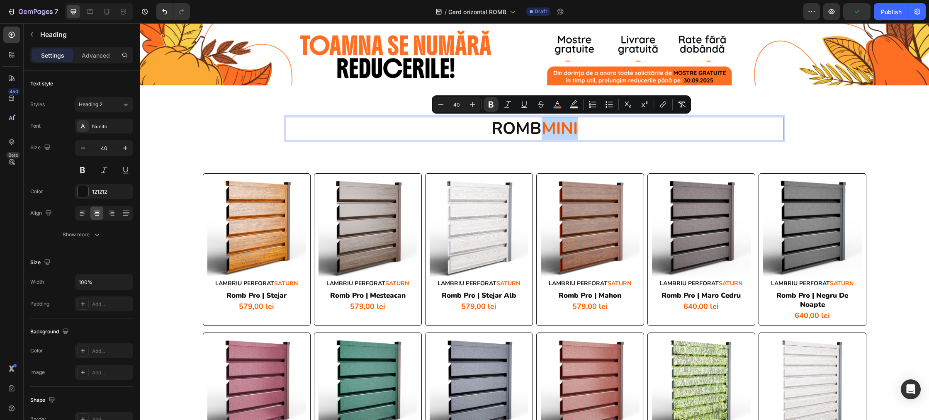
click at [555, 131] on strong "MINI" at bounding box center [560, 128] width 36 height 22
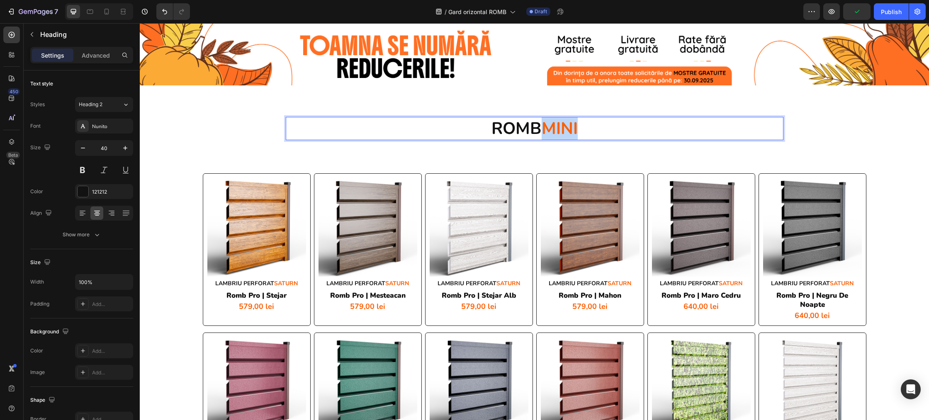
click at [555, 131] on strong "MINI" at bounding box center [560, 128] width 36 height 22
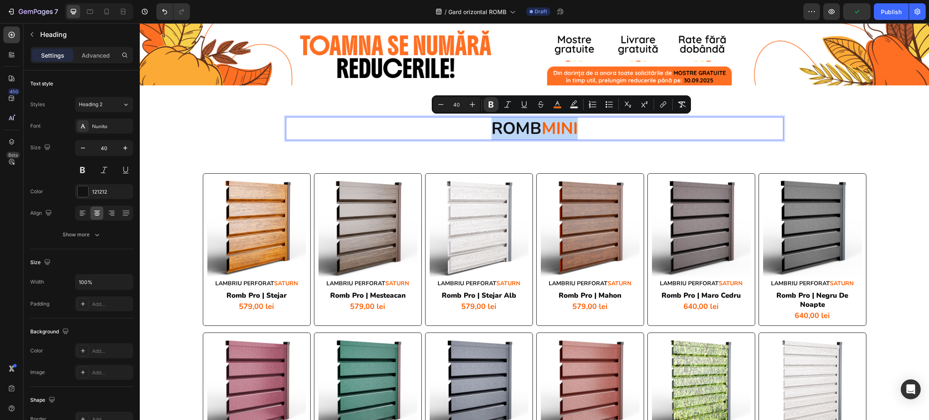
click at [555, 131] on strong "MINI" at bounding box center [560, 128] width 36 height 22
click at [465, 106] on icon "Editor contextual toolbar" at bounding box center [463, 105] width 5 height 6
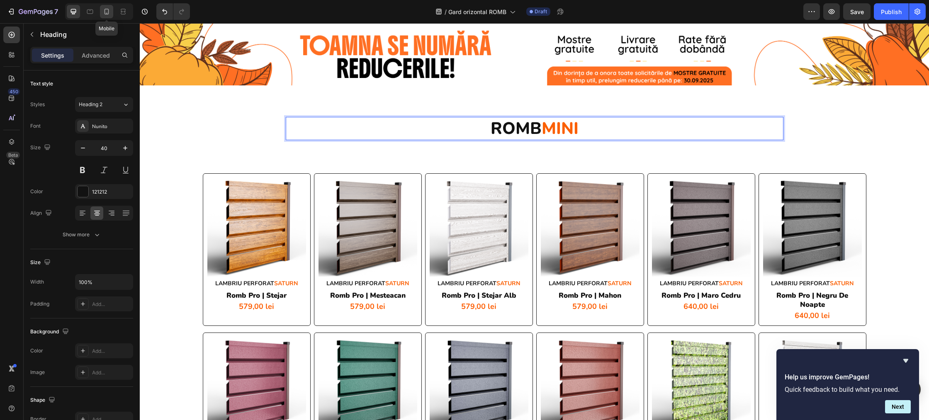
click at [106, 13] on icon at bounding box center [107, 13] width 2 height 1
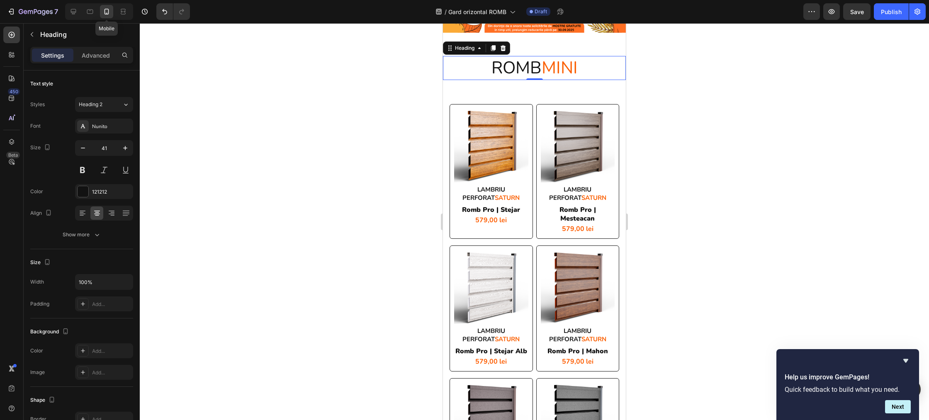
scroll to position [34, 0]
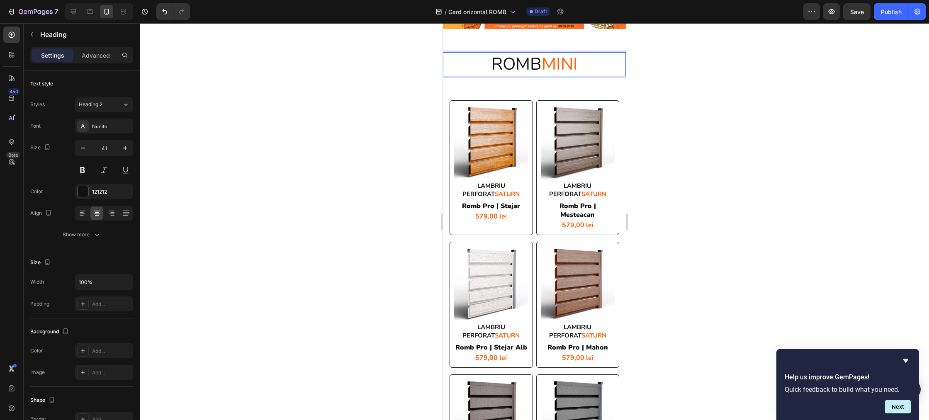
click at [564, 66] on span "MINI" at bounding box center [560, 64] width 36 height 23
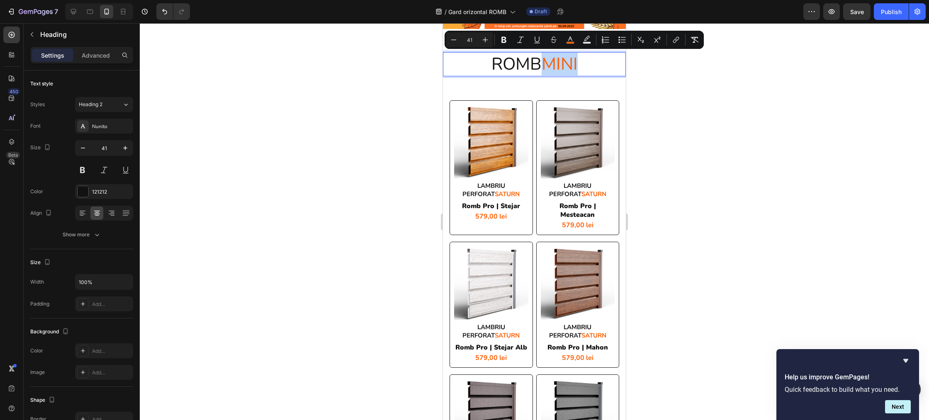
click at [564, 66] on span "MINI" at bounding box center [560, 64] width 36 height 23
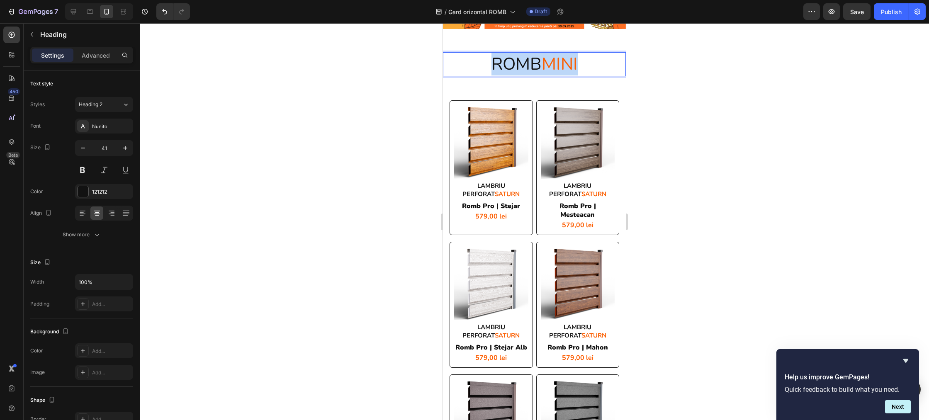
click at [564, 66] on span "MINI" at bounding box center [560, 64] width 36 height 23
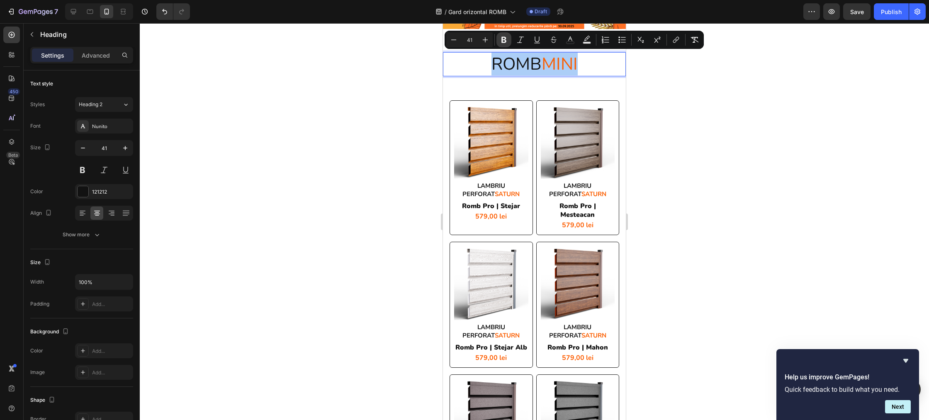
click at [503, 39] on icon "Editor contextual toolbar" at bounding box center [504, 40] width 8 height 8
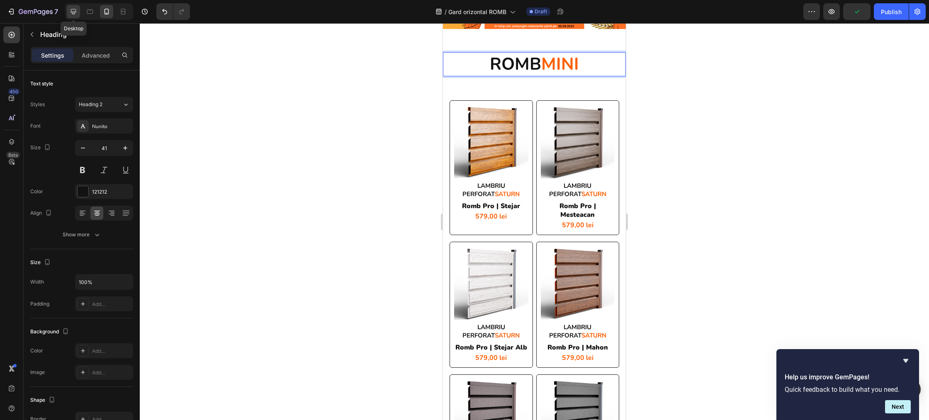
click at [72, 11] on icon at bounding box center [73, 11] width 8 height 8
type input "40"
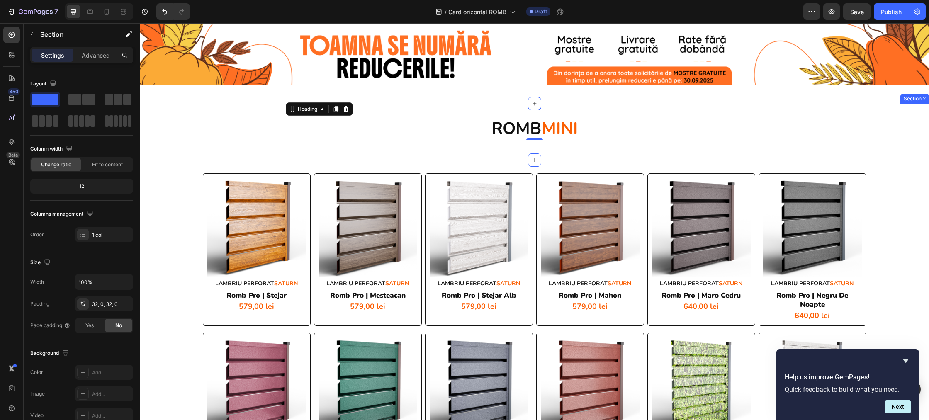
click at [919, 151] on div "⁠⁠⁠⁠⁠⁠⁠ ROMB MINI Heading 0 Row Section 2" at bounding box center [534, 132] width 789 height 56
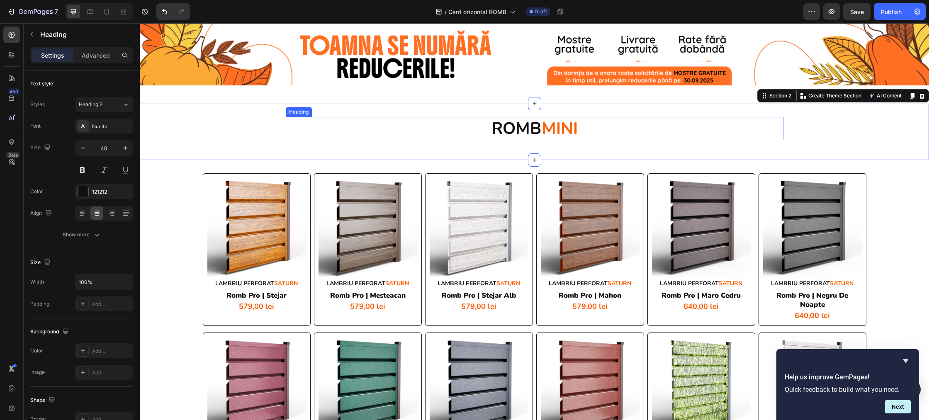
click at [560, 134] on strong "MINI" at bounding box center [560, 128] width 36 height 22
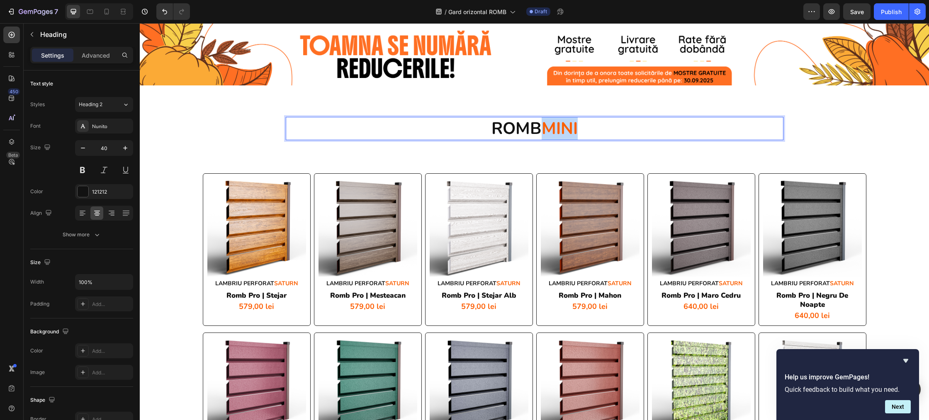
click at [563, 131] on strong "MINI" at bounding box center [560, 128] width 36 height 22
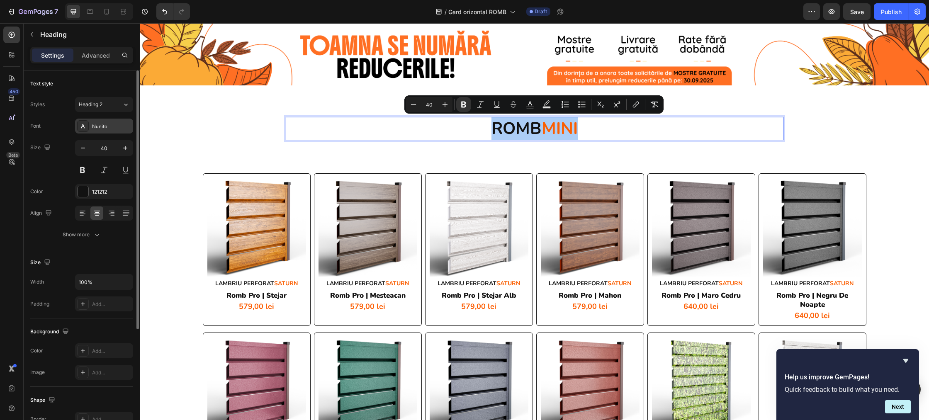
click at [113, 132] on div "Nunito" at bounding box center [104, 126] width 58 height 15
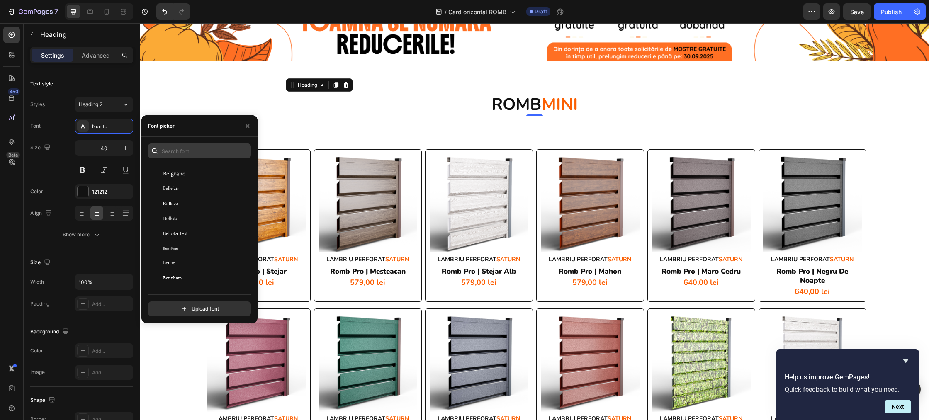
scroll to position [2808, 0]
click at [188, 150] on input "text" at bounding box center [199, 151] width 103 height 15
type input "u"
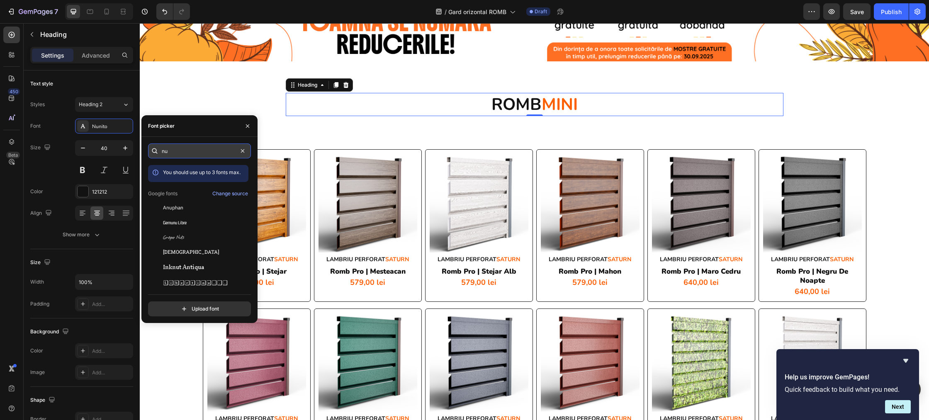
type input "n"
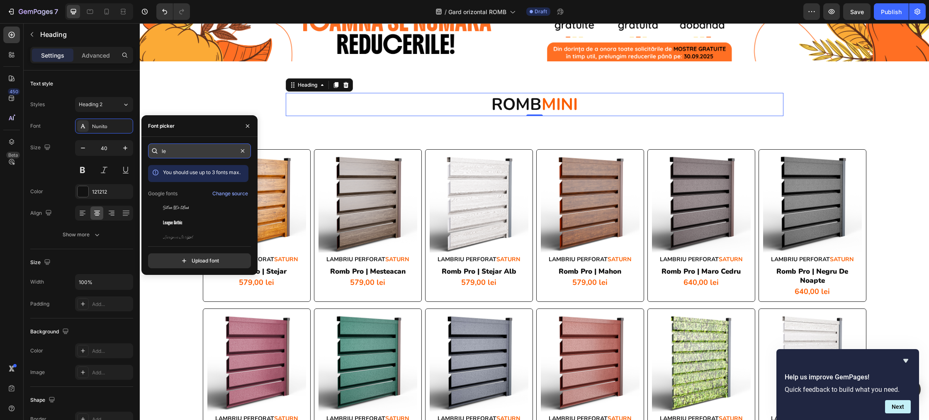
type input "l"
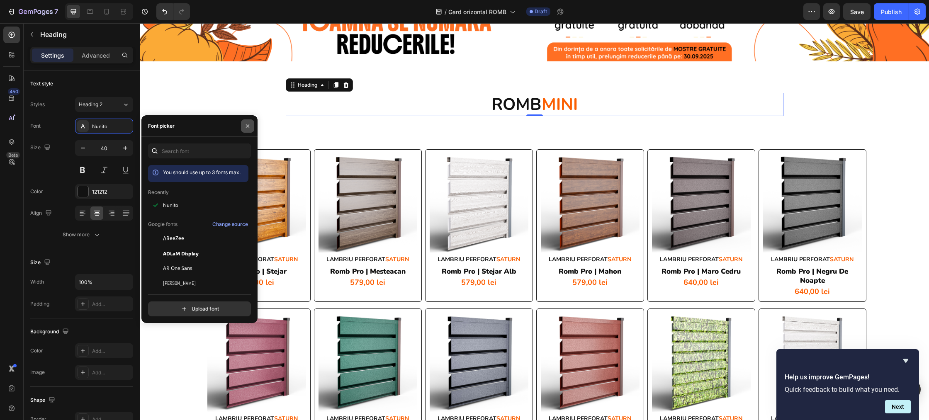
click at [248, 126] on icon "button" at bounding box center [247, 125] width 3 height 3
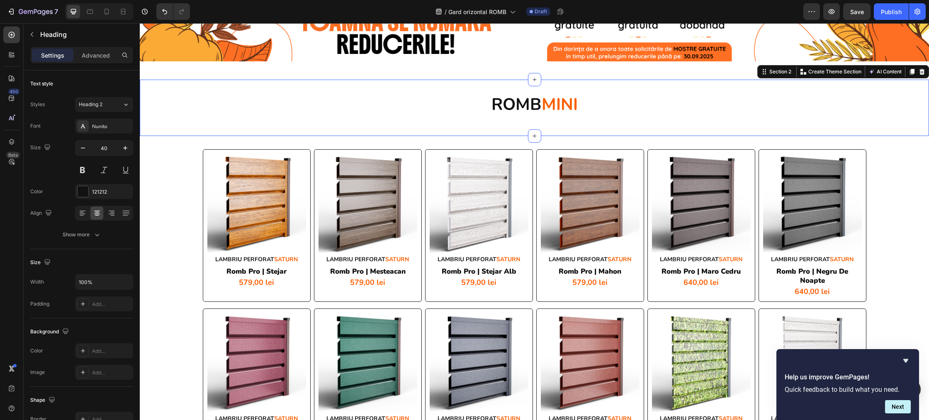
click at [819, 119] on div "⁠⁠⁠⁠⁠⁠⁠ ROMB MINI Heading Row" at bounding box center [534, 108] width 789 height 30
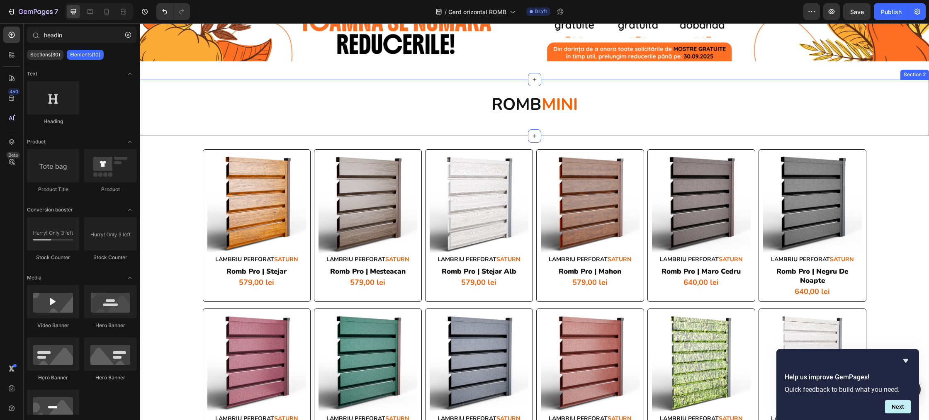
click at [762, 125] on div "⁠⁠⁠⁠⁠⁠⁠ ROMB MINI Heading Row Section 2" at bounding box center [534, 108] width 789 height 56
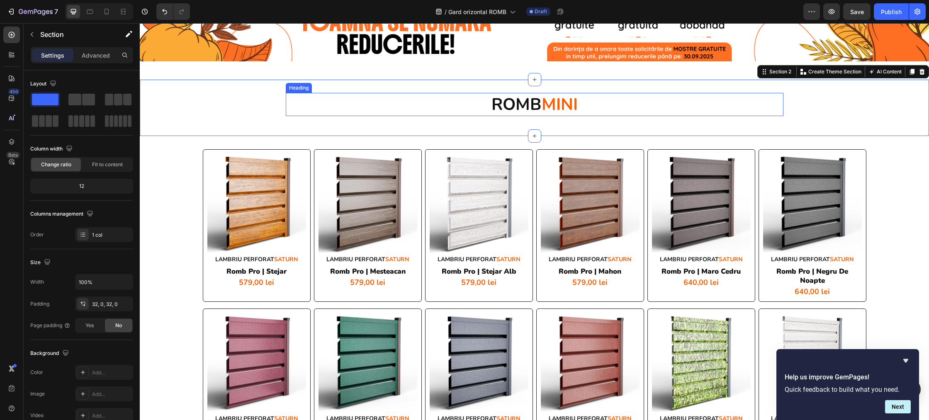
click at [547, 111] on strong "MINI" at bounding box center [560, 104] width 36 height 22
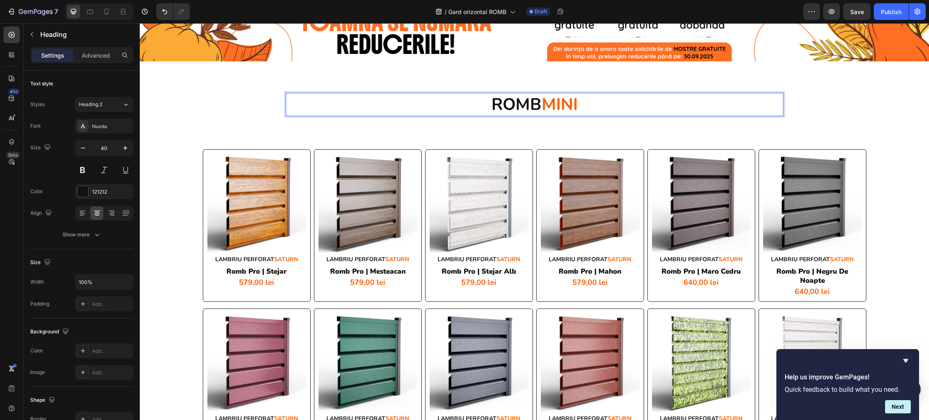
click at [544, 109] on strong "MINI" at bounding box center [560, 104] width 36 height 22
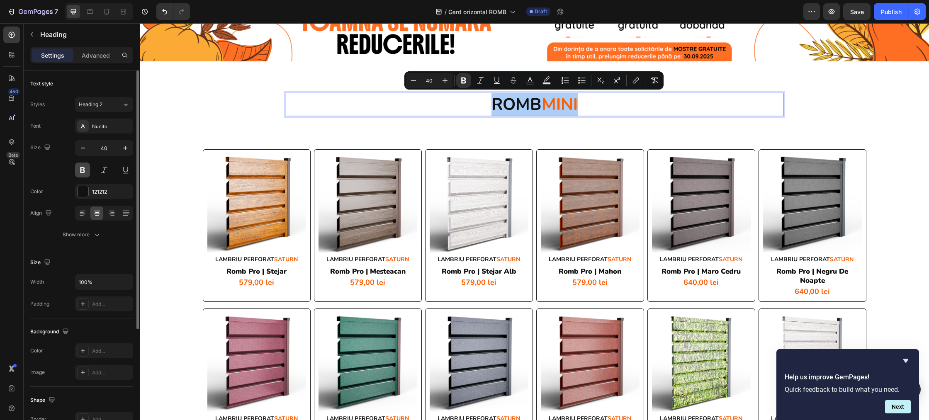
click at [78, 167] on button at bounding box center [82, 170] width 15 height 15
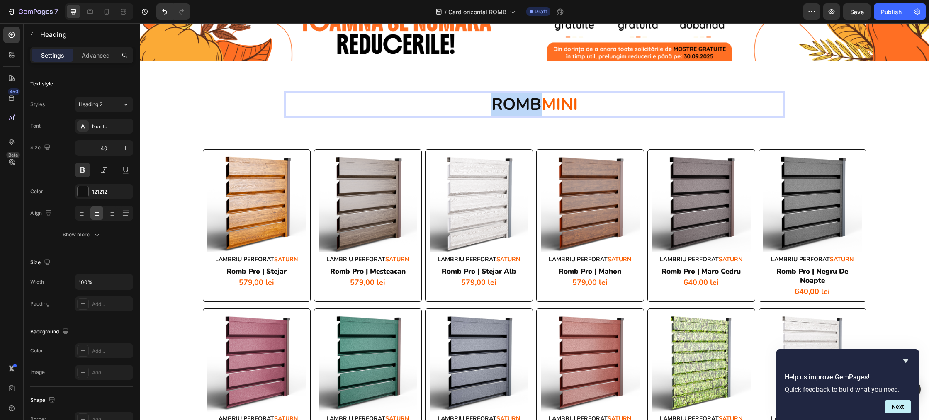
click at [492, 109] on strong "ROMB" at bounding box center [516, 104] width 50 height 22
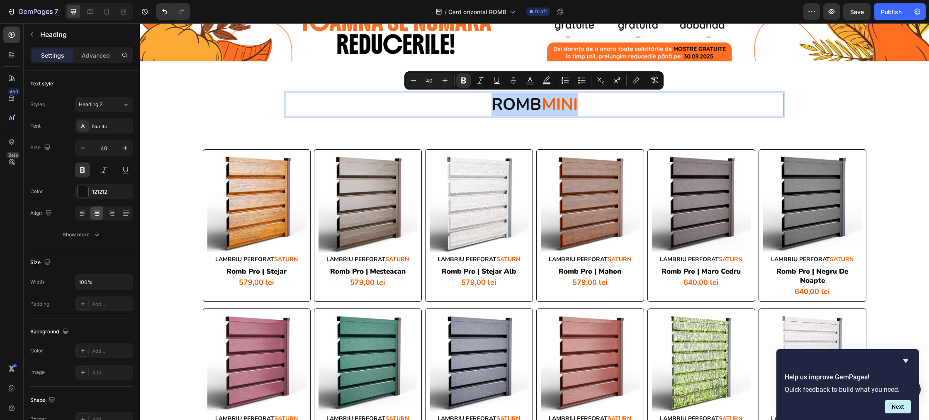
click at [591, 109] on p "ROMB MINI" at bounding box center [535, 105] width 496 height 22
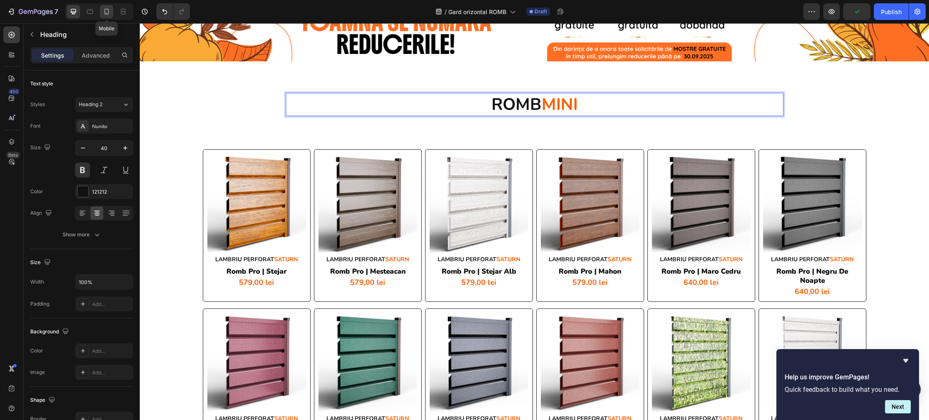
click at [101, 14] on div at bounding box center [106, 11] width 13 height 13
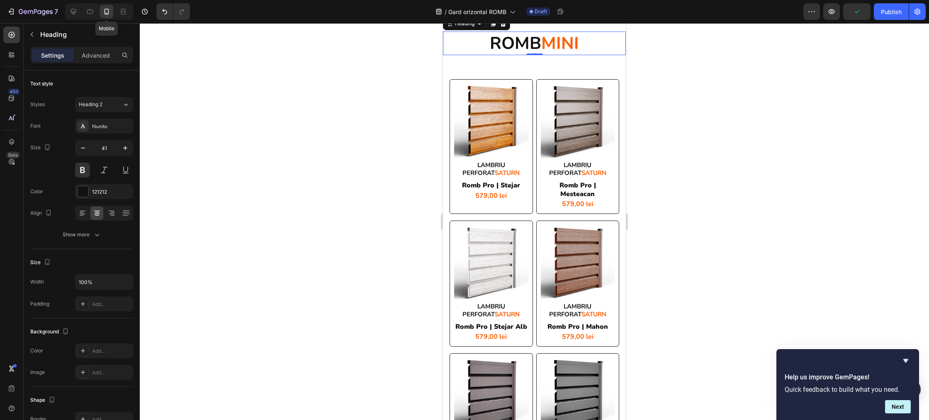
scroll to position [3, 0]
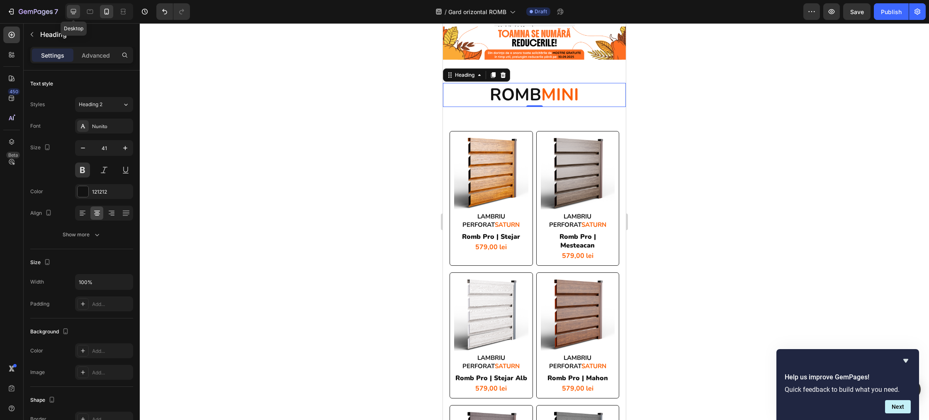
click at [71, 12] on icon at bounding box center [73, 11] width 8 height 8
type input "40"
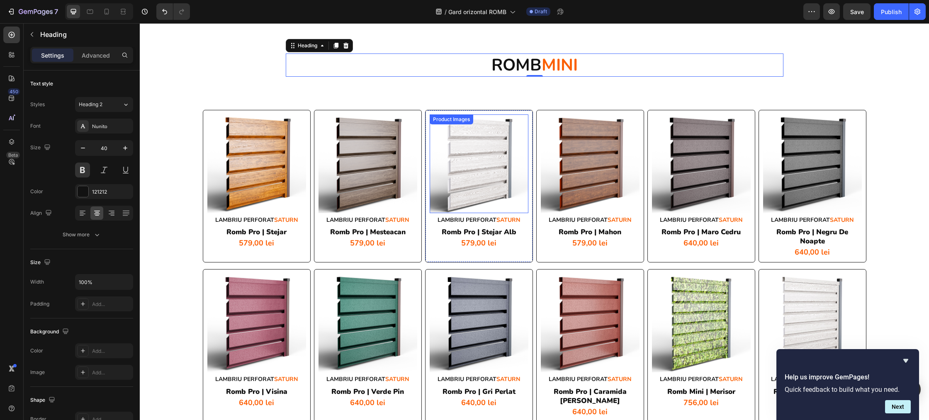
scroll to position [64, 0]
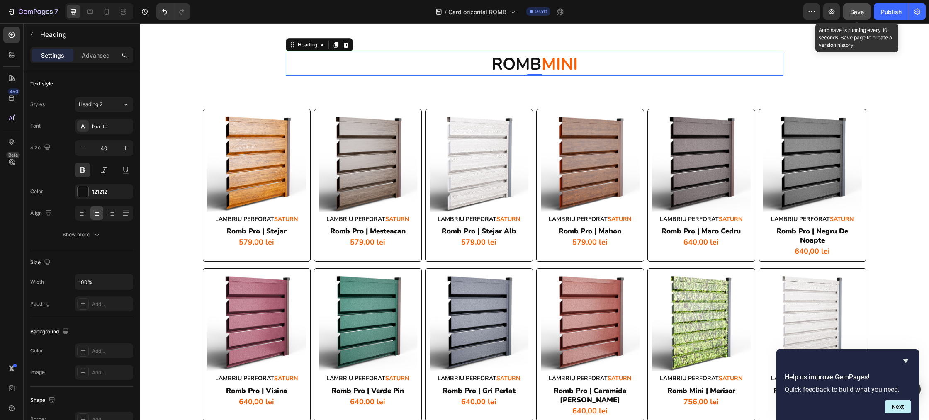
click at [859, 12] on span "Save" at bounding box center [857, 11] width 14 height 7
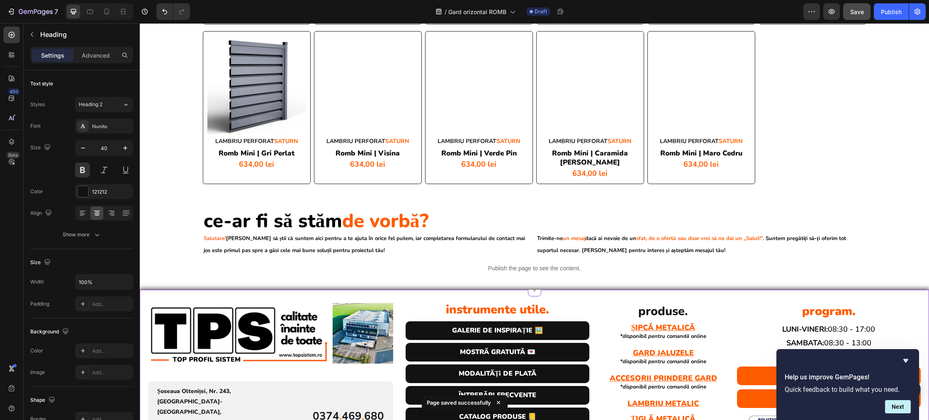
scroll to position [767, 0]
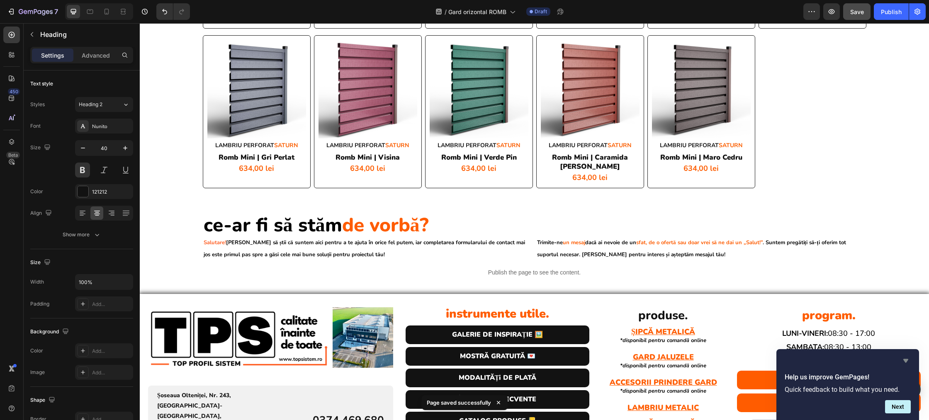
click at [908, 360] on icon "Hide survey" at bounding box center [905, 361] width 5 height 4
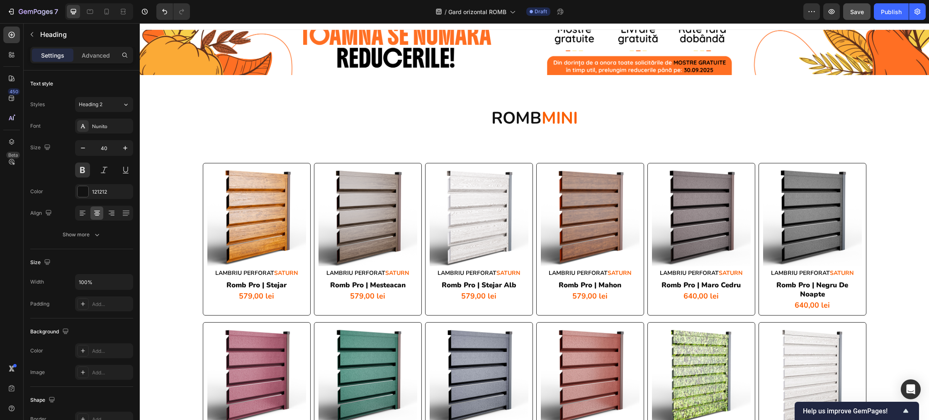
scroll to position [0, 0]
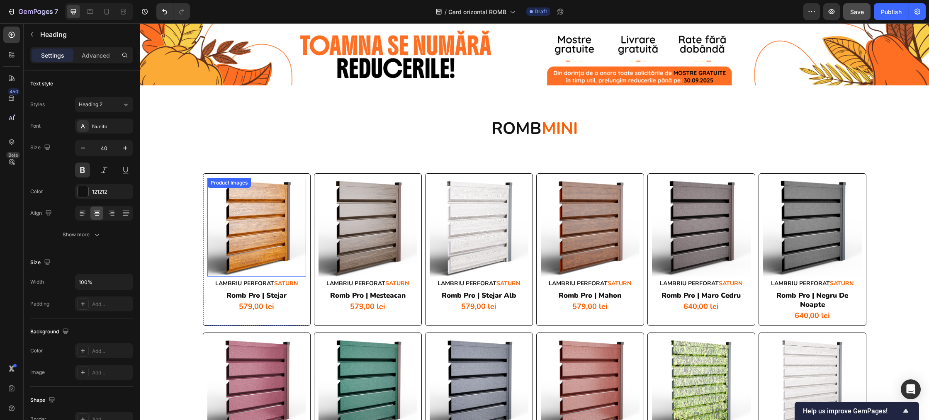
click at [236, 198] on img at bounding box center [256, 227] width 99 height 99
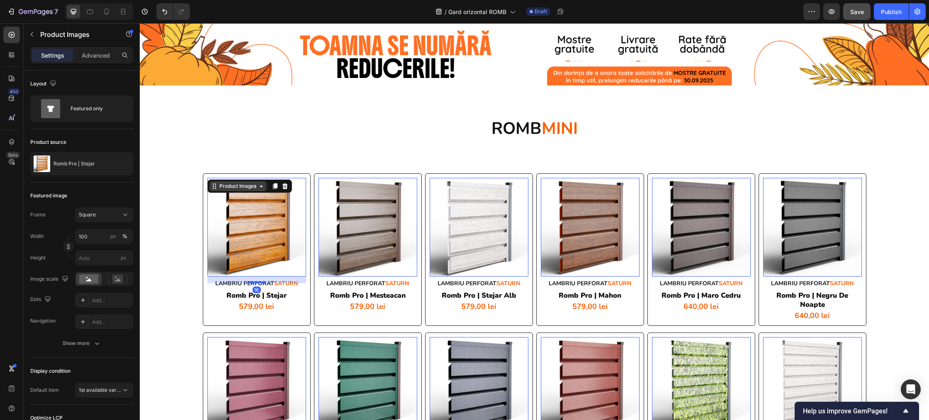
click at [225, 190] on div "Product Images" at bounding box center [237, 186] width 57 height 10
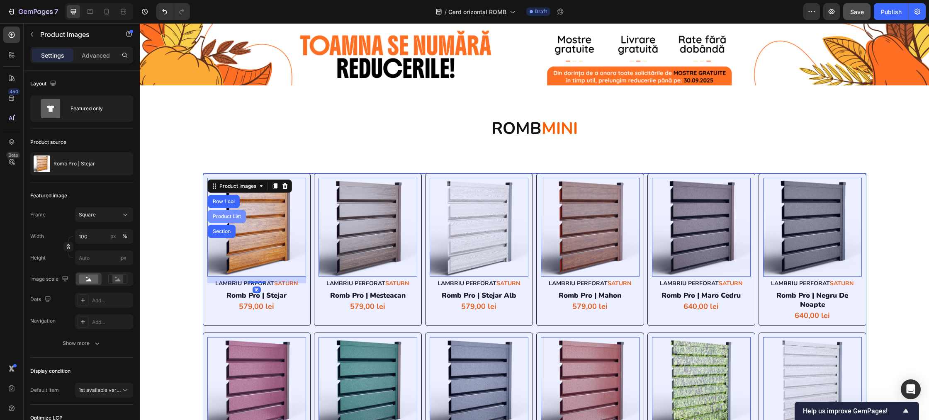
click at [222, 218] on div "Product List" at bounding box center [227, 216] width 32 height 5
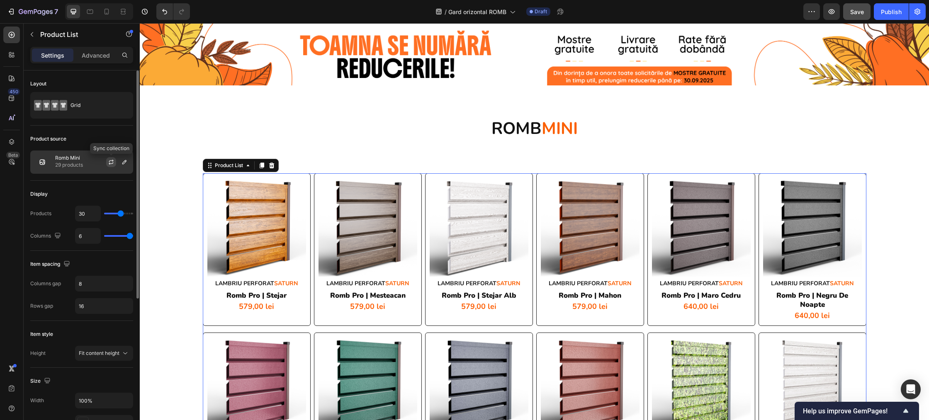
click at [113, 161] on icon "button" at bounding box center [111, 162] width 7 height 7
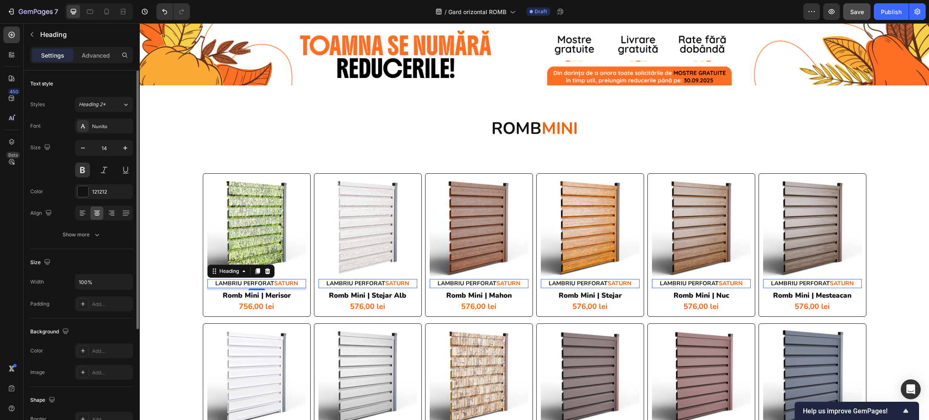
click at [241, 284] on h2 "LAMBRIU PERFORAT SATURN" at bounding box center [256, 283] width 99 height 9
click at [241, 284] on p "LAMBRIU PERFORAT SATURN" at bounding box center [256, 283] width 97 height 7
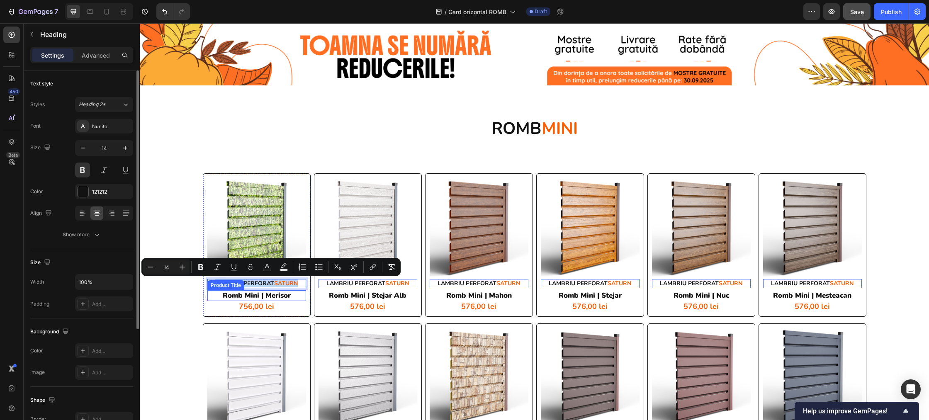
click at [276, 294] on h2 "romb mini | merisor" at bounding box center [256, 295] width 99 height 11
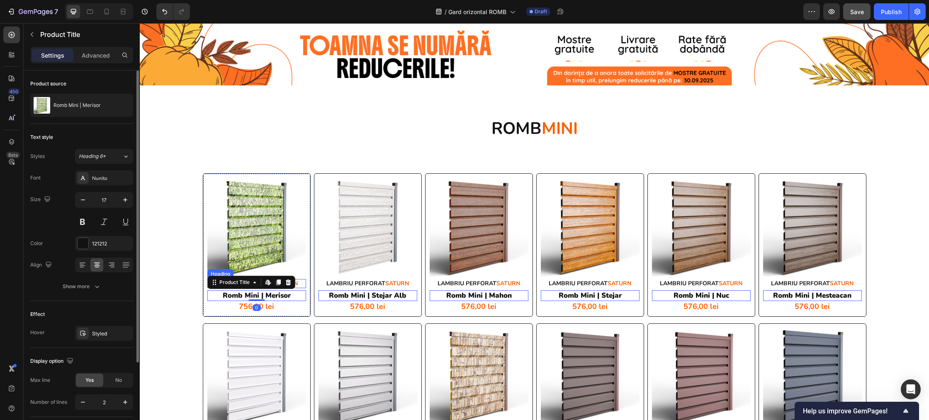
click at [299, 282] on p "LAMBRIU PERFORAT SATURN" at bounding box center [256, 283] width 97 height 7
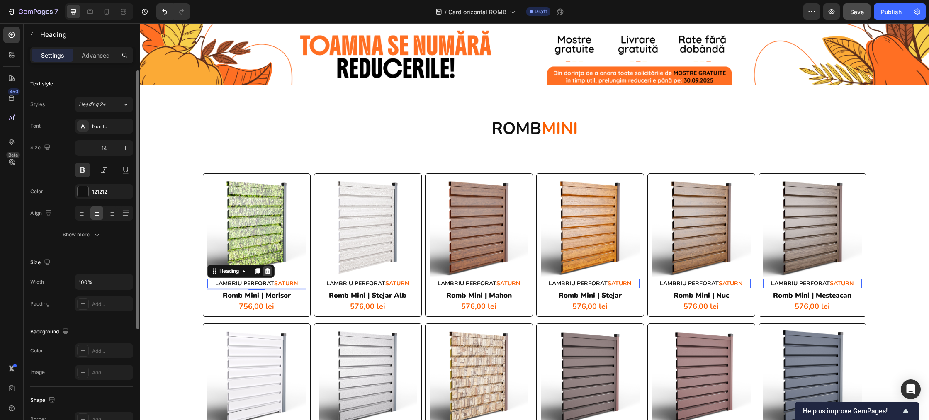
click at [270, 272] on icon at bounding box center [267, 271] width 7 height 7
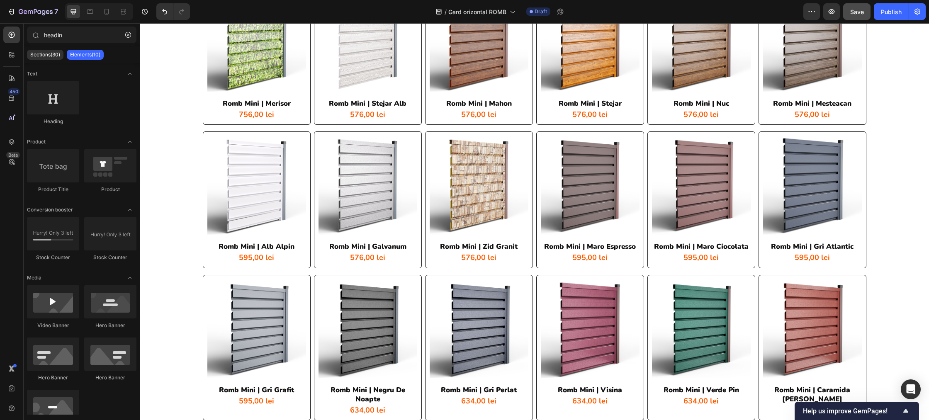
scroll to position [52, 0]
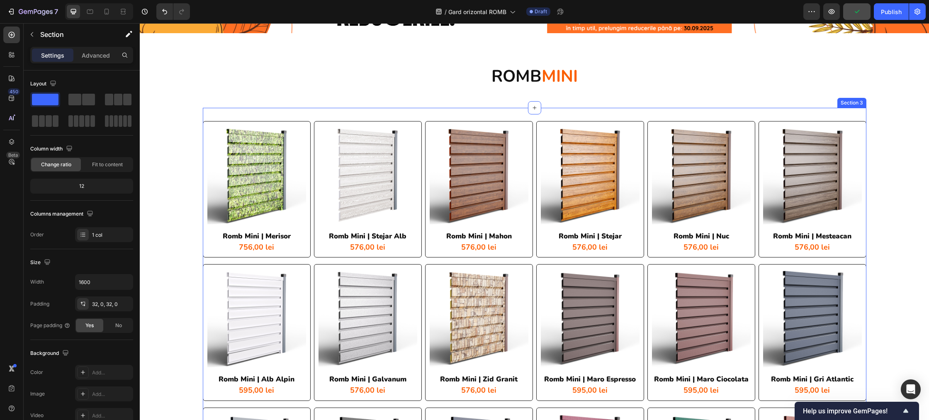
click at [830, 116] on div "Product Images romb mini | merisor Product Title 756,00 lei Product Price Produ…" at bounding box center [535, 409] width 664 height 602
click at [847, 99] on icon at bounding box center [849, 100] width 5 height 6
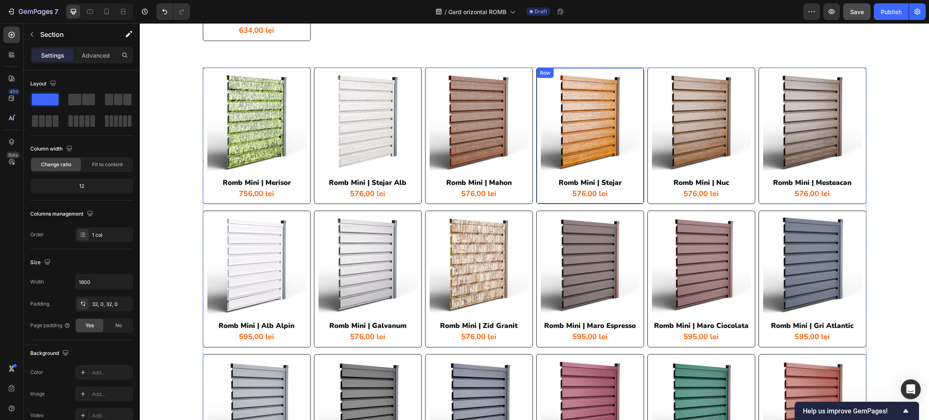
scroll to position [710, 0]
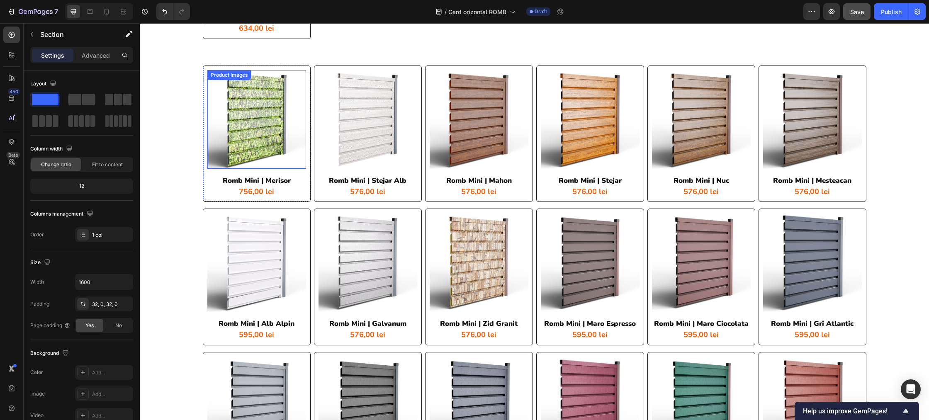
click at [246, 70] on div "Product Images" at bounding box center [256, 119] width 99 height 99
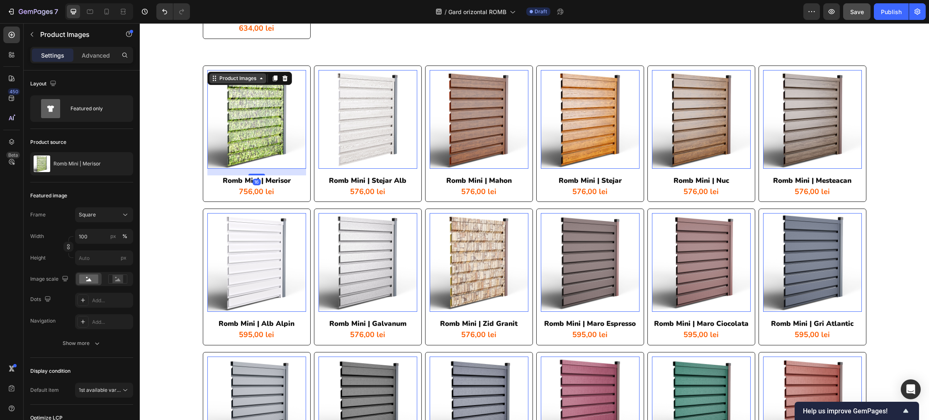
click at [228, 76] on div "Product Images" at bounding box center [238, 78] width 40 height 7
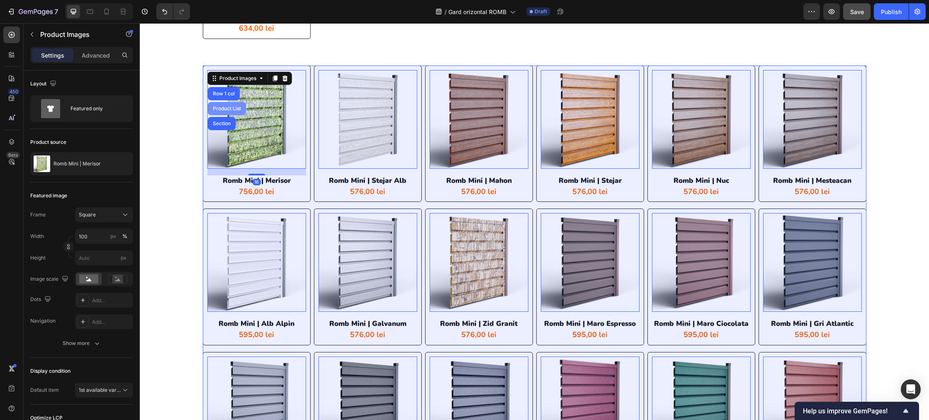
click at [224, 108] on div "Product List" at bounding box center [227, 108] width 32 height 5
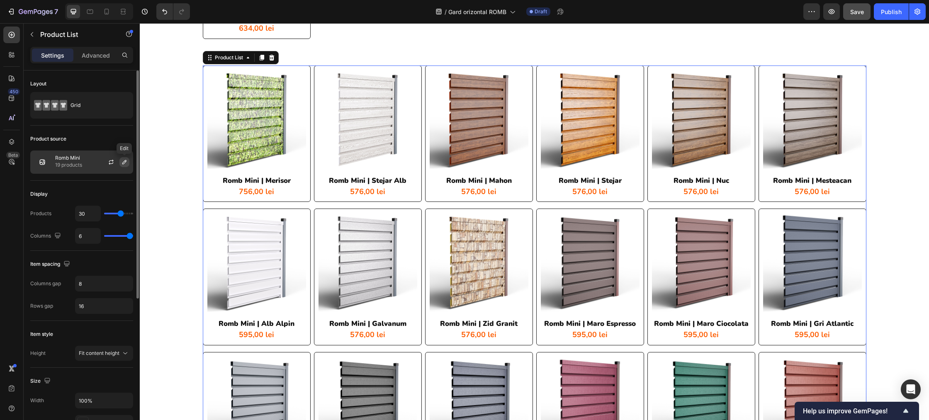
click at [121, 163] on icon "button" at bounding box center [124, 162] width 7 height 7
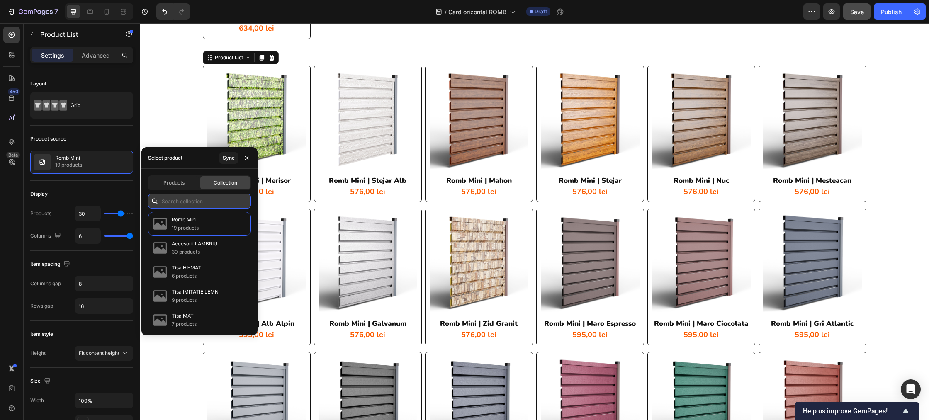
click at [181, 198] on input "text" at bounding box center [199, 201] width 103 height 15
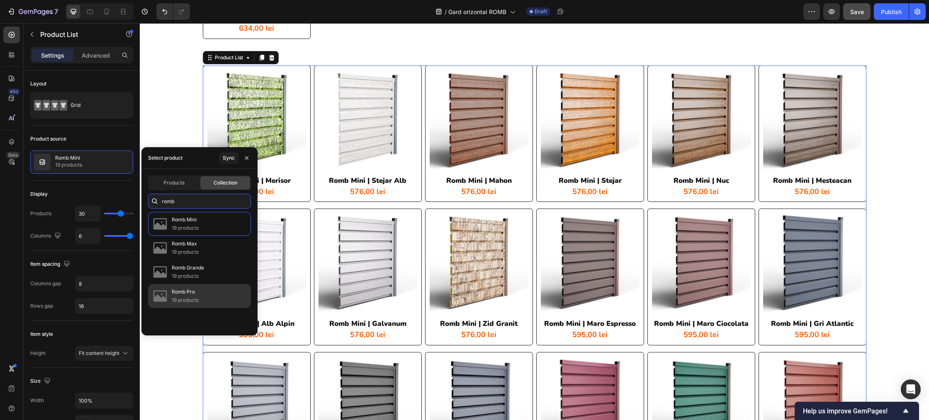
type input "romb"
click at [203, 287] on div "Romb Pro 19 products" at bounding box center [199, 296] width 103 height 24
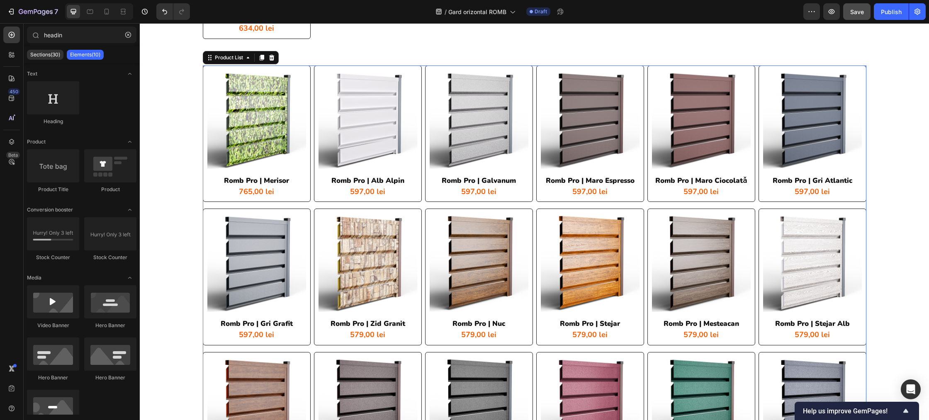
click at [171, 73] on div "Product Images romb mini | merisor Product Title 756,00 lei Product Price Produ…" at bounding box center [534, 121] width 789 height 1583
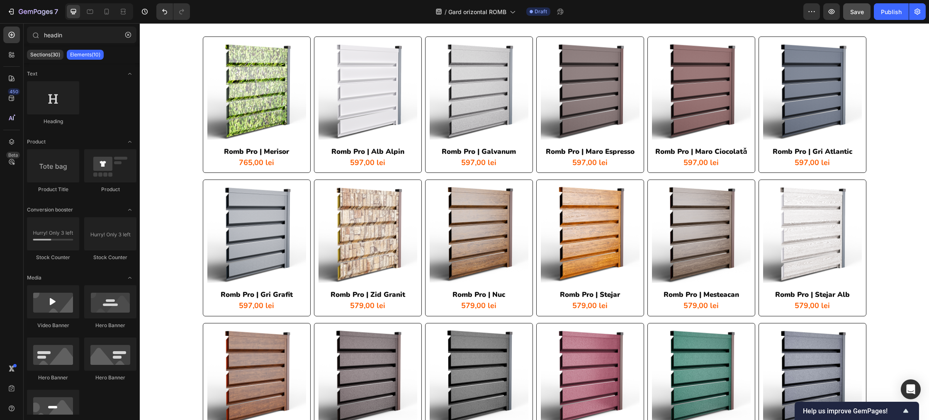
scroll to position [608, 0]
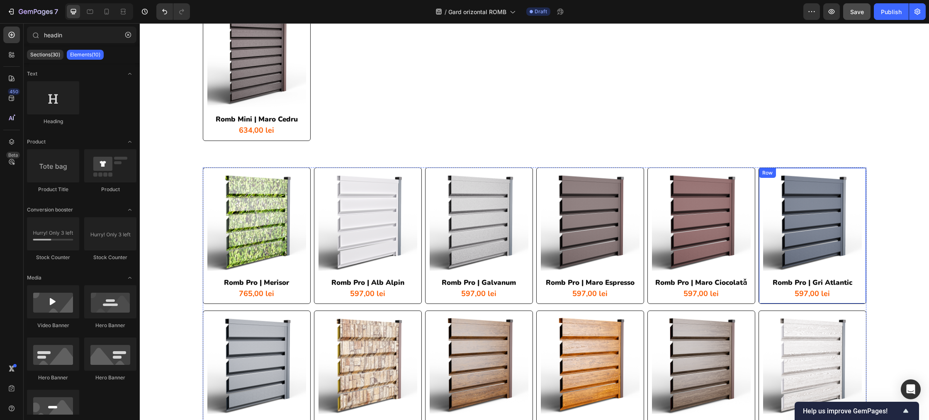
click at [852, 169] on div "Product Images romb pro | gri atlantic Product Title 597,00 lei Product Price P…" at bounding box center [813, 236] width 108 height 137
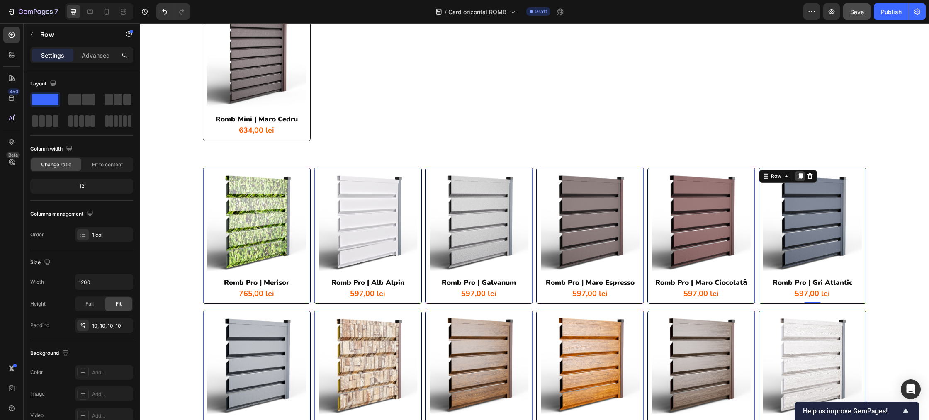
click at [799, 175] on icon at bounding box center [800, 176] width 5 height 6
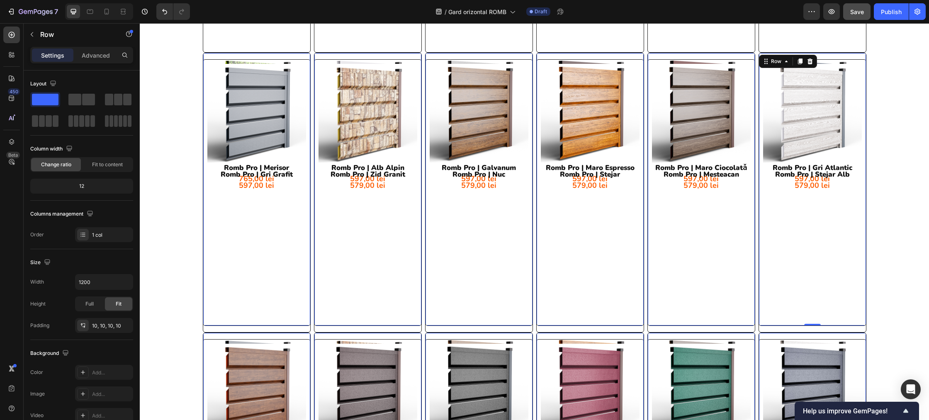
scroll to position [997, 0]
click at [911, 174] on div "Product Images romb pro | merisor Product Title 765,00 lei Product Price Produc…" at bounding box center [534, 118] width 789 height 2148
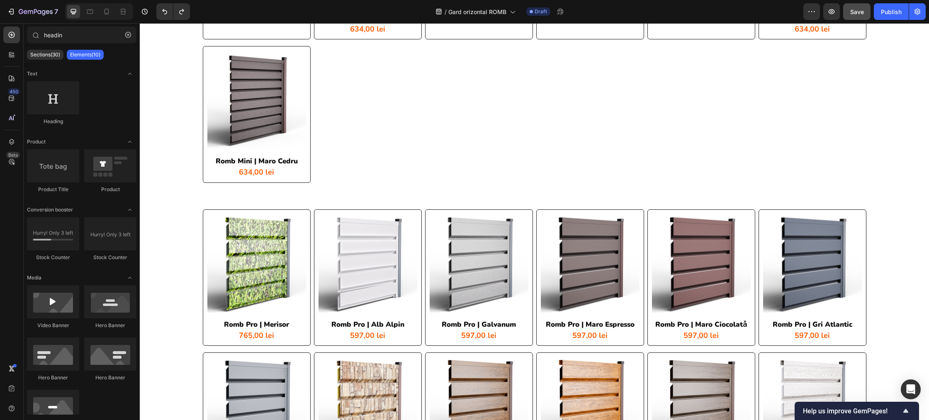
scroll to position [640, 0]
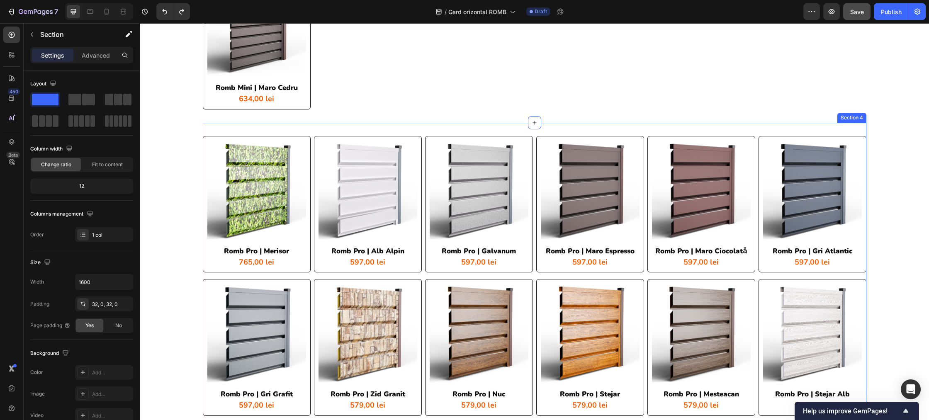
click at [849, 129] on div "Product Images romb pro | merisor Product Title 765,00 lei Product Price Produc…" at bounding box center [535, 428] width 664 height 611
click at [847, 112] on icon at bounding box center [849, 115] width 7 height 7
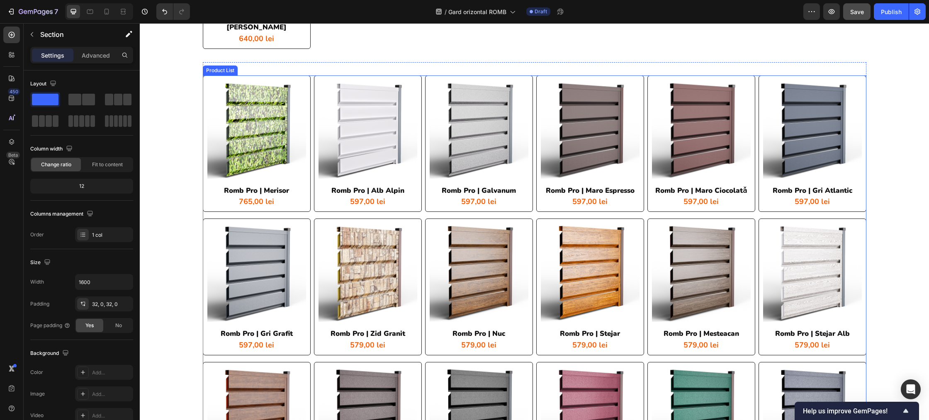
scroll to position [1312, 0]
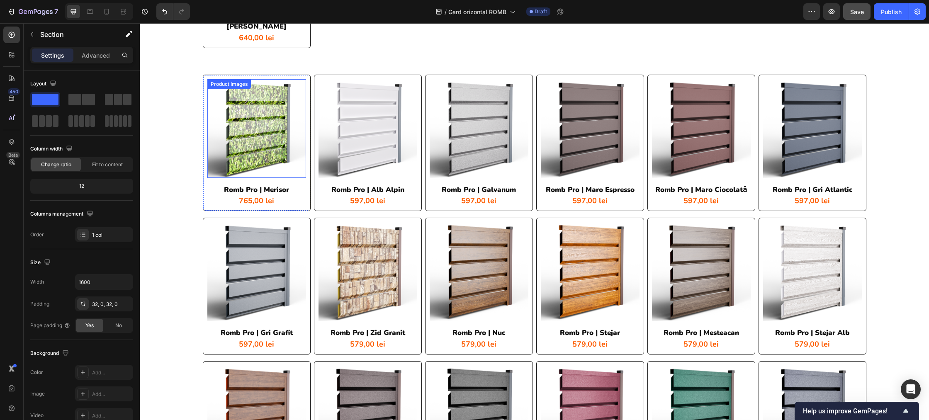
click at [224, 80] on div "Product Images" at bounding box center [229, 83] width 40 height 7
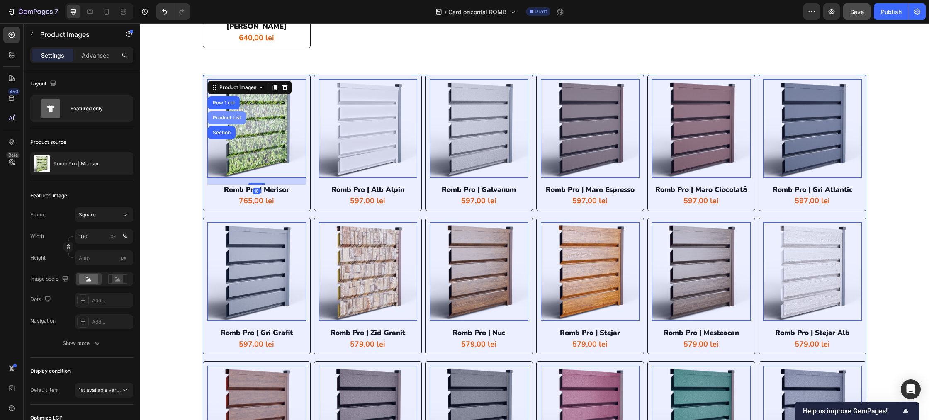
click at [226, 111] on div "Product List" at bounding box center [227, 117] width 38 height 13
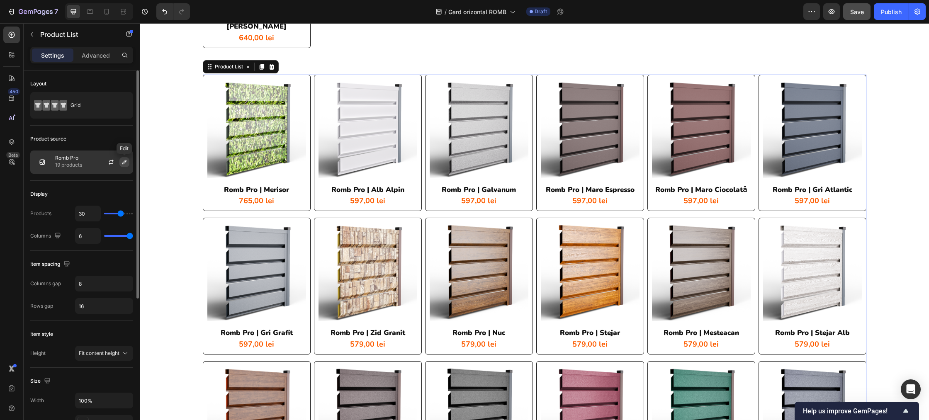
click at [122, 163] on icon "button" at bounding box center [124, 162] width 7 height 7
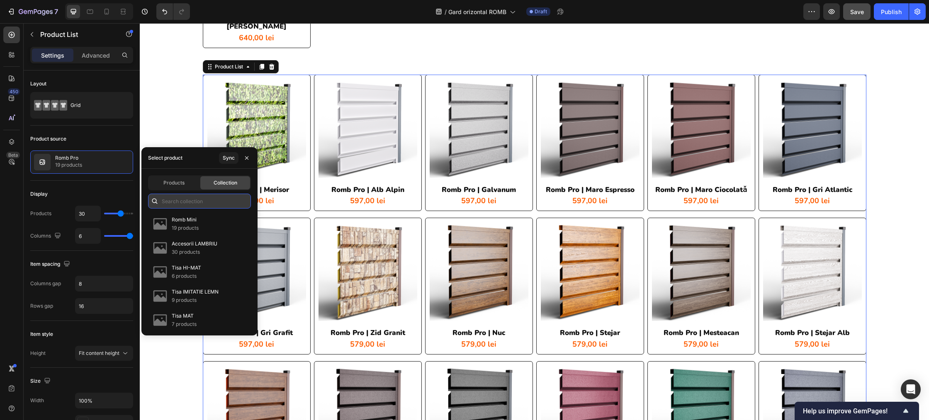
click at [183, 199] on input "text" at bounding box center [199, 201] width 103 height 15
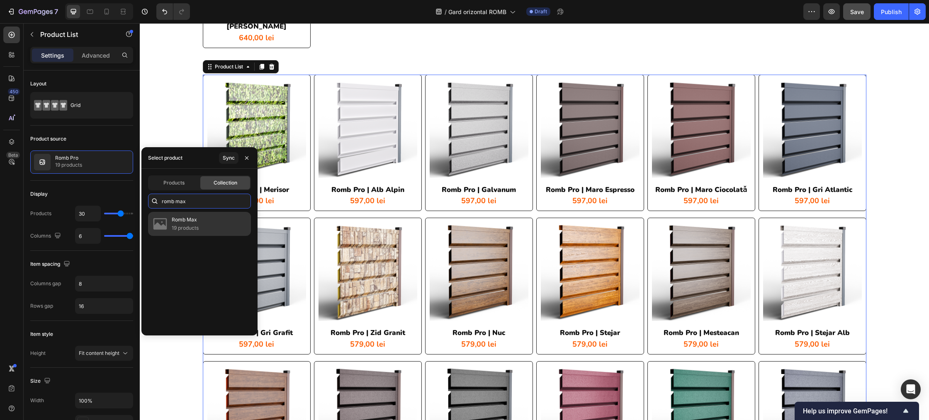
type input "romb max"
click at [201, 226] on div "Romb Max 19 products" at bounding box center [199, 224] width 103 height 24
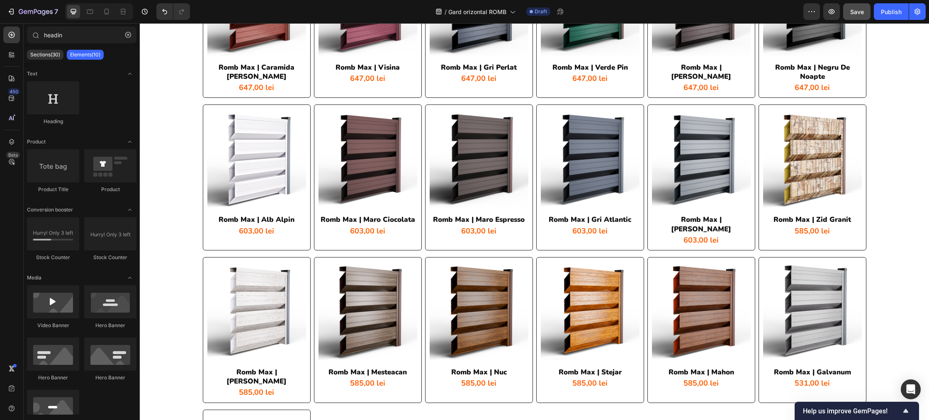
scroll to position [1204, 0]
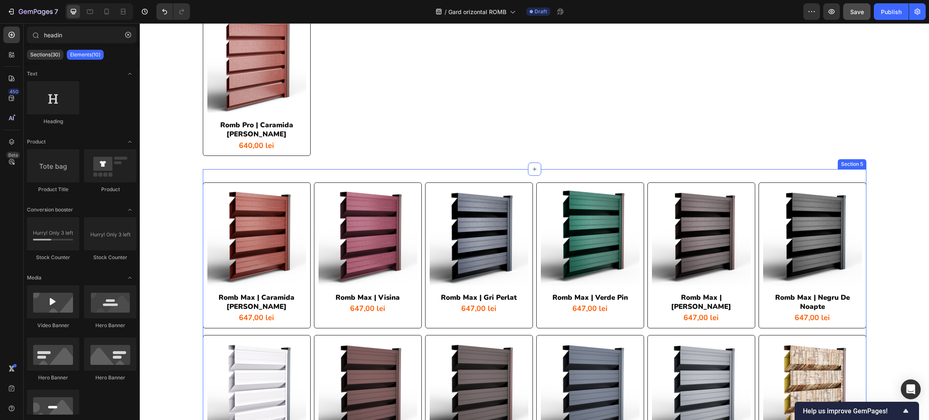
click at [849, 159] on div "Section 5" at bounding box center [852, 164] width 29 height 10
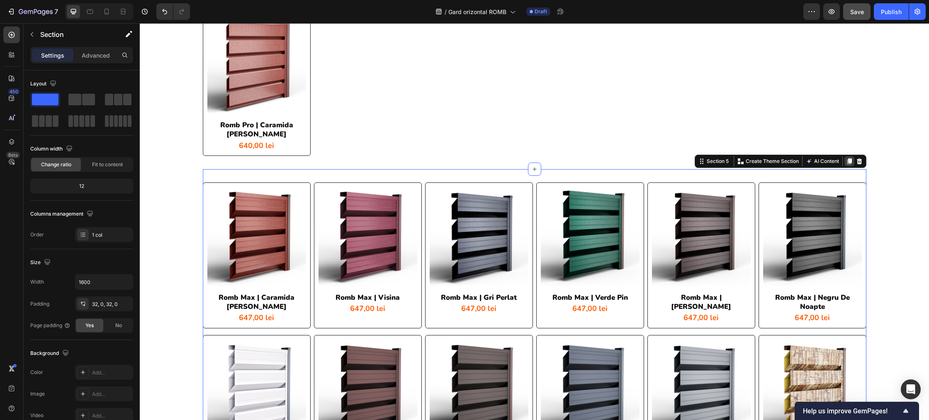
click at [851, 158] on icon at bounding box center [849, 161] width 7 height 7
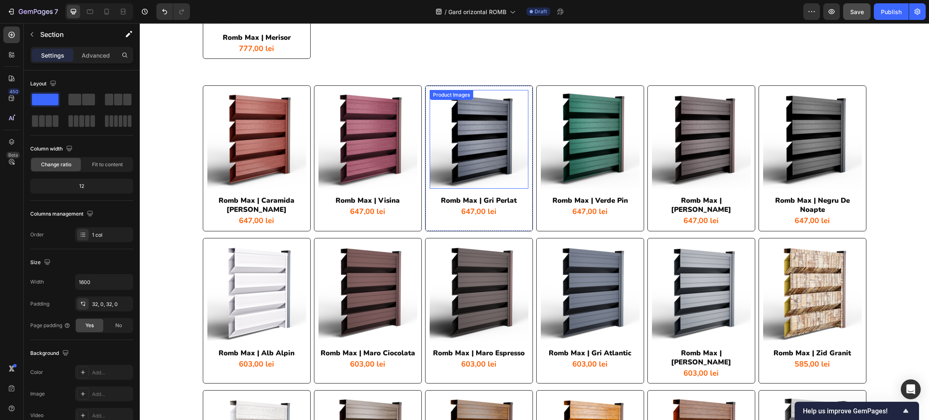
scroll to position [1915, 0]
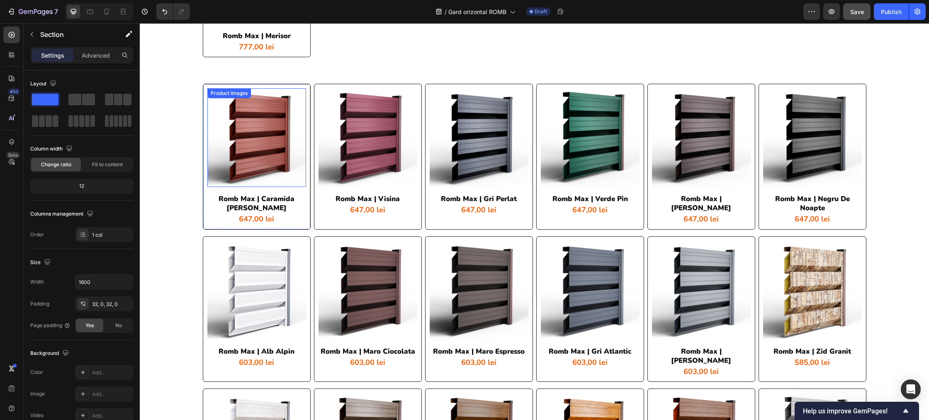
click at [233, 90] on div "Product Images" at bounding box center [229, 93] width 40 height 7
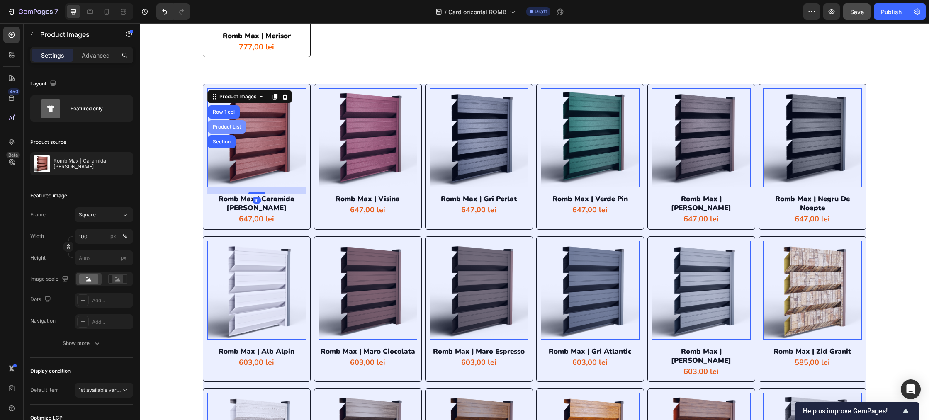
click at [230, 124] on div "Product List" at bounding box center [227, 126] width 32 height 5
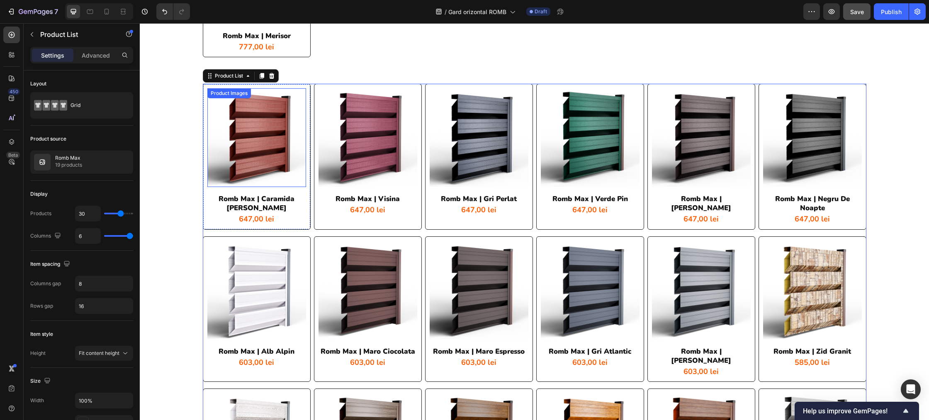
scroll to position [1912, 0]
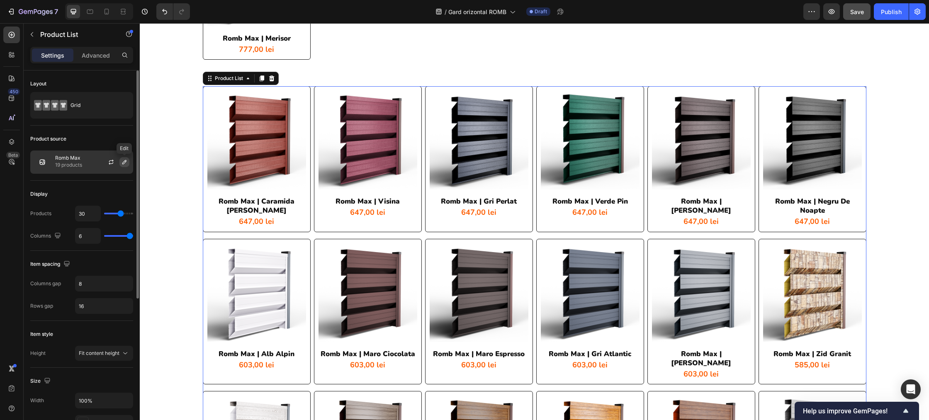
click at [124, 163] on icon "button" at bounding box center [124, 162] width 4 height 4
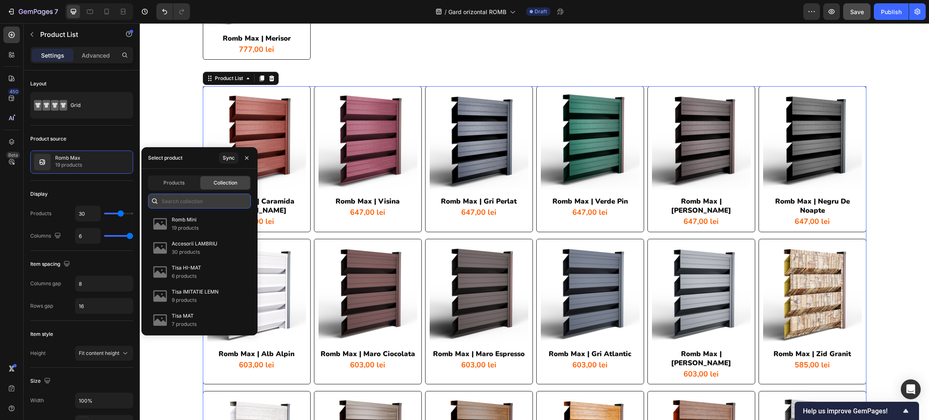
click at [184, 201] on input "text" at bounding box center [199, 201] width 103 height 15
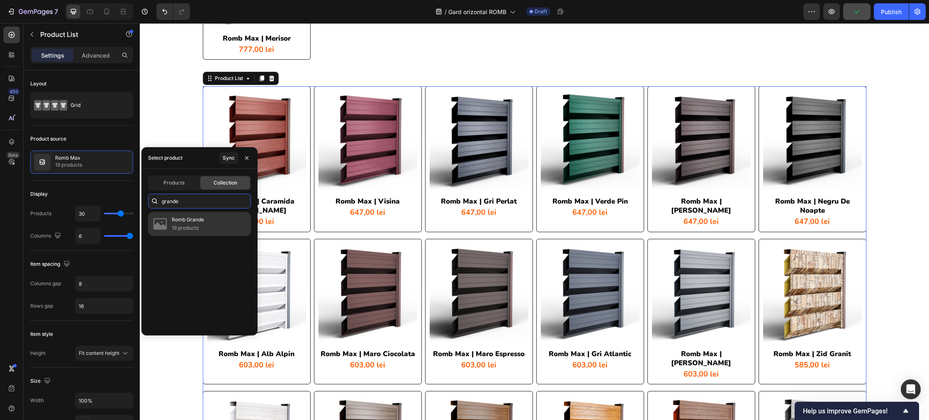
type input "grande"
click at [190, 218] on p "Romb Grande" at bounding box center [188, 220] width 32 height 8
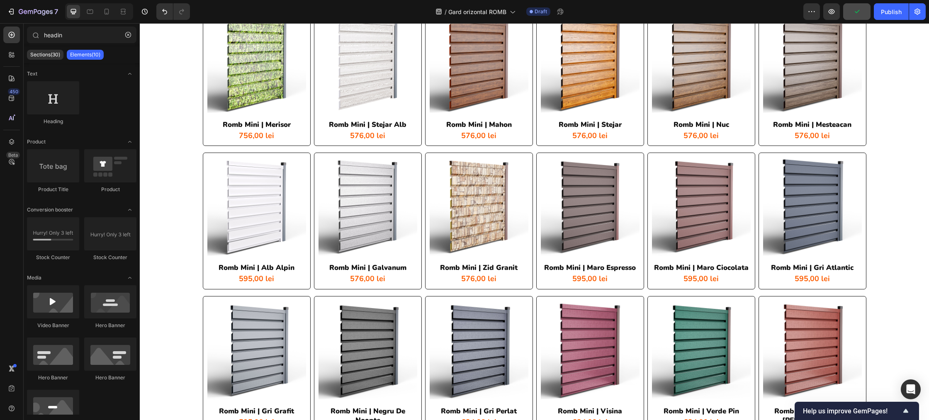
scroll to position [0, 0]
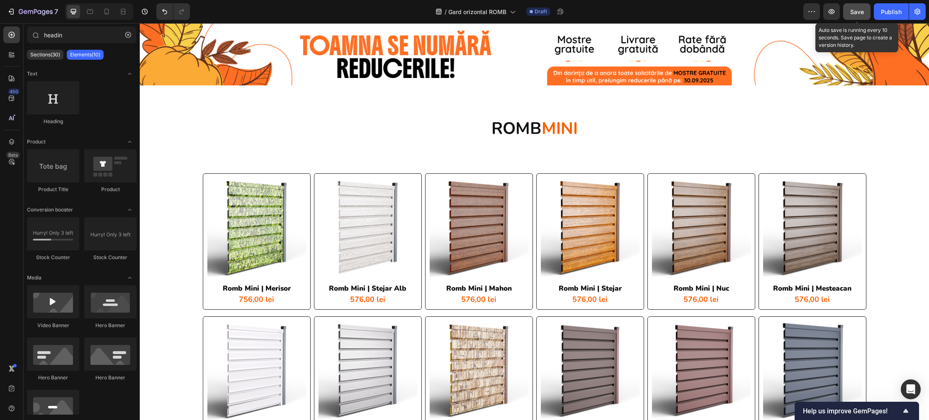
click at [858, 10] on span "Save" at bounding box center [857, 11] width 14 height 7
click at [832, 16] on button "button" at bounding box center [831, 11] width 17 height 17
click at [858, 11] on span "Save" at bounding box center [857, 11] width 14 height 7
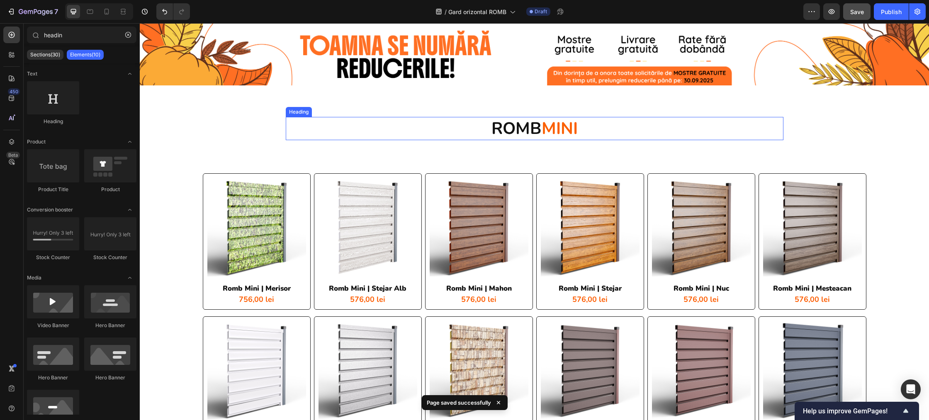
click at [637, 131] on h2 "ROMB MINI" at bounding box center [535, 128] width 498 height 23
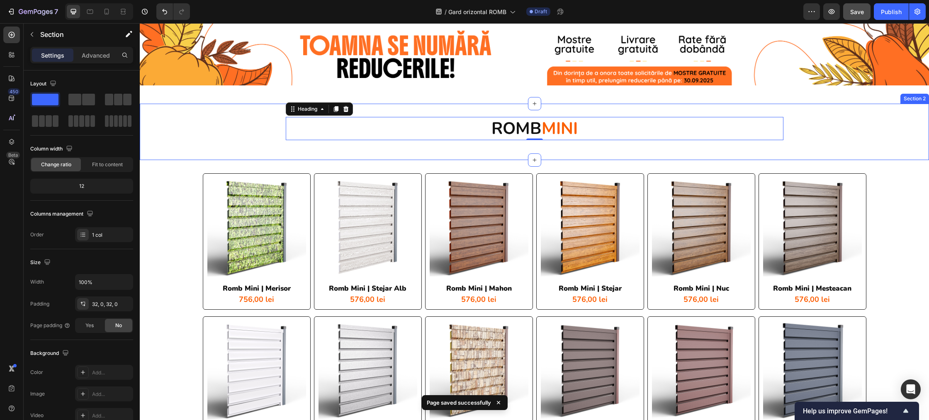
click at [654, 113] on div "ROMB MINI Heading 0 Row Section 2" at bounding box center [534, 132] width 789 height 56
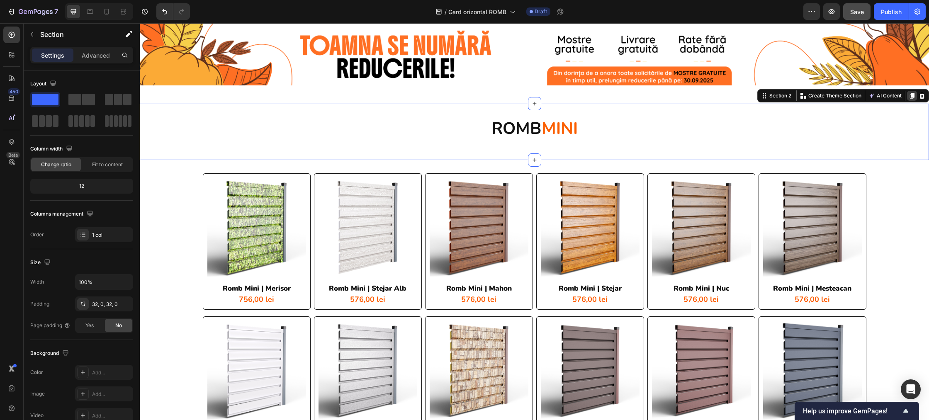
click at [910, 96] on icon at bounding box center [912, 96] width 5 height 6
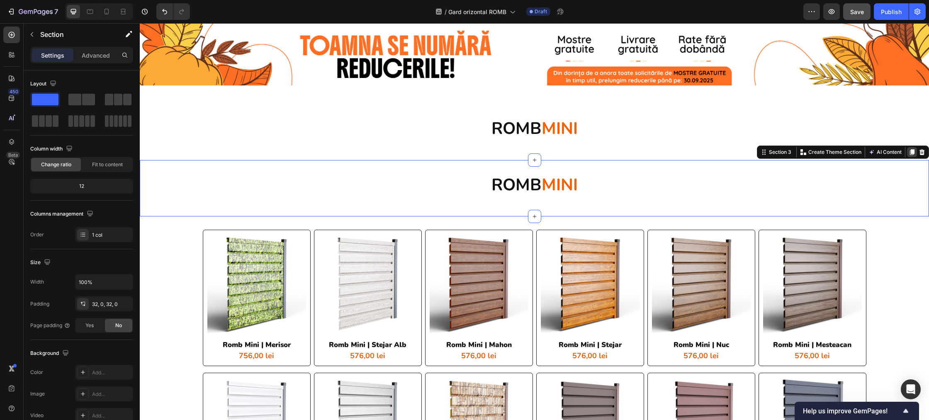
click at [910, 151] on icon at bounding box center [912, 152] width 5 height 6
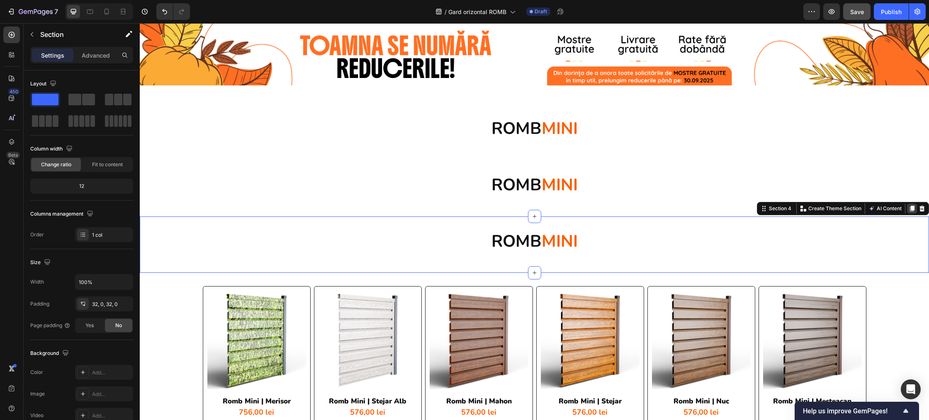
click at [912, 206] on icon at bounding box center [912, 209] width 5 height 6
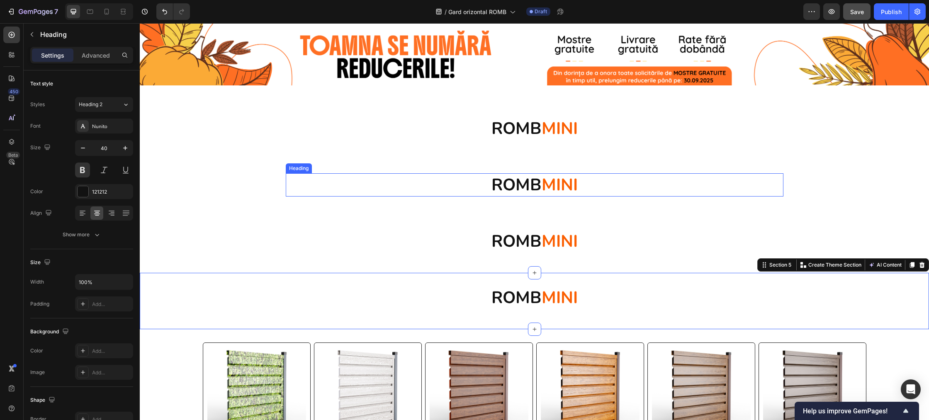
click at [566, 183] on strong "MINI" at bounding box center [560, 185] width 36 height 22
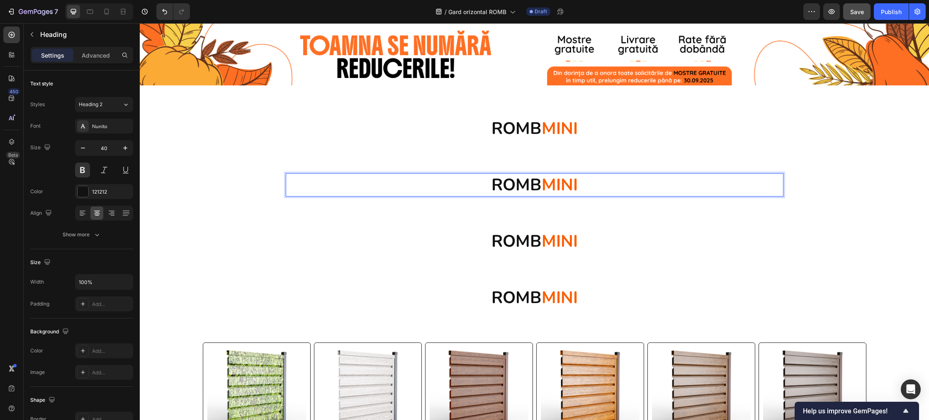
drag, startPoint x: 575, startPoint y: 181, endPoint x: 581, endPoint y: 181, distance: 5.4
click at [575, 181] on strong "MINI" at bounding box center [560, 185] width 36 height 22
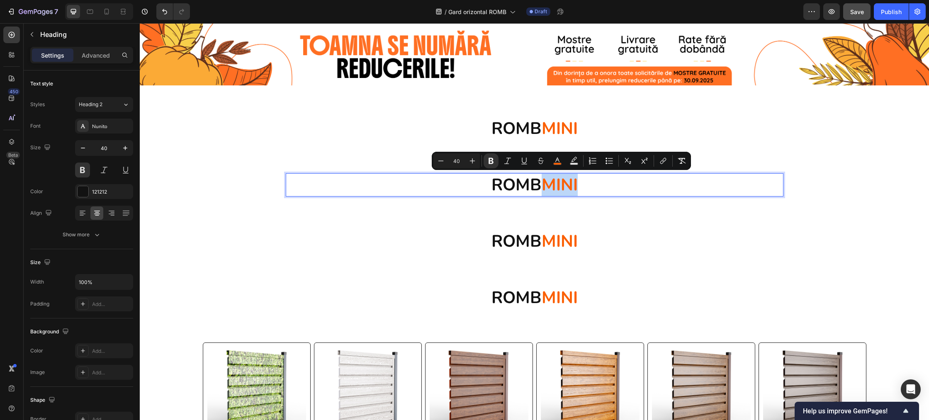
drag, startPoint x: 579, startPoint y: 181, endPoint x: 547, endPoint y: 185, distance: 32.2
click at [547, 185] on p "ROMB MINI" at bounding box center [535, 185] width 496 height 22
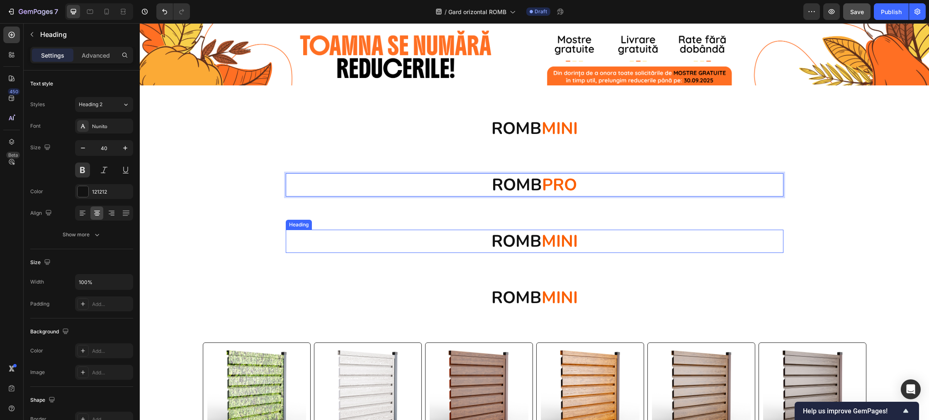
click at [566, 235] on strong "MINI" at bounding box center [560, 241] width 36 height 22
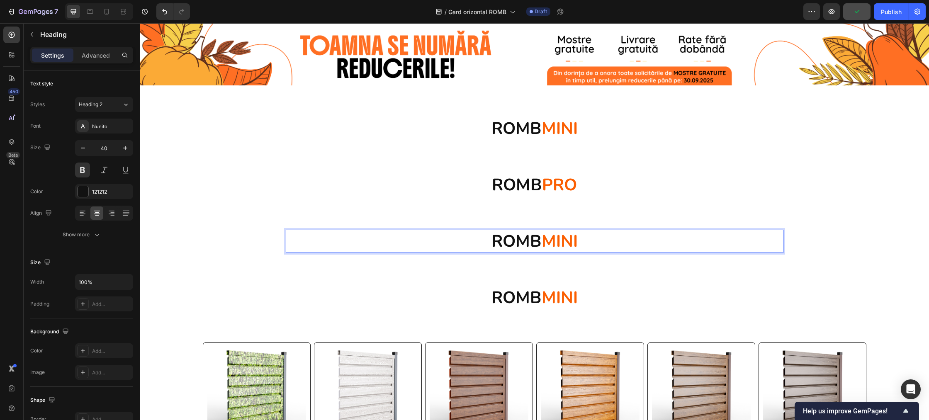
click at [577, 241] on strong "MINI" at bounding box center [560, 241] width 36 height 22
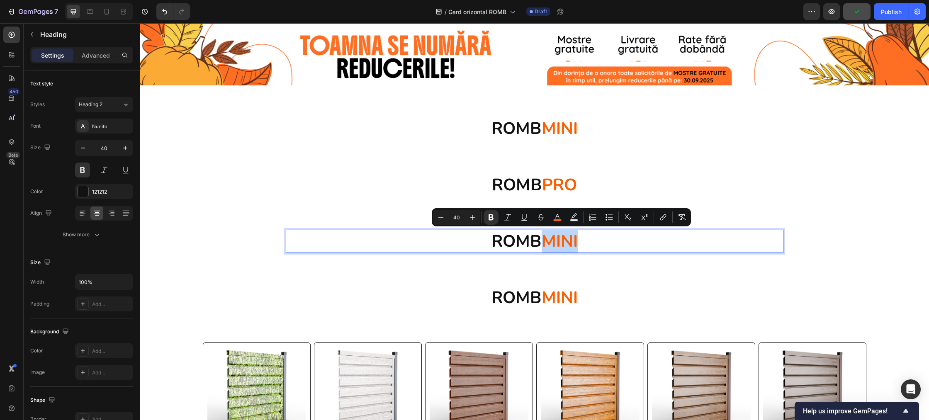
click at [578, 239] on strong "MINI" at bounding box center [560, 241] width 36 height 22
click at [578, 242] on strong "MINI" at bounding box center [560, 241] width 36 height 22
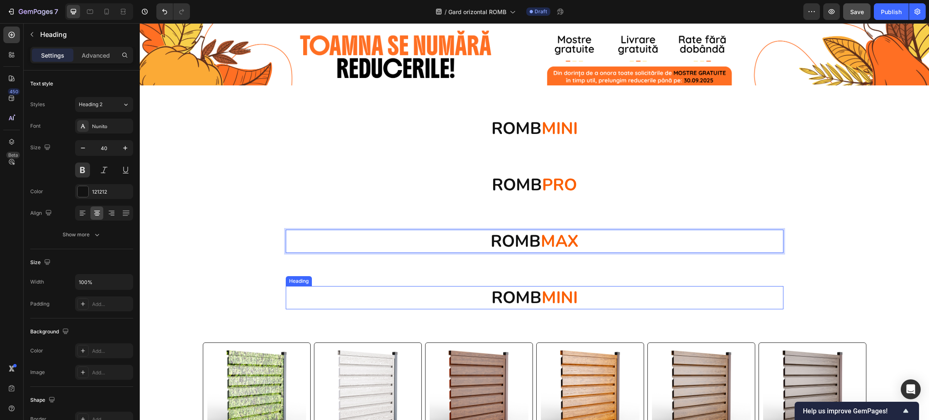
click at [572, 296] on strong "MINI" at bounding box center [560, 298] width 36 height 22
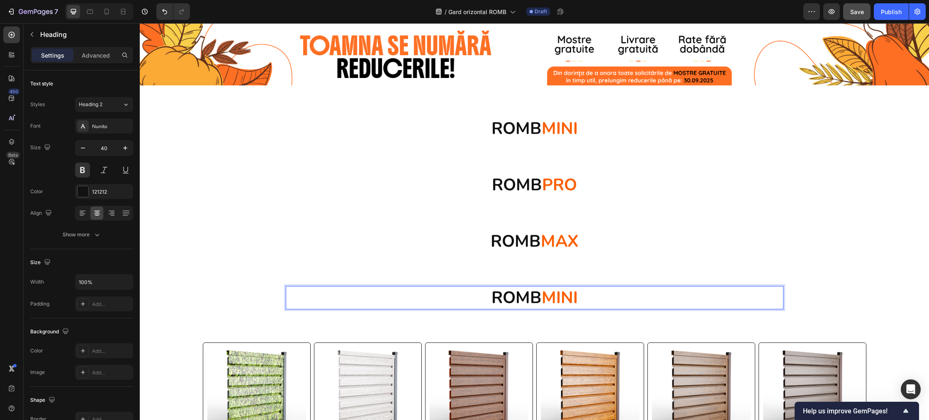
click at [581, 296] on p "ROMB MINI" at bounding box center [535, 298] width 496 height 22
drag, startPoint x: 578, startPoint y: 298, endPoint x: 547, endPoint y: 300, distance: 30.8
click at [547, 300] on strong "MINI" at bounding box center [560, 298] width 36 height 22
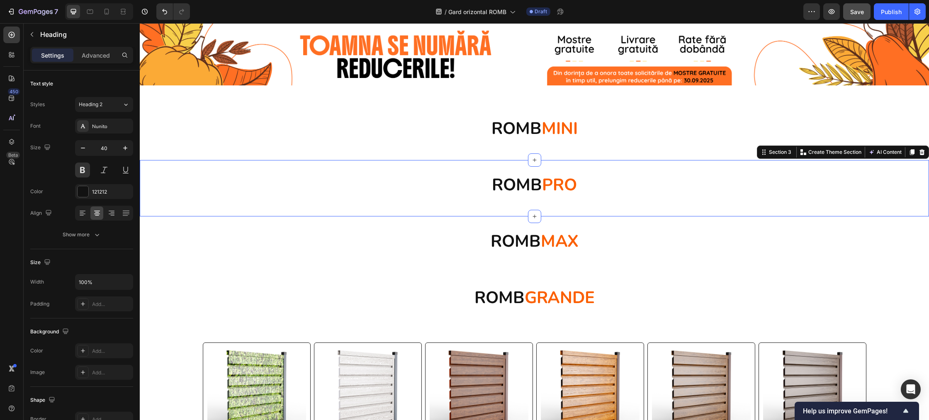
click at [594, 169] on div "⁠⁠⁠⁠⁠⁠⁠ ROMB PRO Heading Row Section 3 Create Theme Section AI Content Write wi…" at bounding box center [534, 188] width 789 height 56
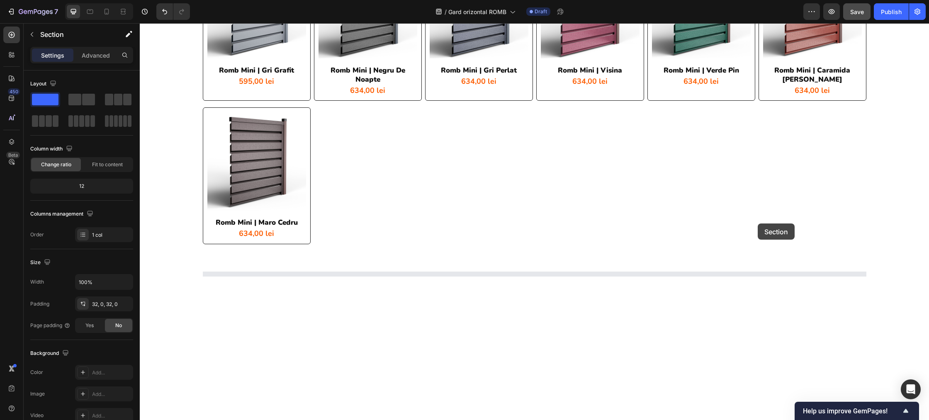
scroll to position [675, 0]
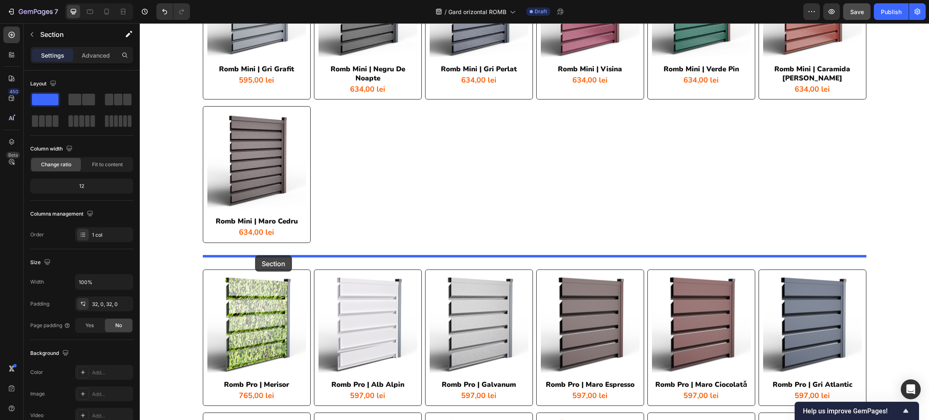
drag, startPoint x: 765, startPoint y: 153, endPoint x: 255, endPoint y: 255, distance: 519.6
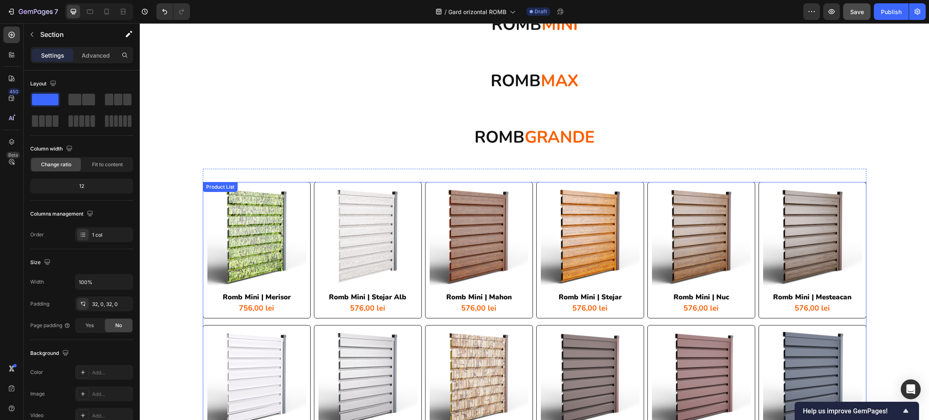
scroll to position [0, 0]
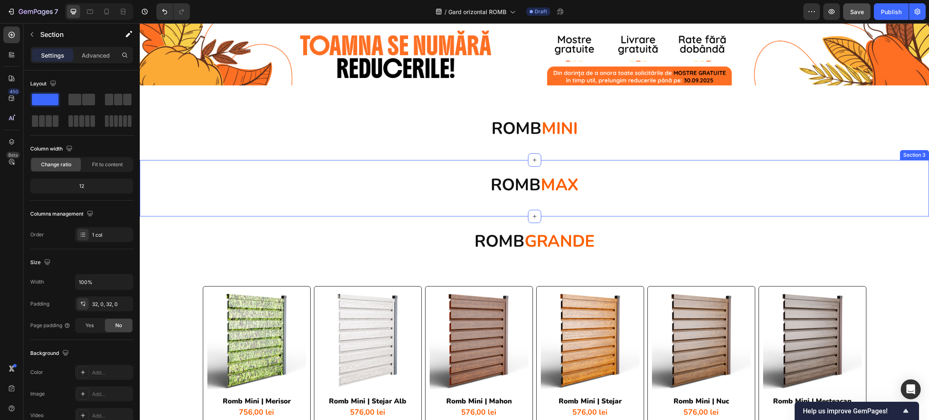
click at [473, 163] on div "ROMB MAX Heading Row Section 3" at bounding box center [534, 188] width 789 height 56
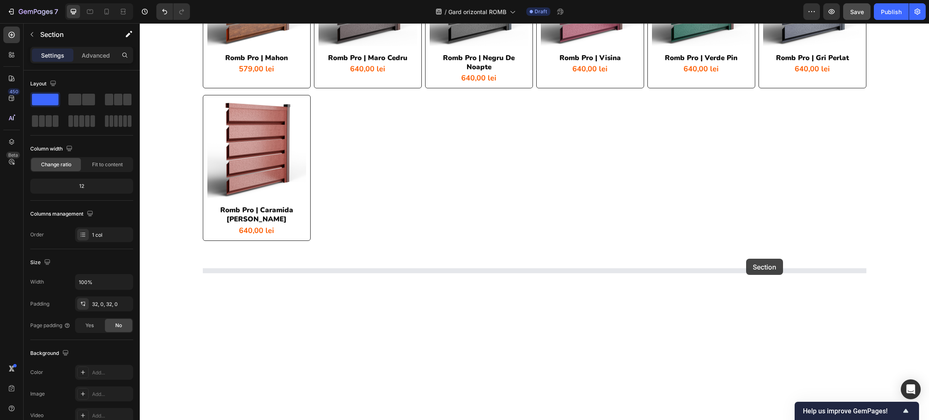
scroll to position [1294, 0]
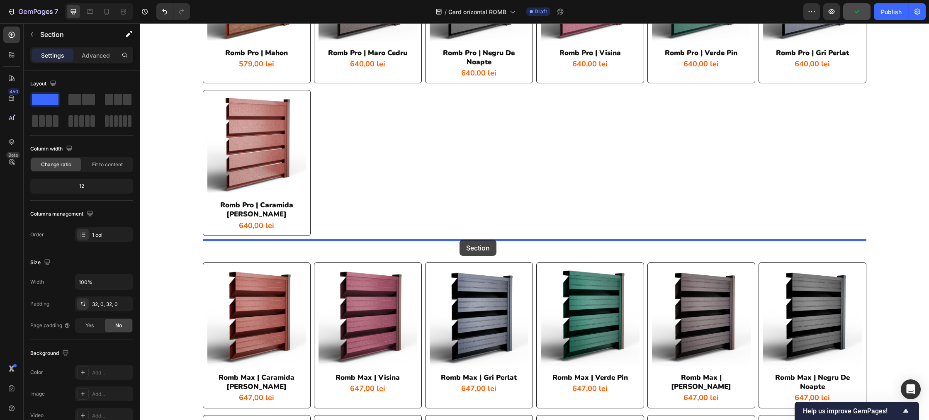
drag, startPoint x: 763, startPoint y: 152, endPoint x: 460, endPoint y: 240, distance: 316.1
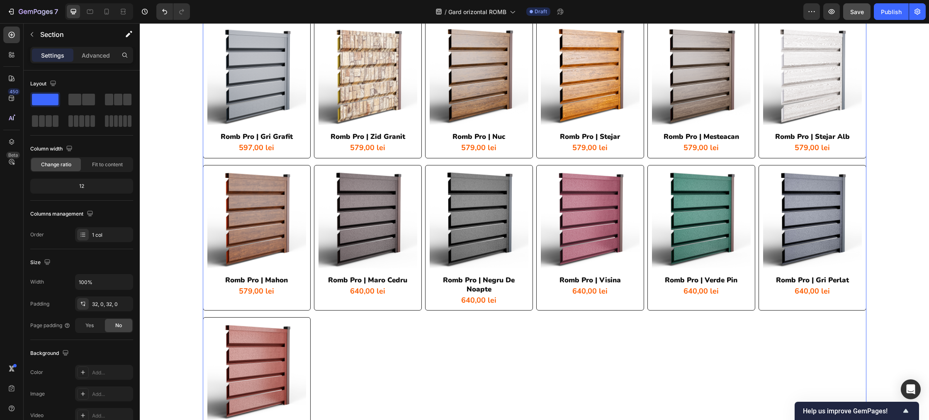
scroll to position [0, 0]
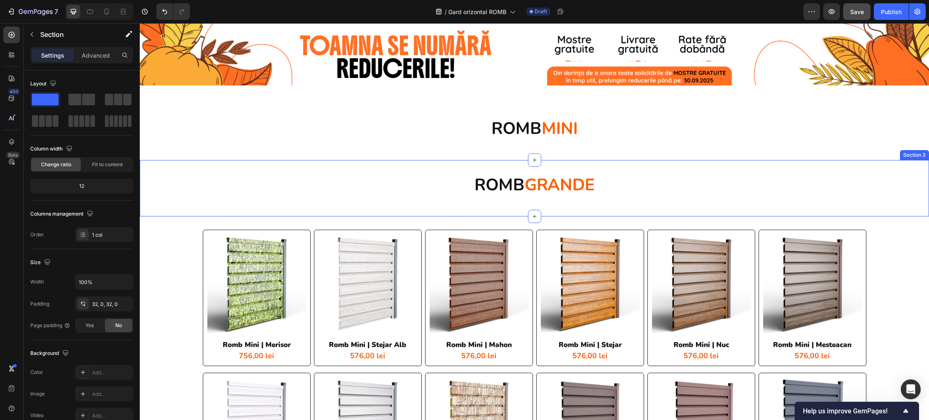
click at [795, 172] on div "ROMB GRANDE Heading Row Section 3" at bounding box center [534, 188] width 789 height 56
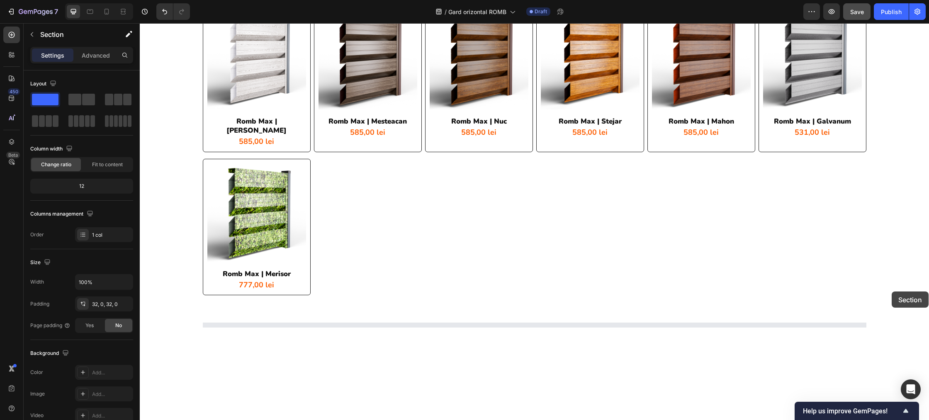
scroll to position [1895, 0]
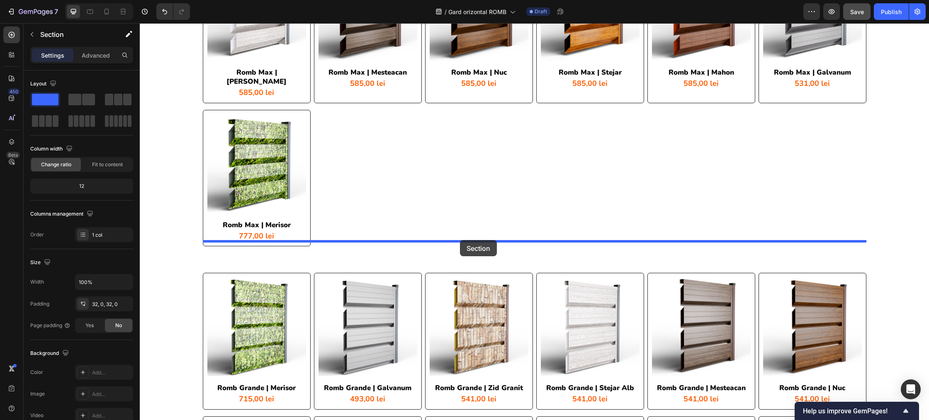
drag, startPoint x: 766, startPoint y: 154, endPoint x: 460, endPoint y: 240, distance: 317.6
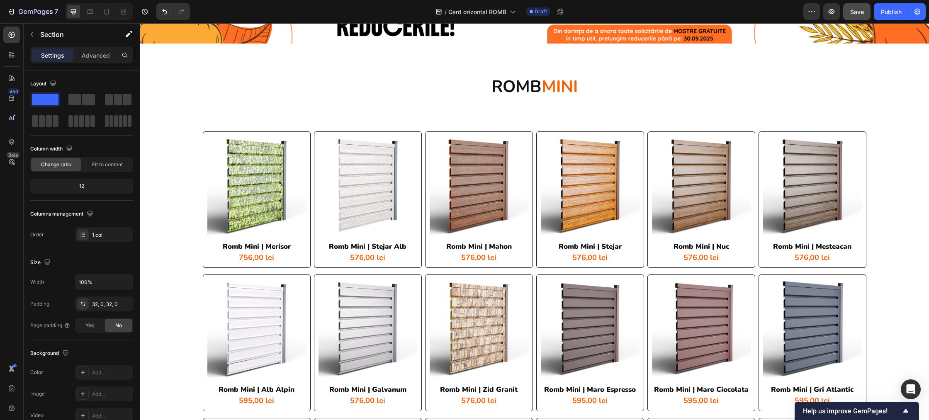
scroll to position [0, 0]
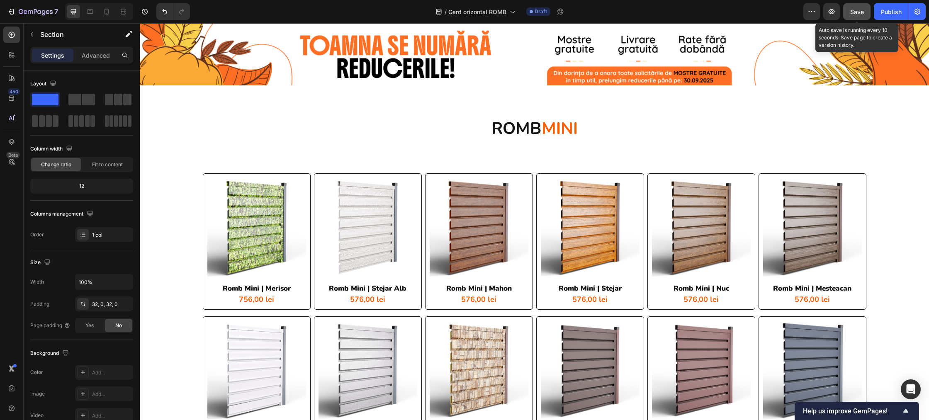
click at [856, 16] on button "Save" at bounding box center [856, 11] width 27 height 17
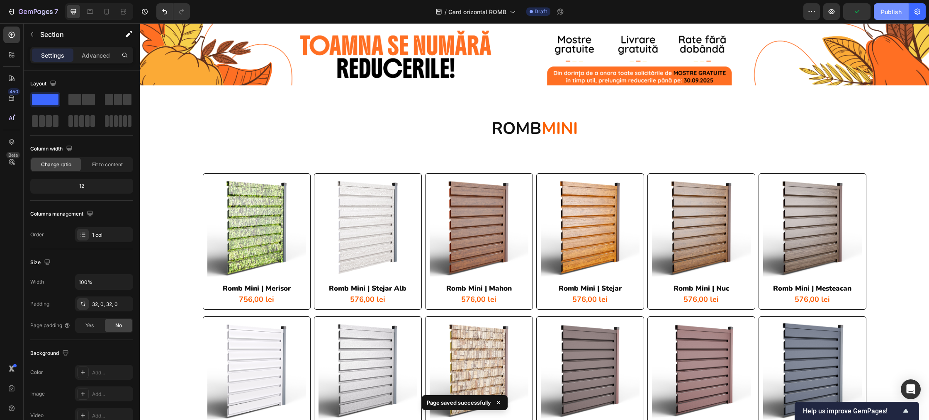
click at [885, 11] on div "Publish" at bounding box center [891, 11] width 21 height 9
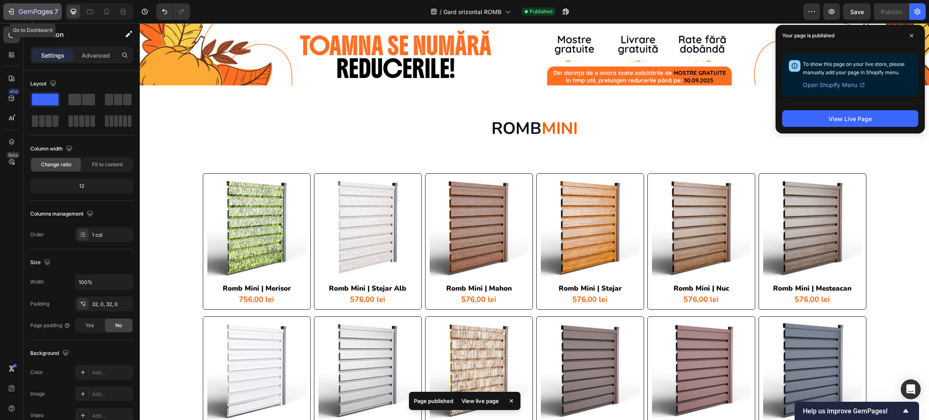
click at [19, 14] on icon "button" at bounding box center [36, 12] width 34 height 7
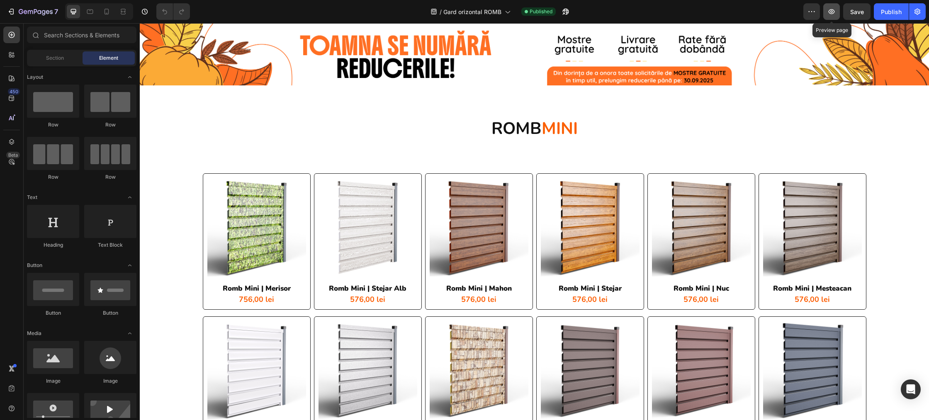
click at [834, 14] on icon "button" at bounding box center [831, 11] width 8 height 8
click at [831, 18] on button "button" at bounding box center [831, 11] width 17 height 17
click at [32, 17] on button "7" at bounding box center [32, 11] width 58 height 17
